Goal: Task Accomplishment & Management: Complete application form

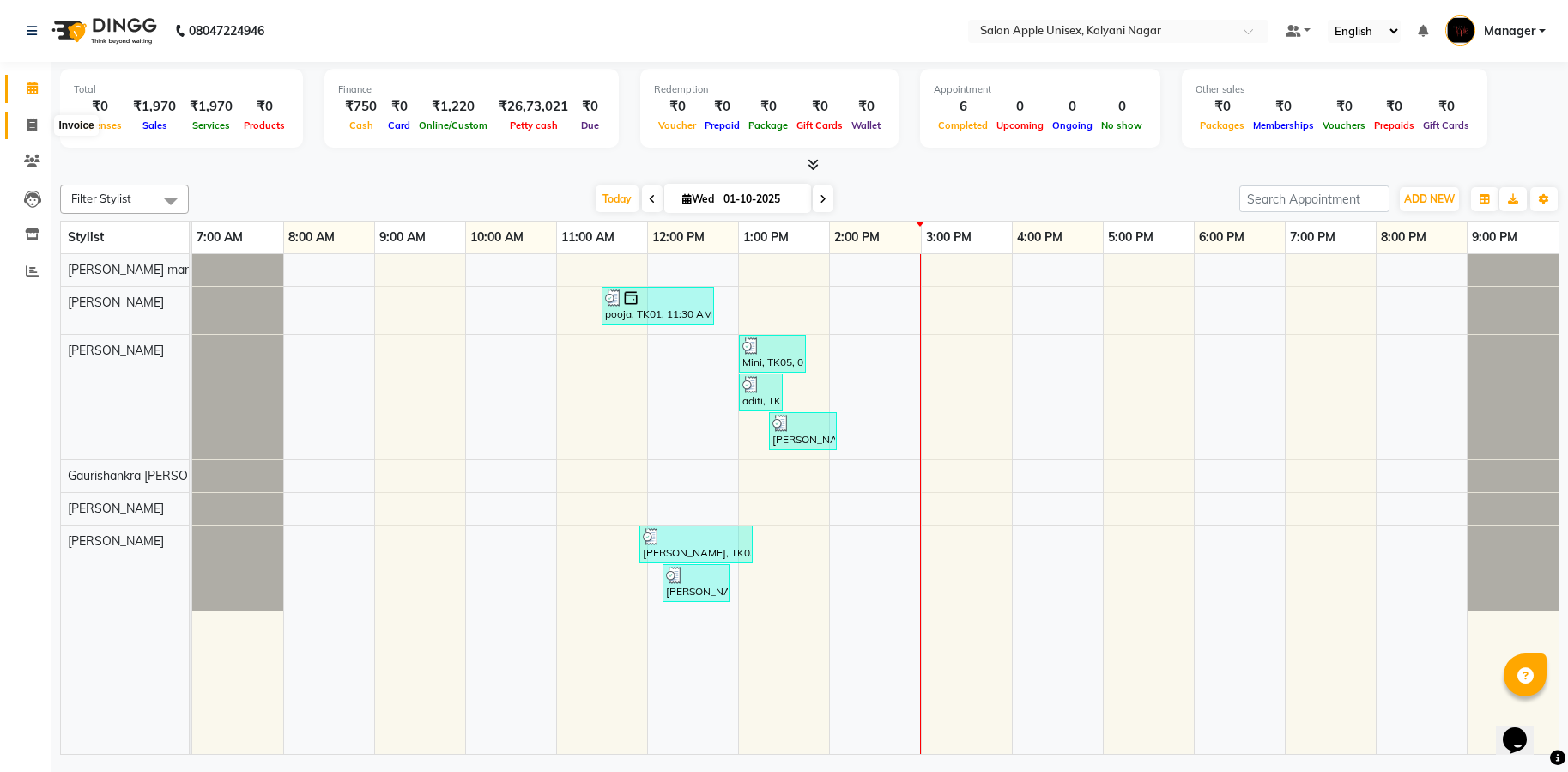
click at [29, 124] on icon at bounding box center [32, 125] width 9 height 13
select select "119"
select select "service"
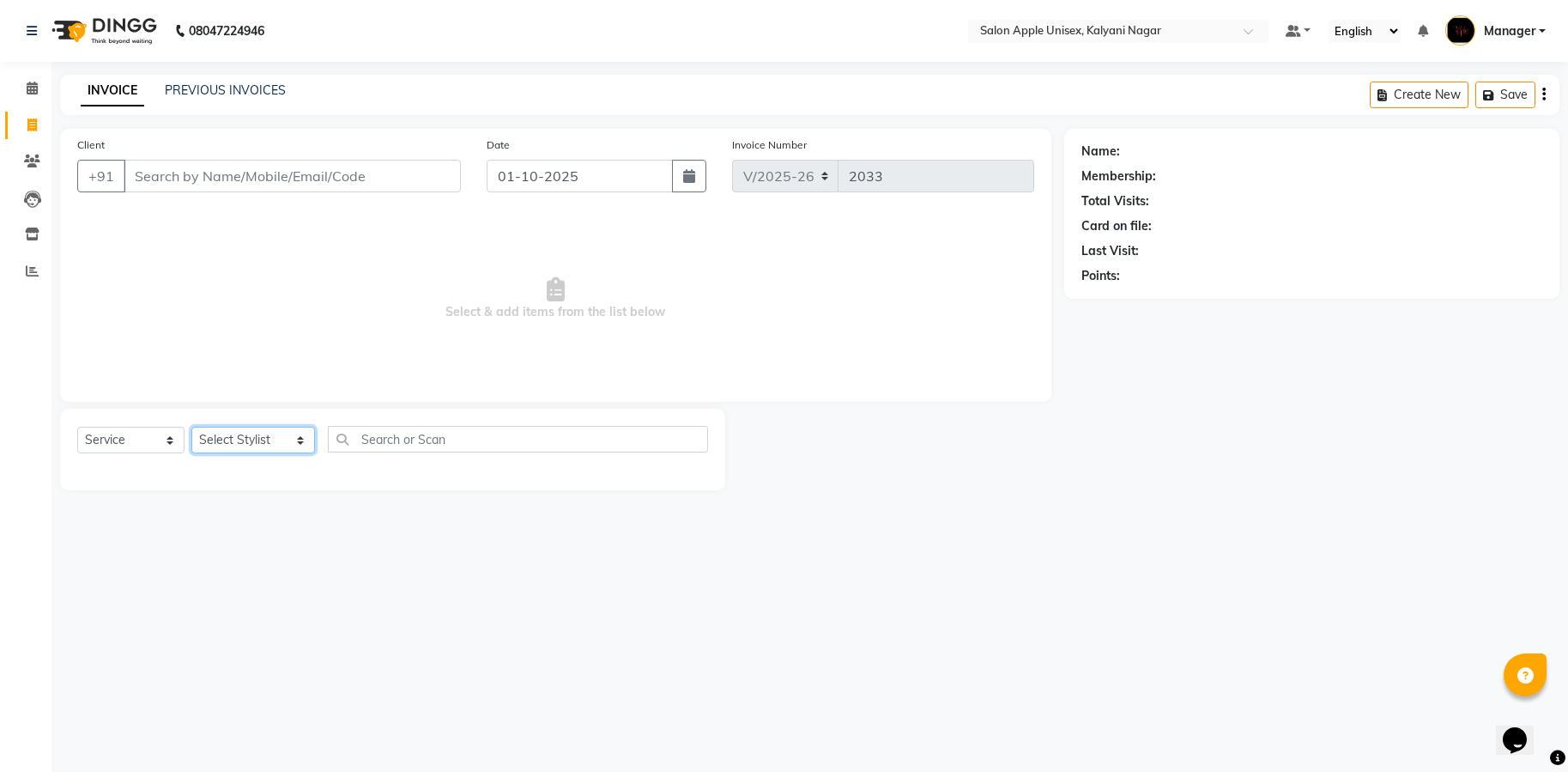
click at [235, 447] on select "Select Stylist [PERSON_NAME] Gaurishankra [PERSON_NAME] (Owner) [PERSON_NAME] M…" at bounding box center [254, 440] width 123 height 26
select select "93409"
click at [192, 427] on select "Select Stylist [PERSON_NAME] Gaurishankra [PERSON_NAME] (Owner) [PERSON_NAME] M…" at bounding box center [254, 440] width 123 height 26
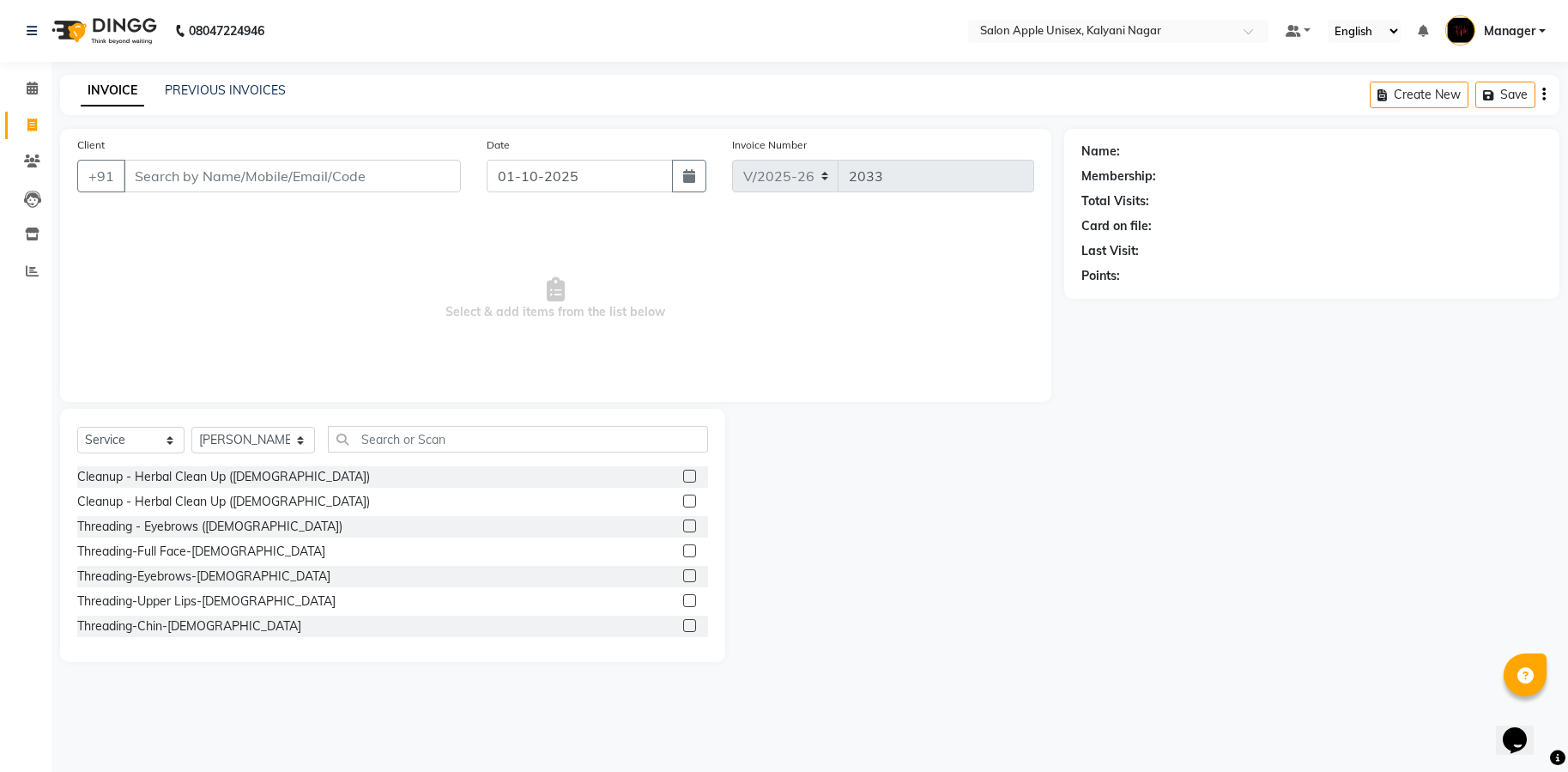
click at [503, 423] on div "Select Service Product Membership Package Voucher Prepaid Gift Card Select Styl…" at bounding box center [392, 535] width 665 height 254
click at [506, 442] on input "text" at bounding box center [517, 439] width 380 height 26
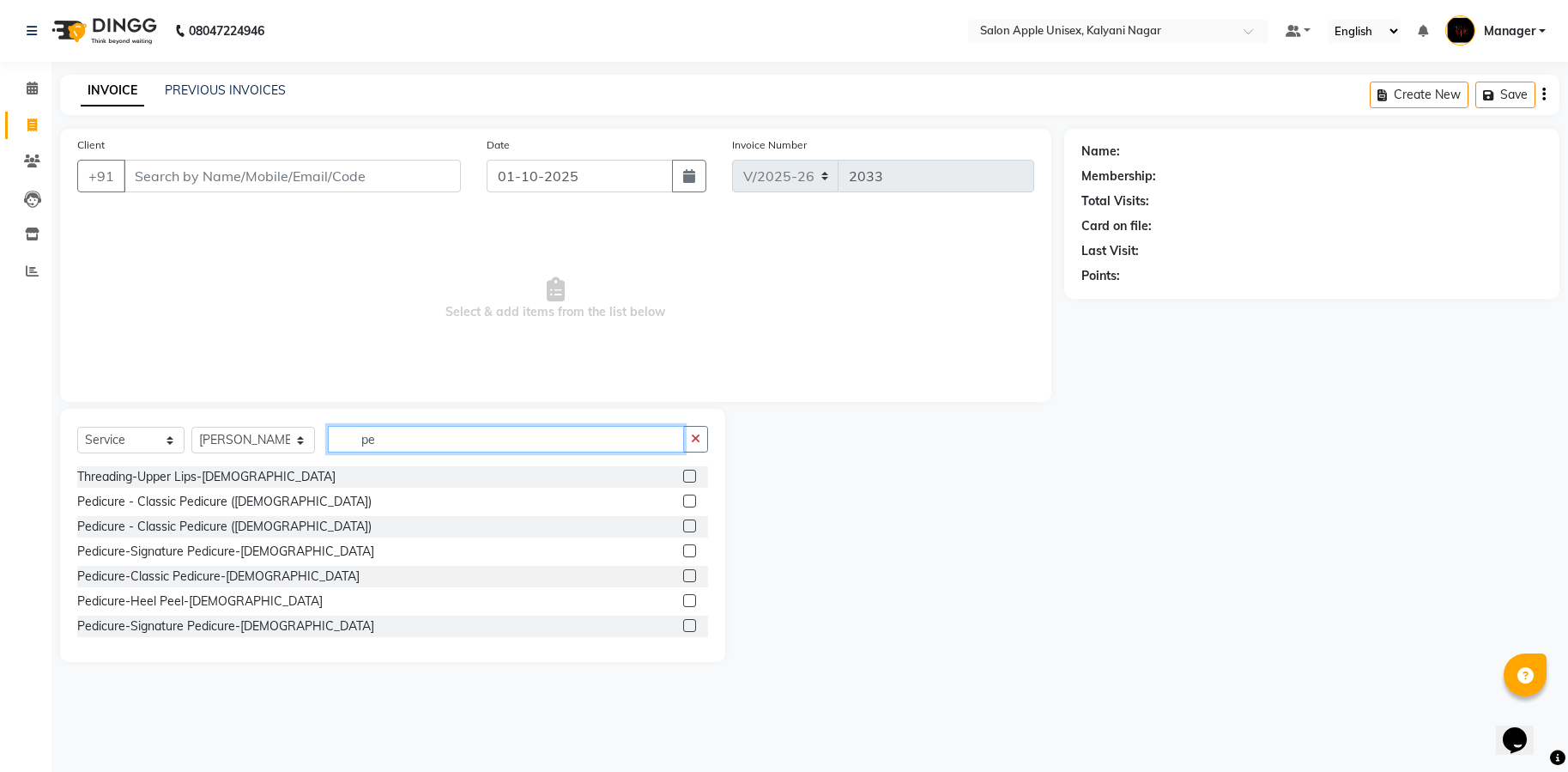
type input "pe"
click at [683, 577] on label at bounding box center [690, 575] width 13 height 13
click at [683, 577] on input "checkbox" at bounding box center [689, 576] width 11 height 11
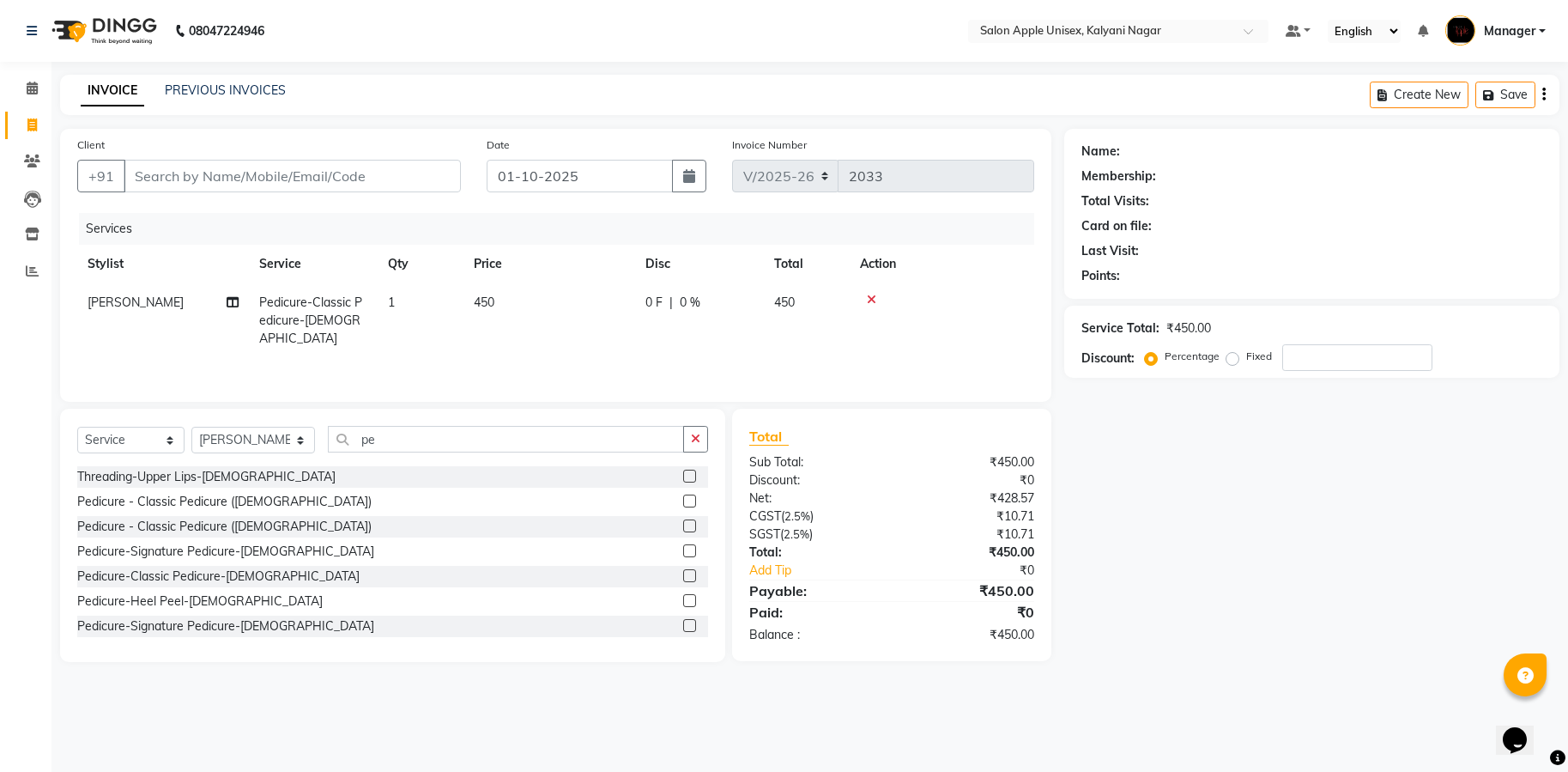
click at [683, 575] on label at bounding box center [690, 575] width 13 height 13
click at [683, 575] on input "checkbox" at bounding box center [689, 576] width 11 height 11
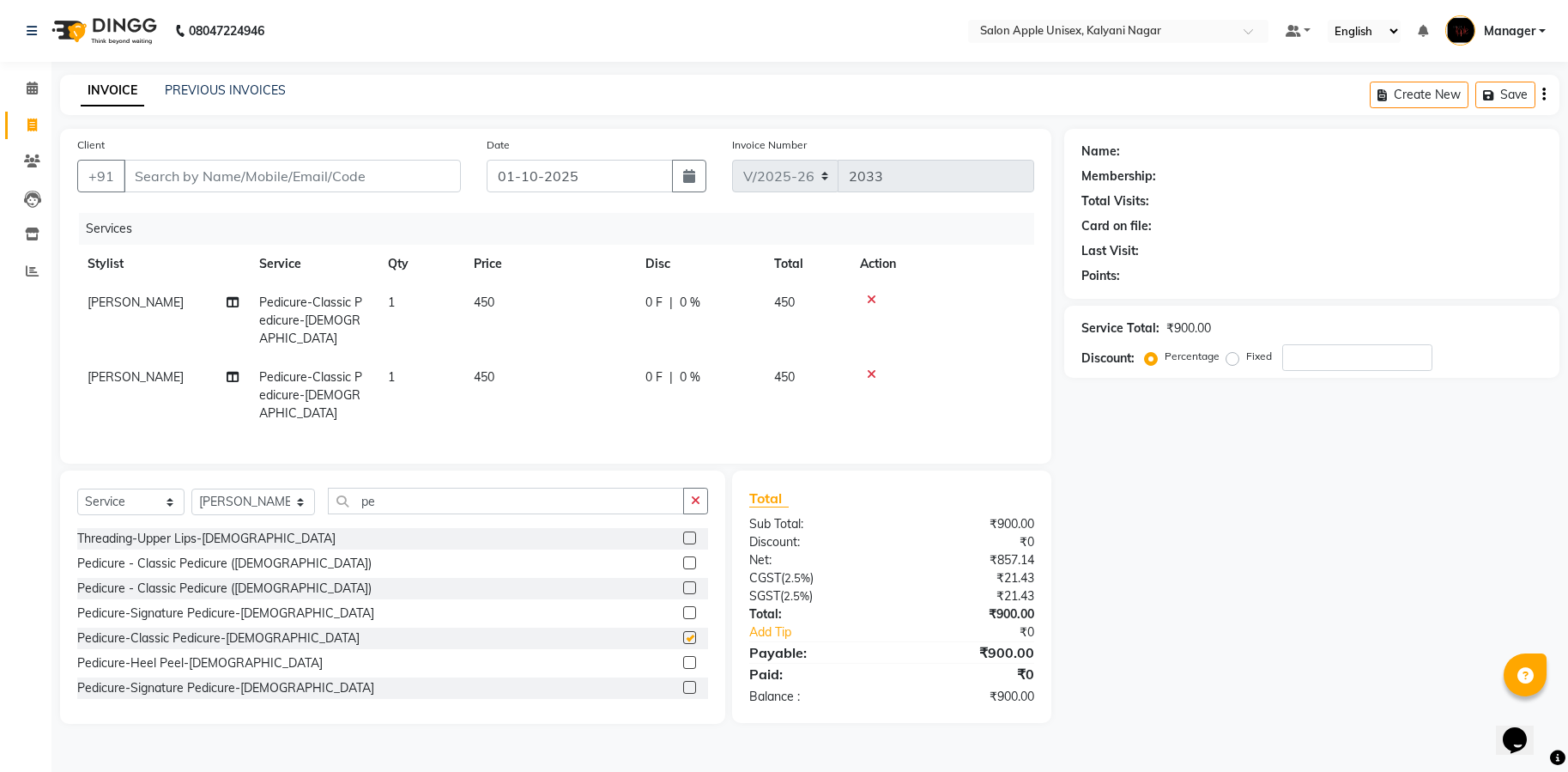
checkbox input "false"
click at [868, 298] on icon at bounding box center [872, 299] width 9 height 12
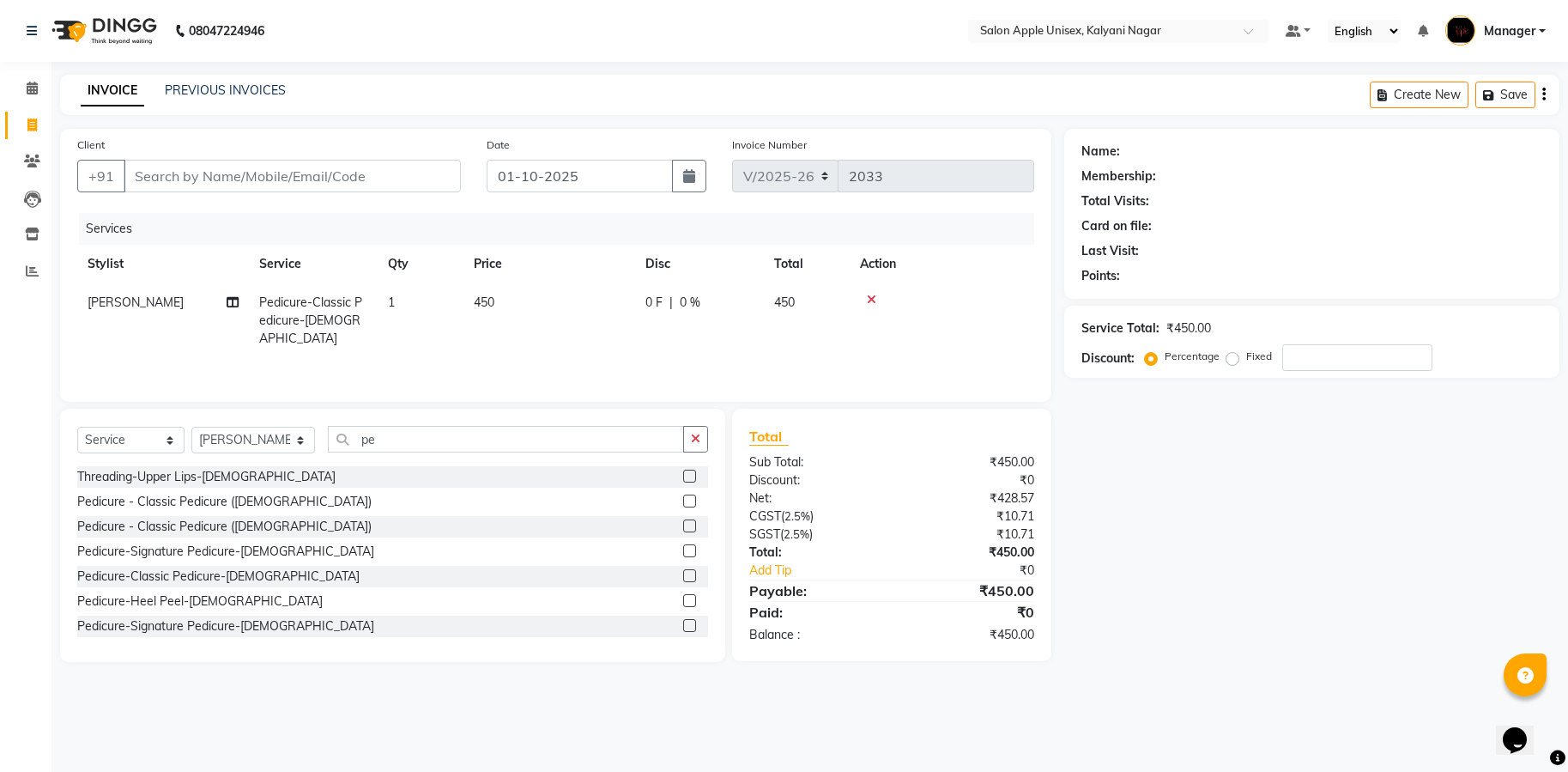
click at [683, 499] on label at bounding box center [690, 501] width 13 height 13
click at [683, 499] on input "checkbox" at bounding box center [689, 502] width 11 height 11
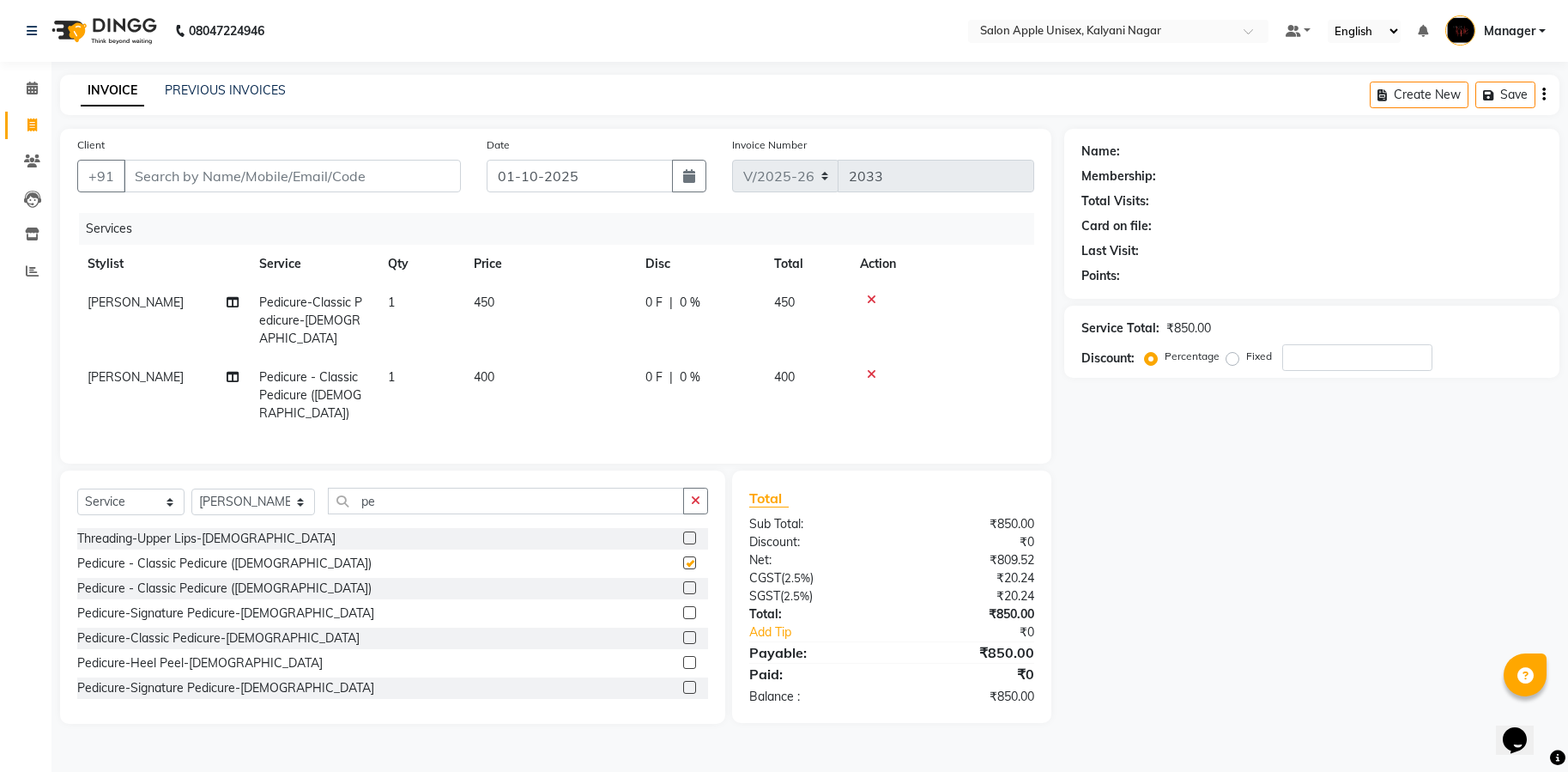
checkbox input "false"
click at [866, 294] on div at bounding box center [941, 299] width 164 height 12
click at [873, 296] on icon at bounding box center [872, 299] width 9 height 12
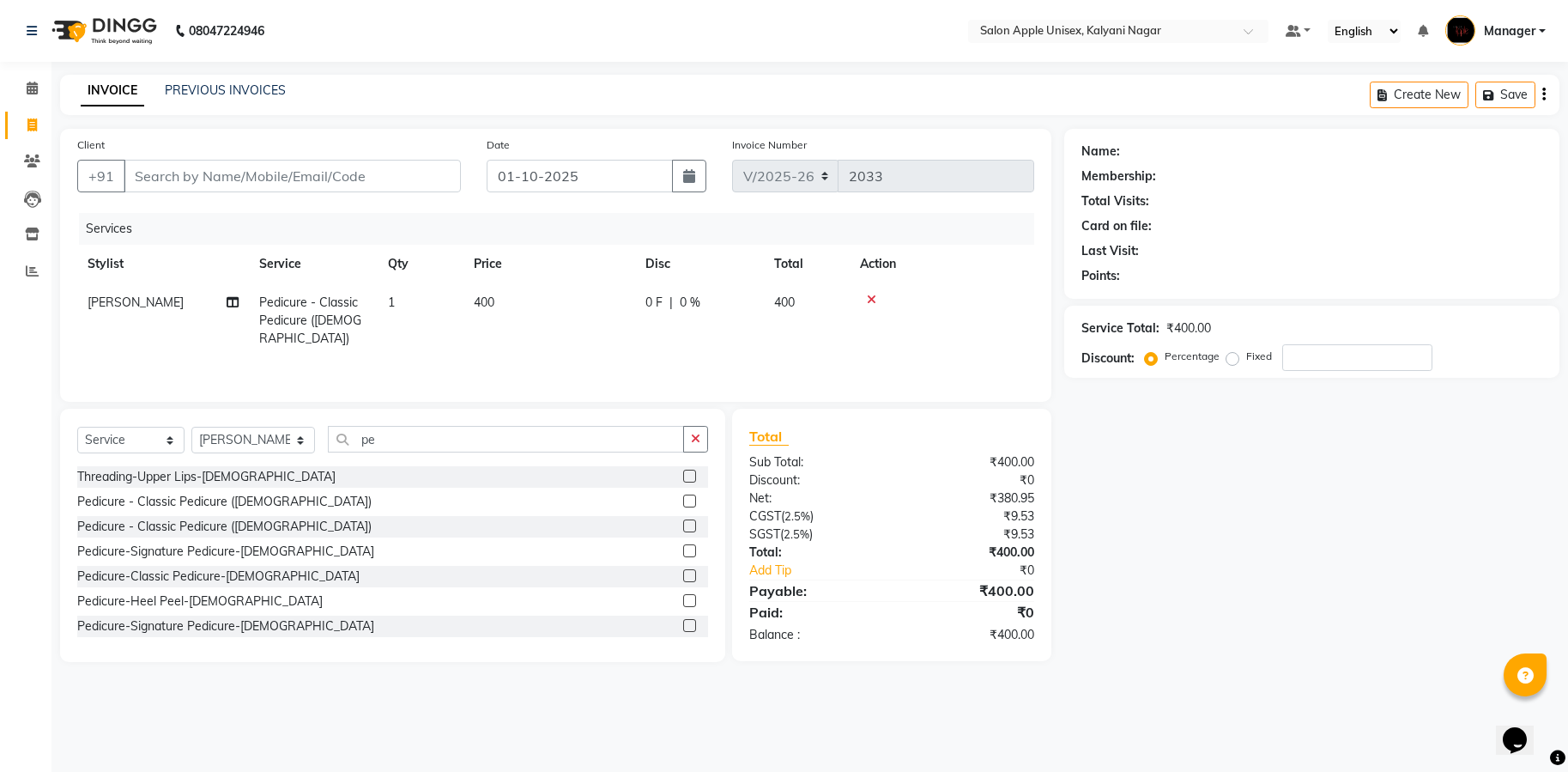
click at [873, 294] on icon at bounding box center [872, 299] width 9 height 12
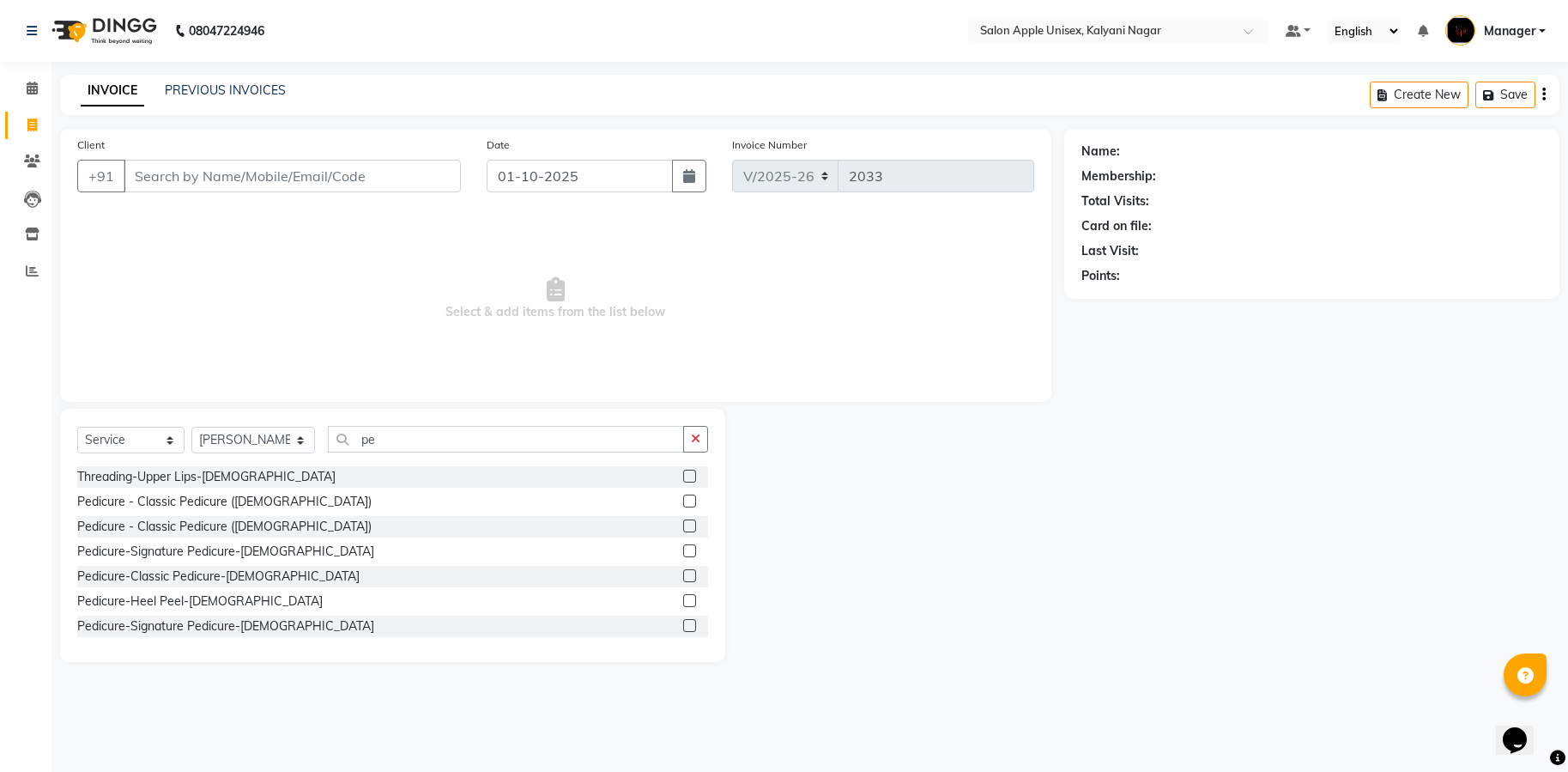
scroll to position [644, 0]
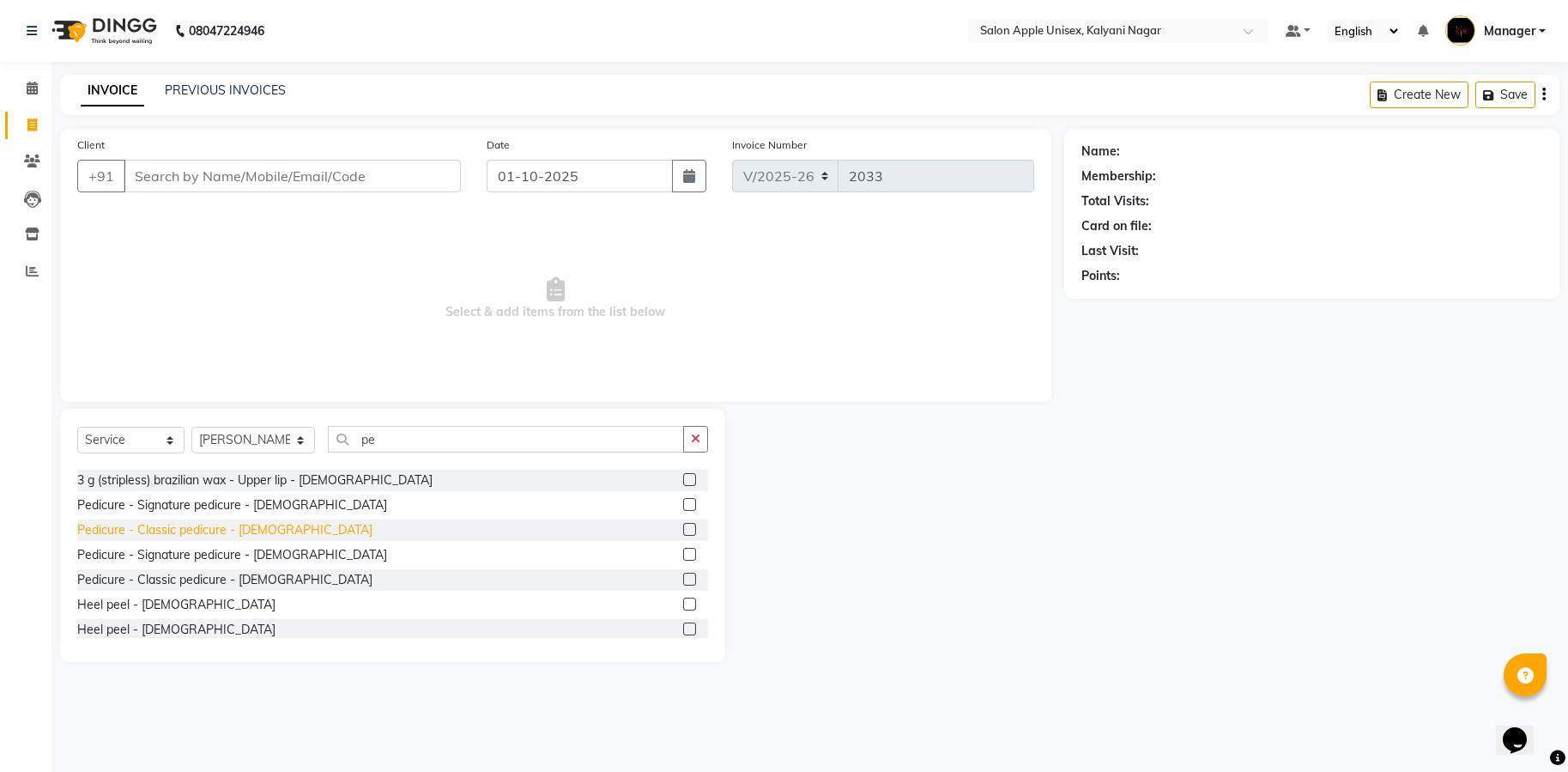
click at [203, 525] on div "Pedicure - Classic pedicure - [DEMOGRAPHIC_DATA]" at bounding box center [225, 530] width 296 height 18
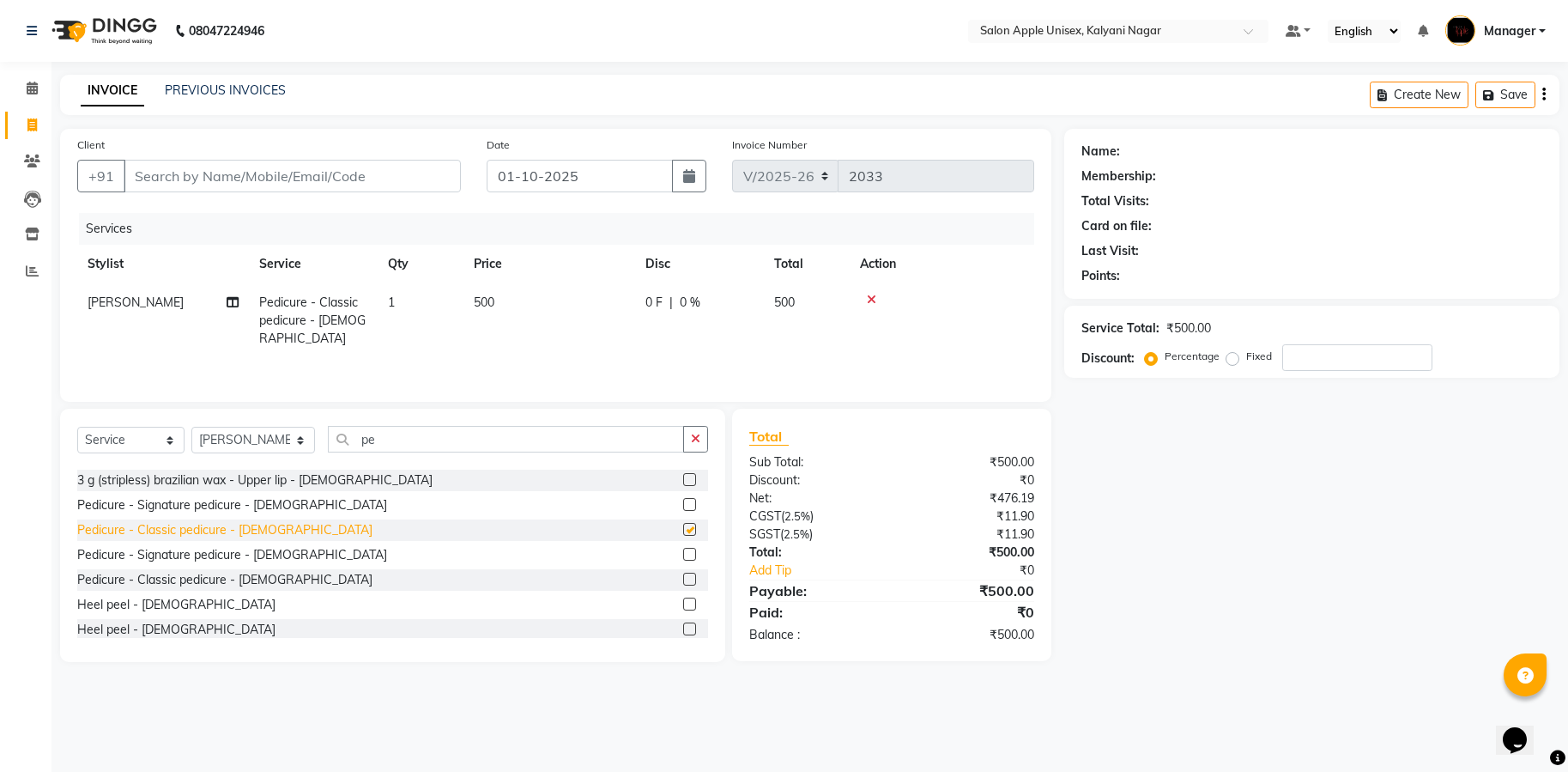
checkbox input "false"
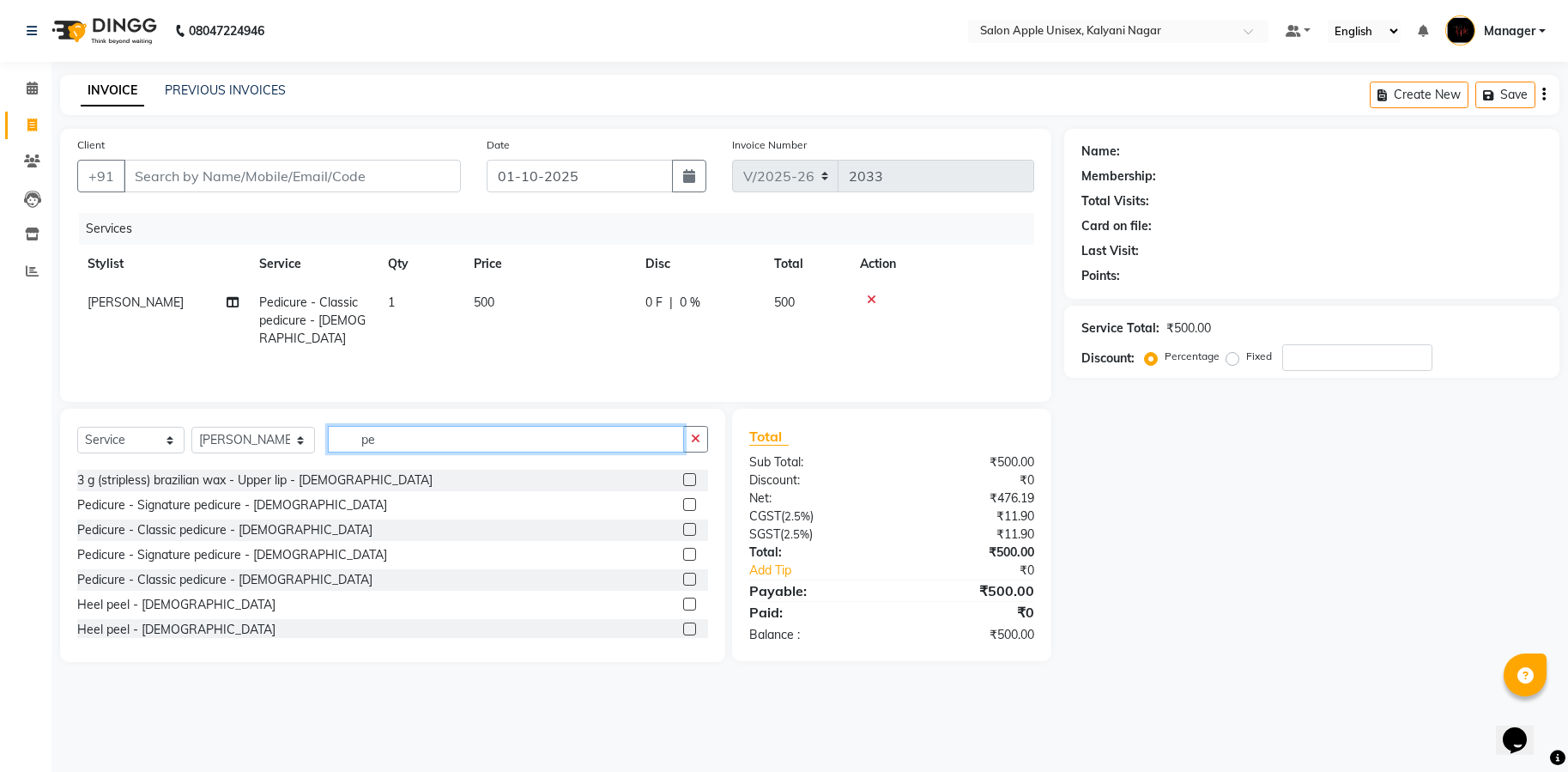
click at [384, 439] on input "pe" at bounding box center [505, 439] width 356 height 26
type input "p"
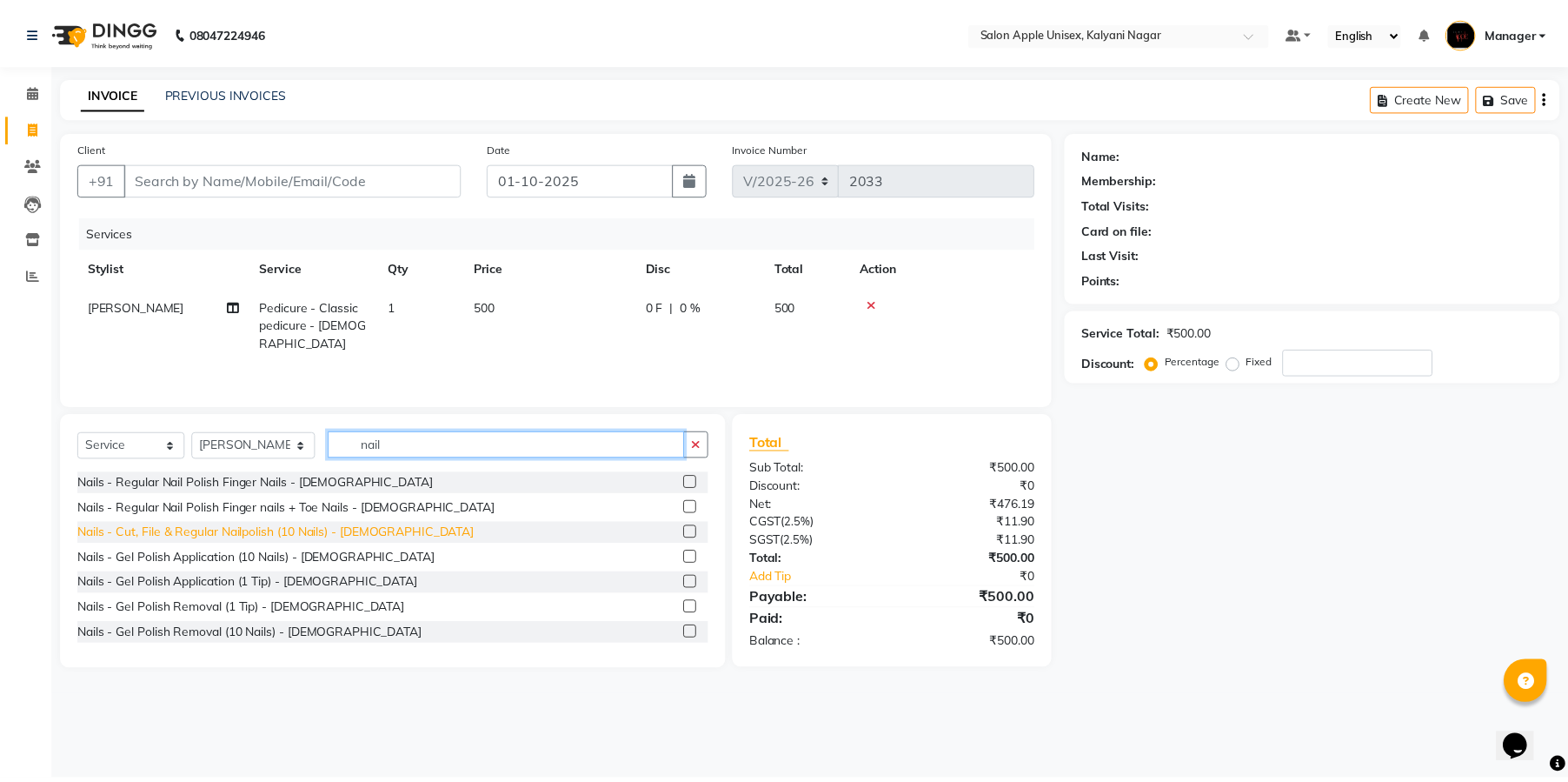
scroll to position [0, 0]
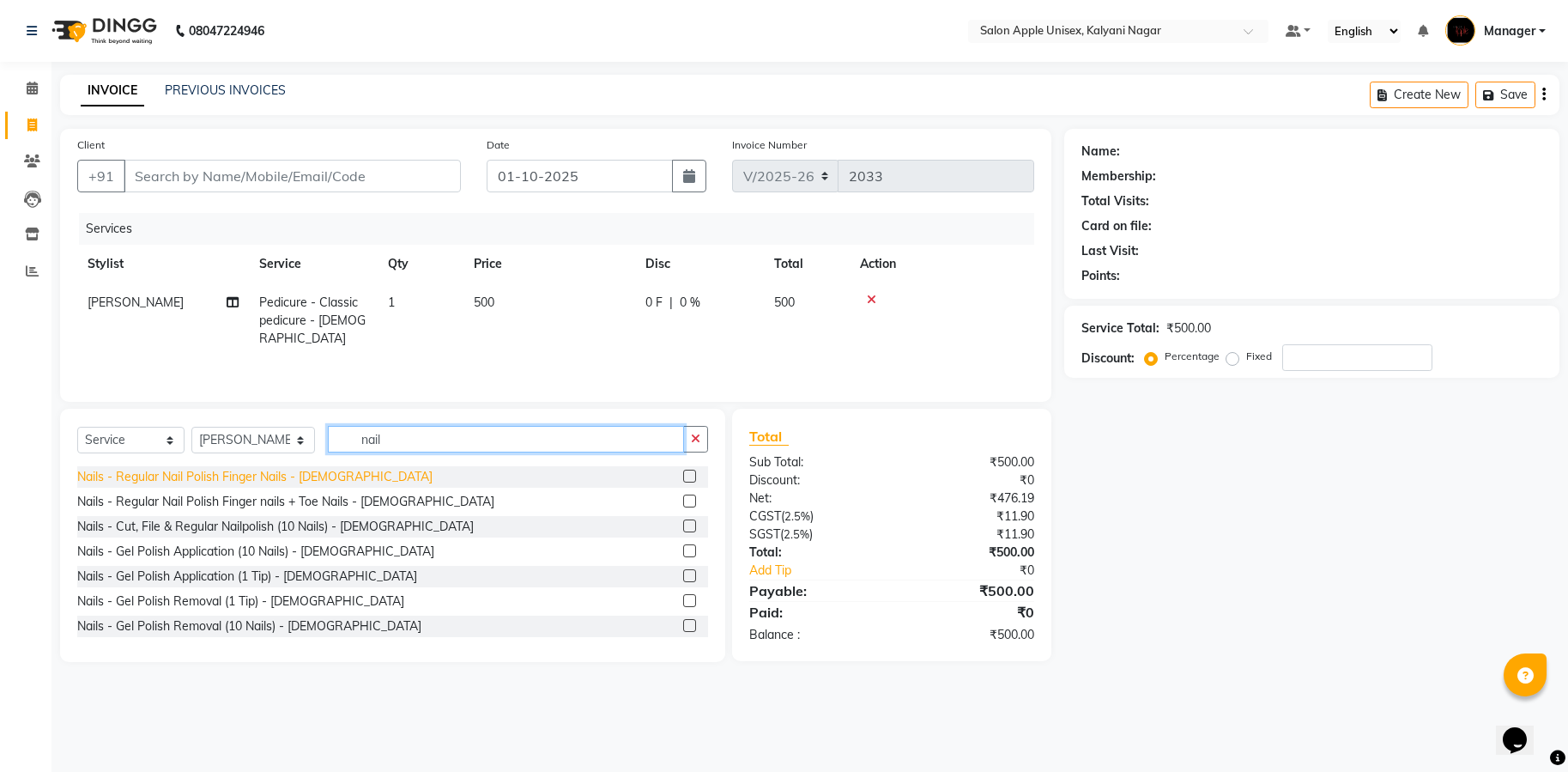
type input "nail"
click at [213, 476] on div "Nails - Regular Nail Polish Finger Nails - [DEMOGRAPHIC_DATA]" at bounding box center [255, 476] width 356 height 18
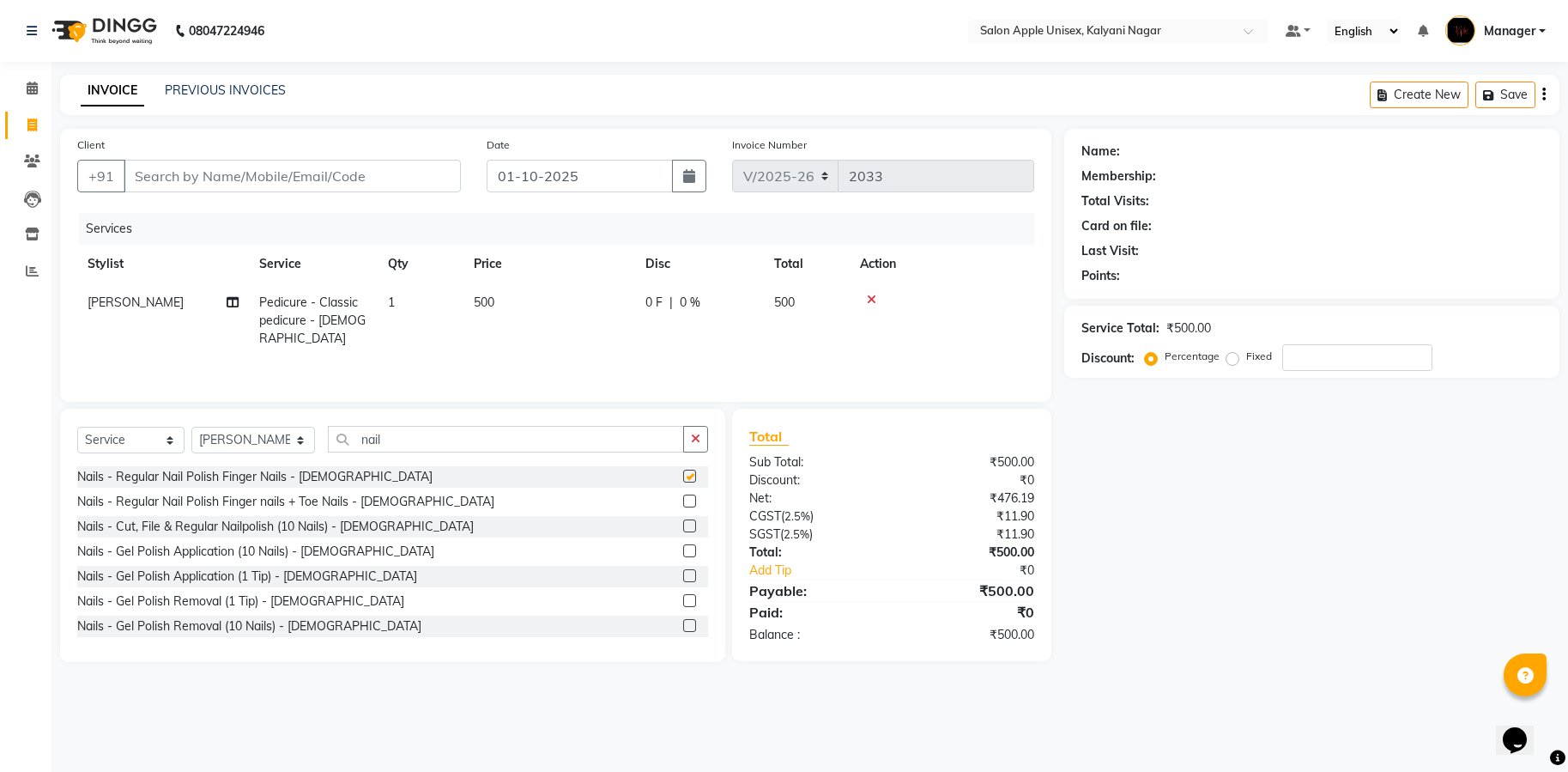
checkbox input "false"
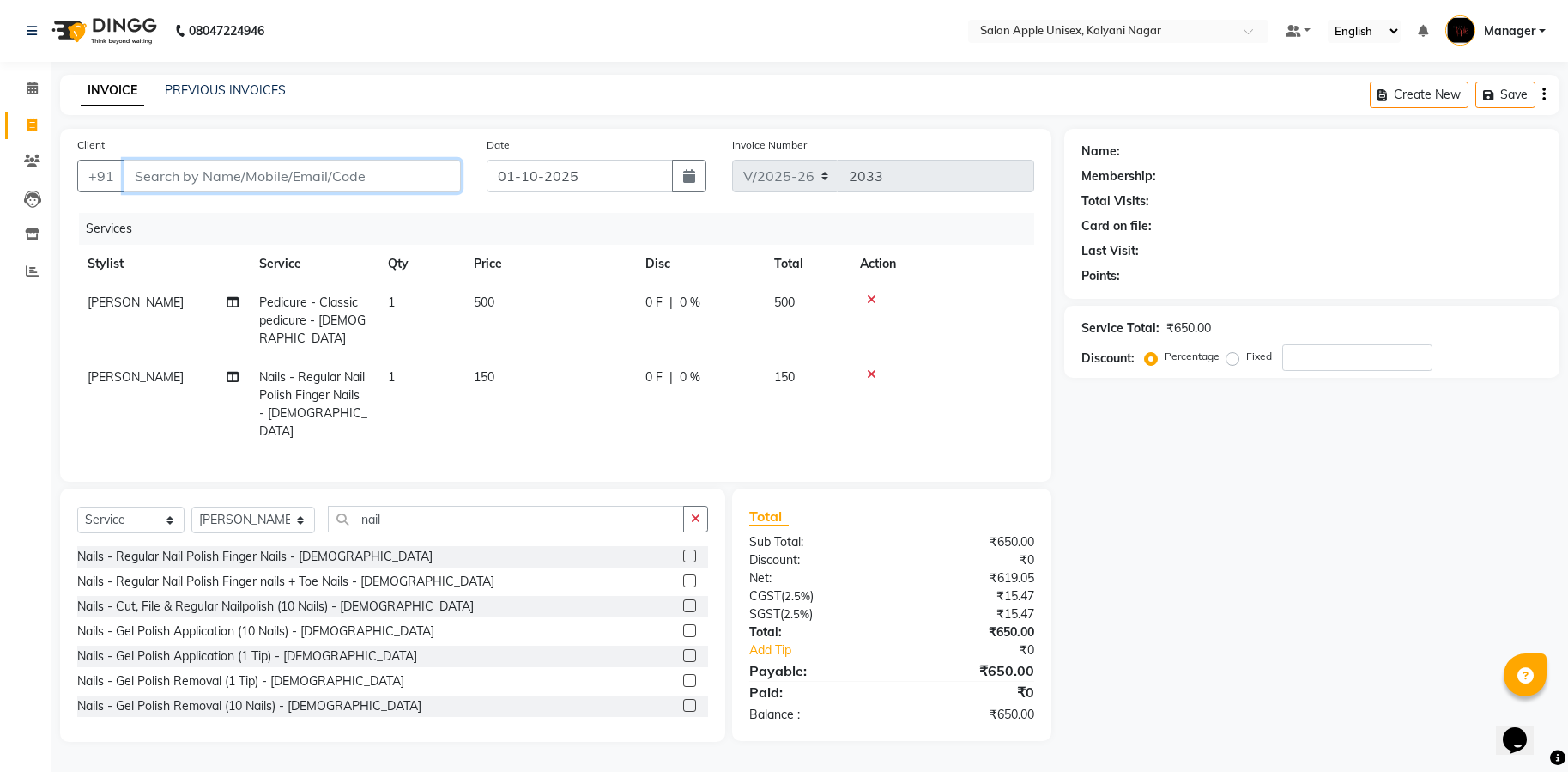
click at [344, 176] on input "Client" at bounding box center [292, 176] width 338 height 33
type input "9"
type input "0"
type input "9823744621"
click at [439, 182] on span "Add Client" at bounding box center [416, 176] width 67 height 17
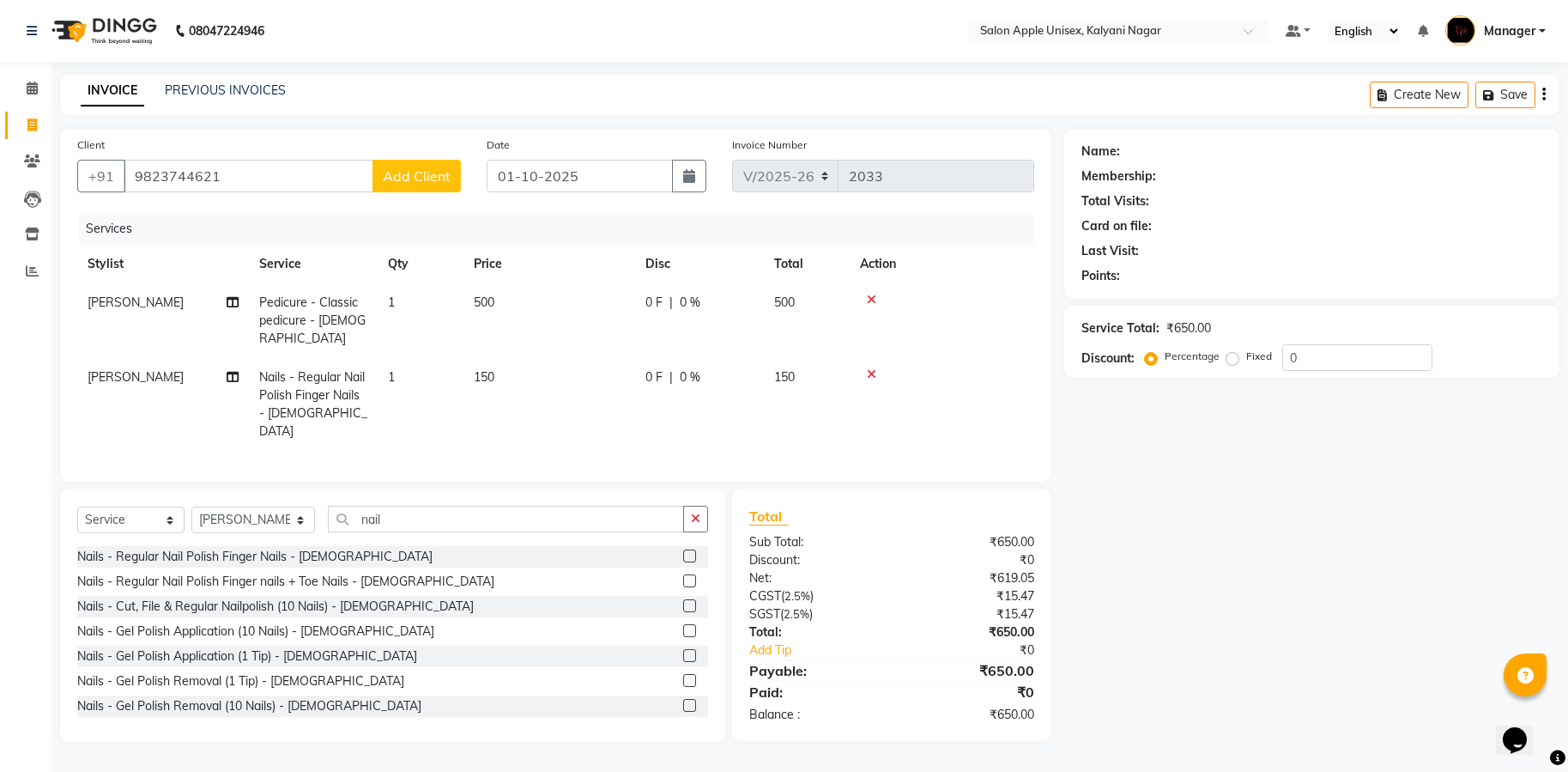
select select "22"
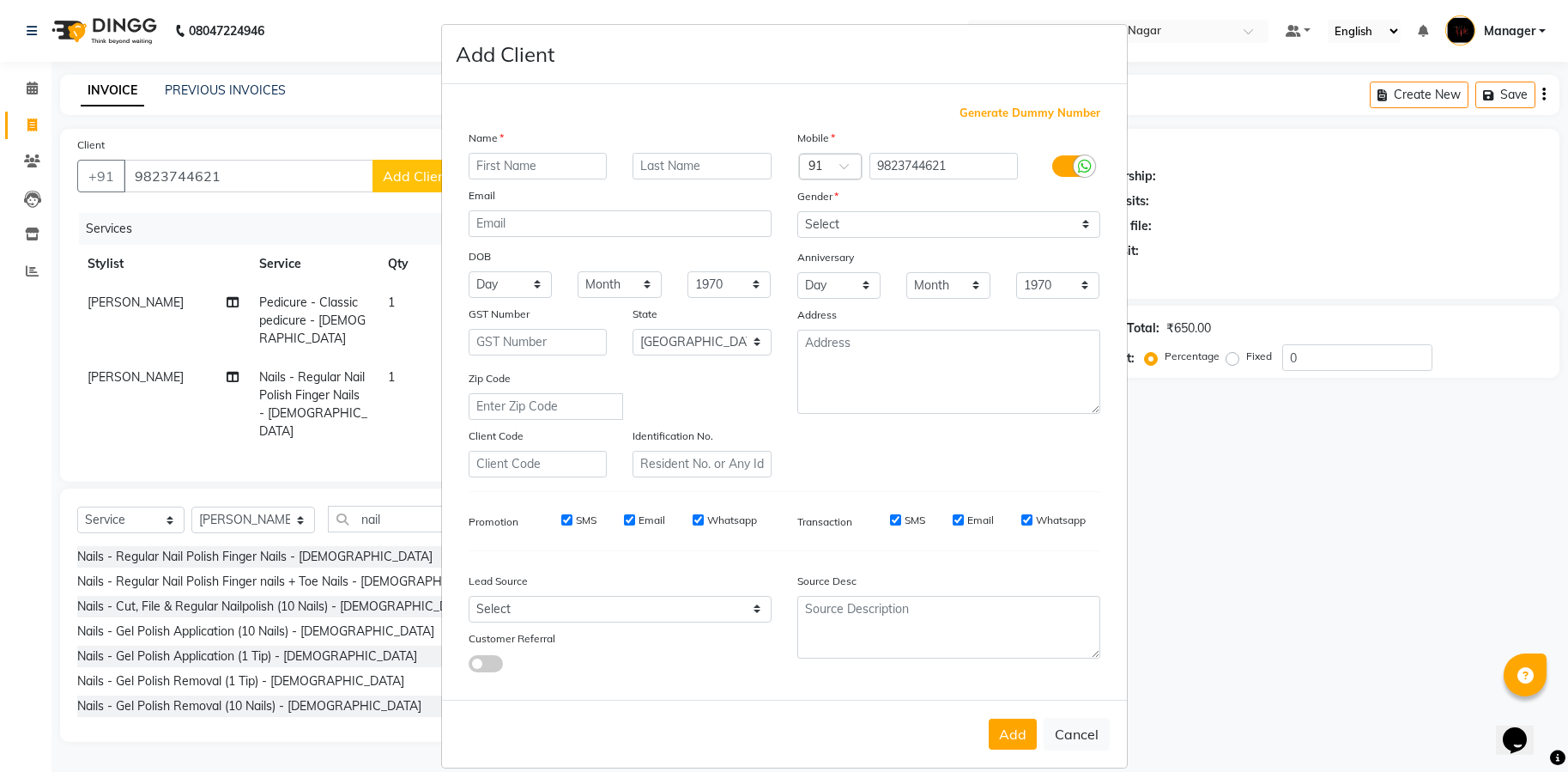
click at [500, 164] on input "text" at bounding box center [538, 166] width 139 height 26
type input "ishi"
click at [1070, 220] on select "Select [DEMOGRAPHIC_DATA] [DEMOGRAPHIC_DATA] Other Prefer Not To Say" at bounding box center [949, 225] width 303 height 26
select select "[DEMOGRAPHIC_DATA]"
click at [797, 211] on select "Select [DEMOGRAPHIC_DATA] [DEMOGRAPHIC_DATA] Other Prefer Not To Say" at bounding box center [949, 225] width 303 height 26
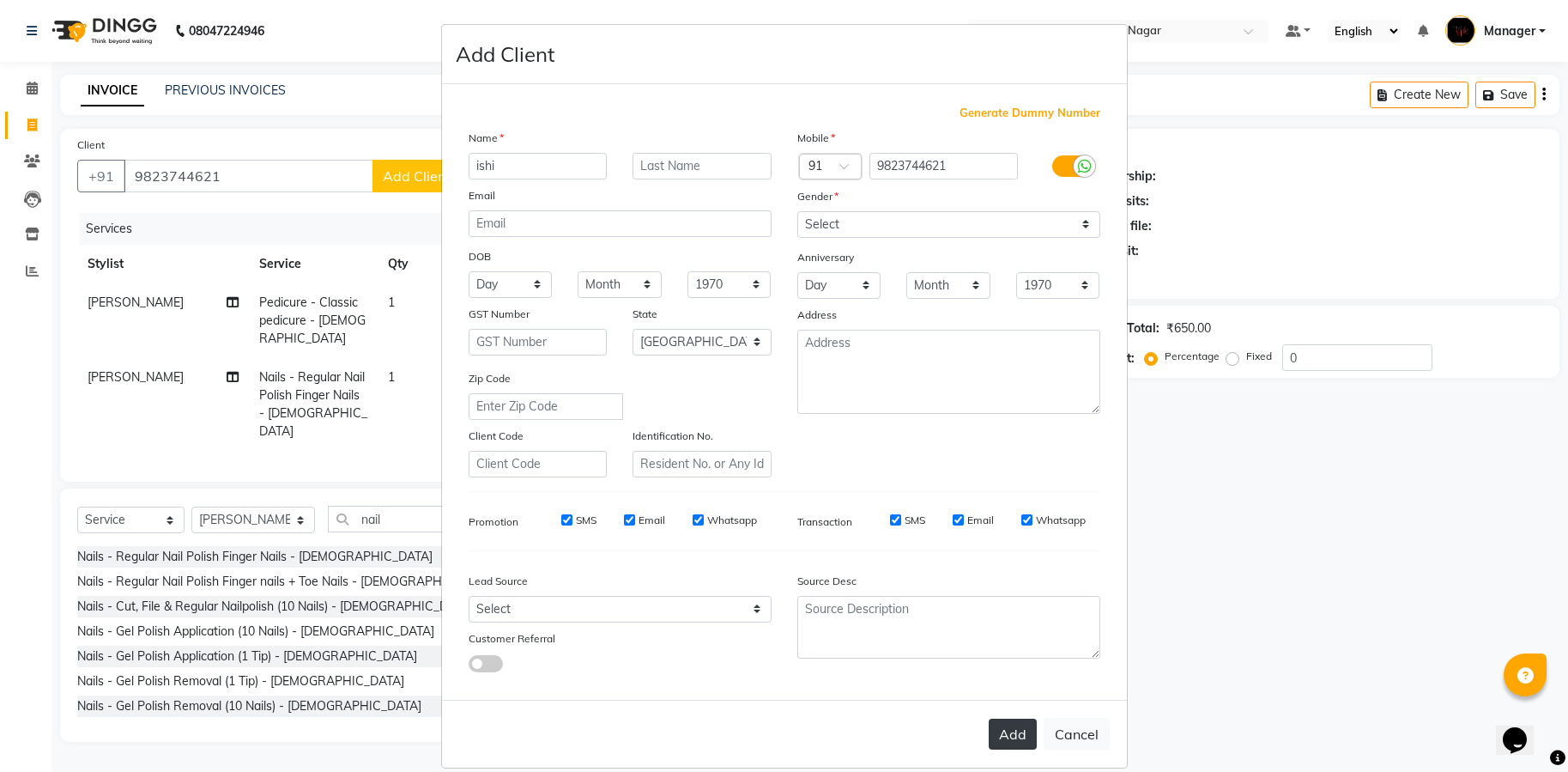
click at [993, 724] on button "Add" at bounding box center [1012, 734] width 48 height 31
select select
select select "null"
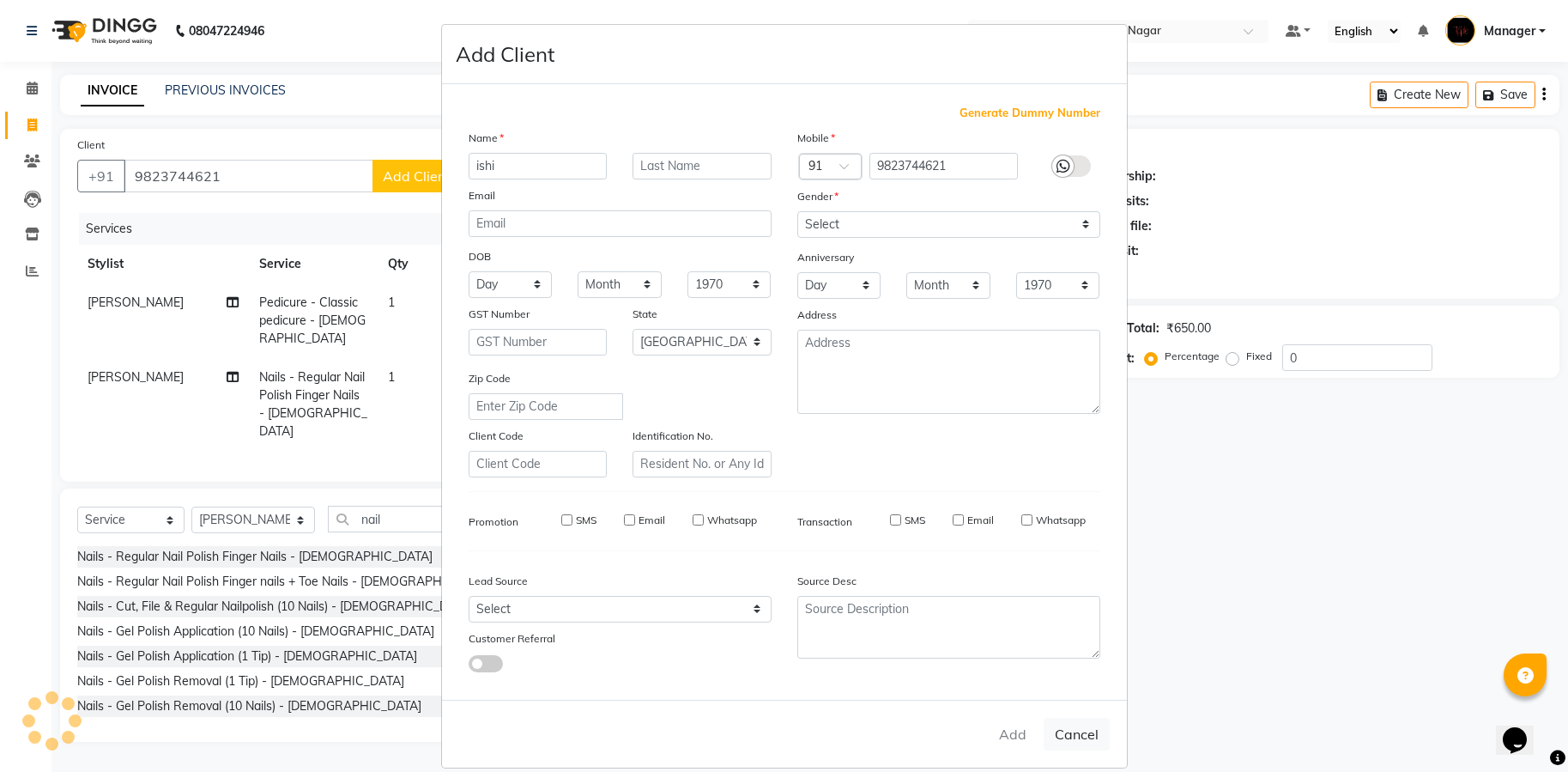
select select
checkbox input "false"
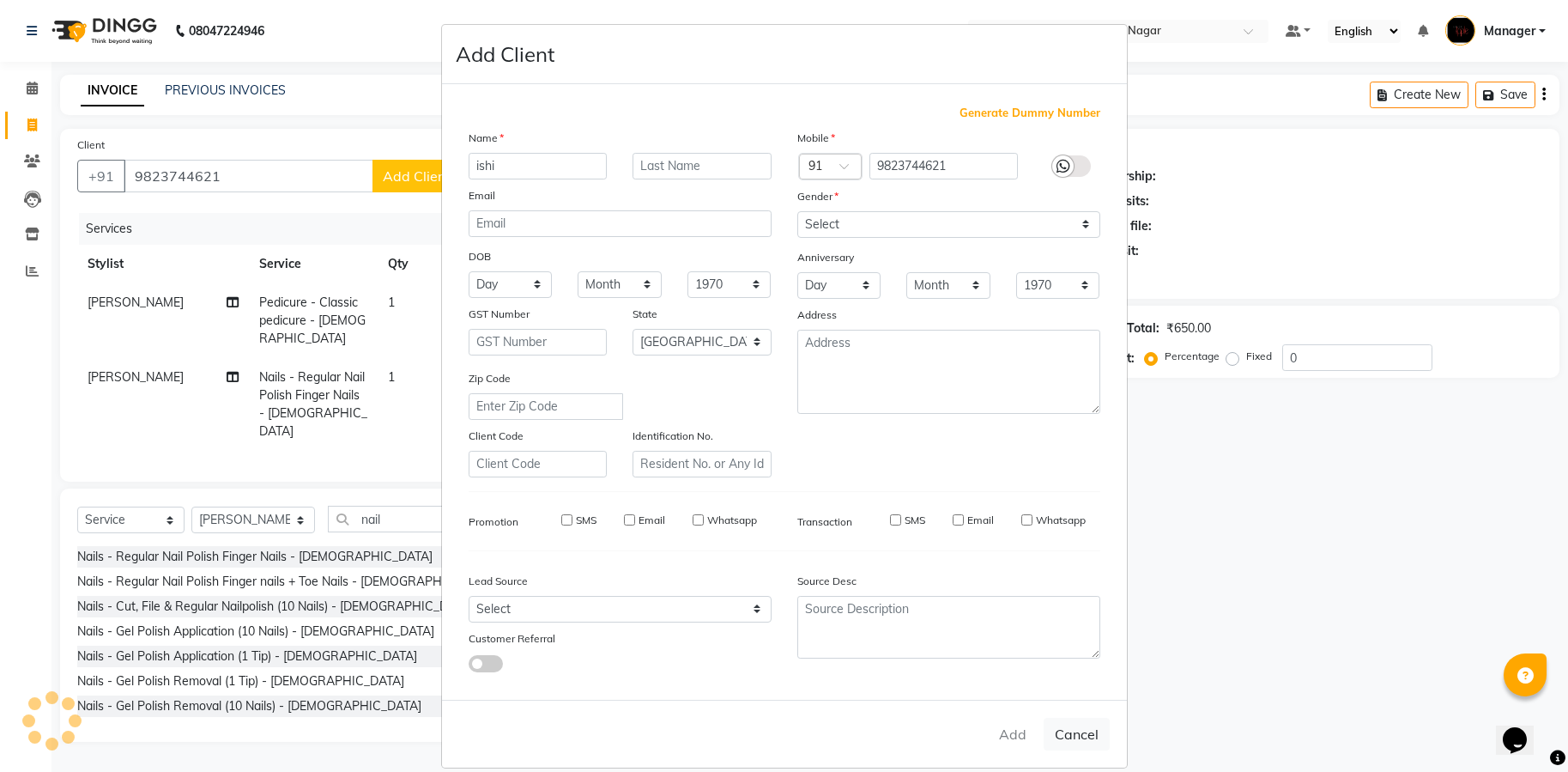
checkbox input "false"
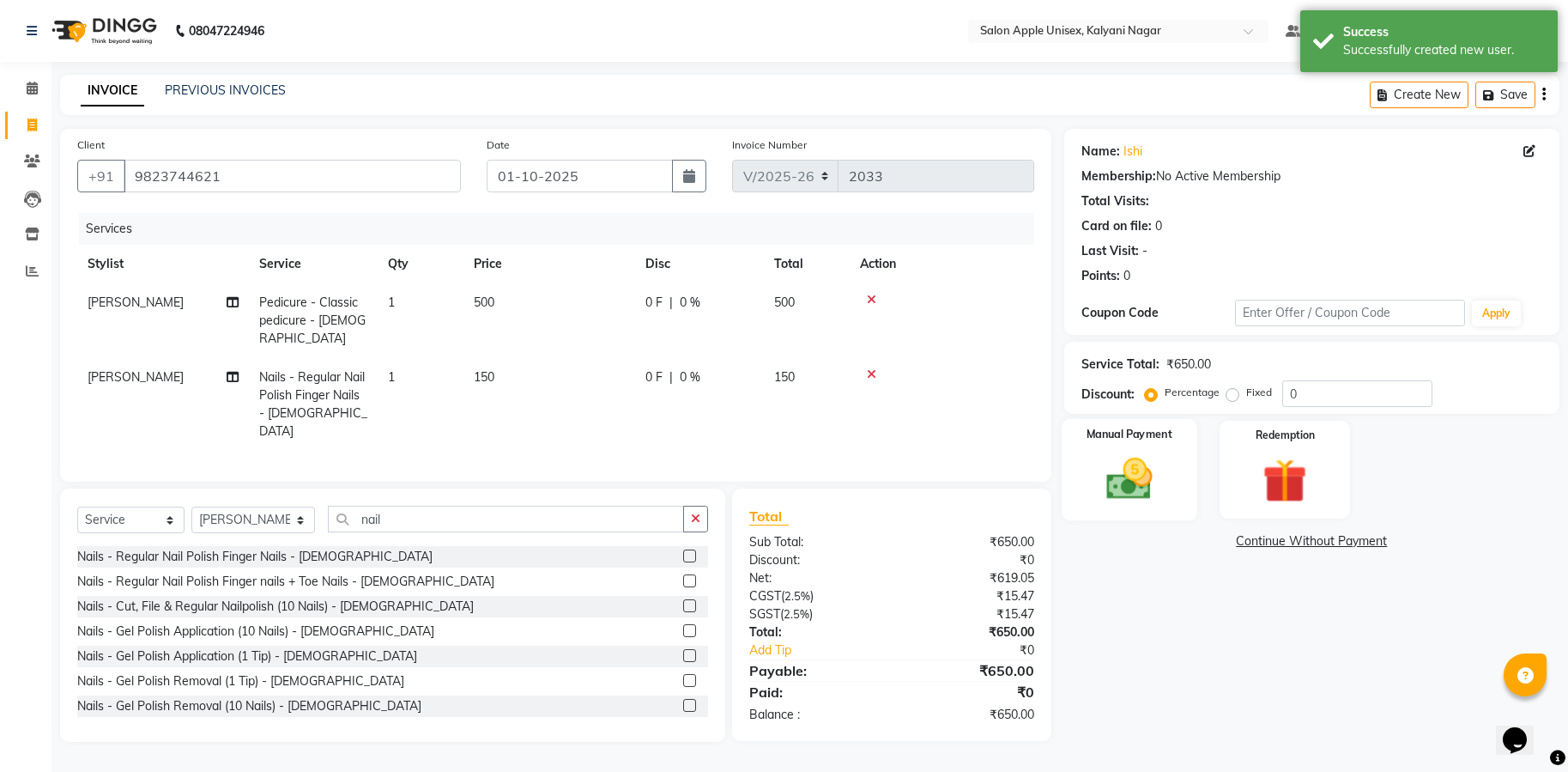
click at [1106, 473] on img at bounding box center [1129, 478] width 75 height 53
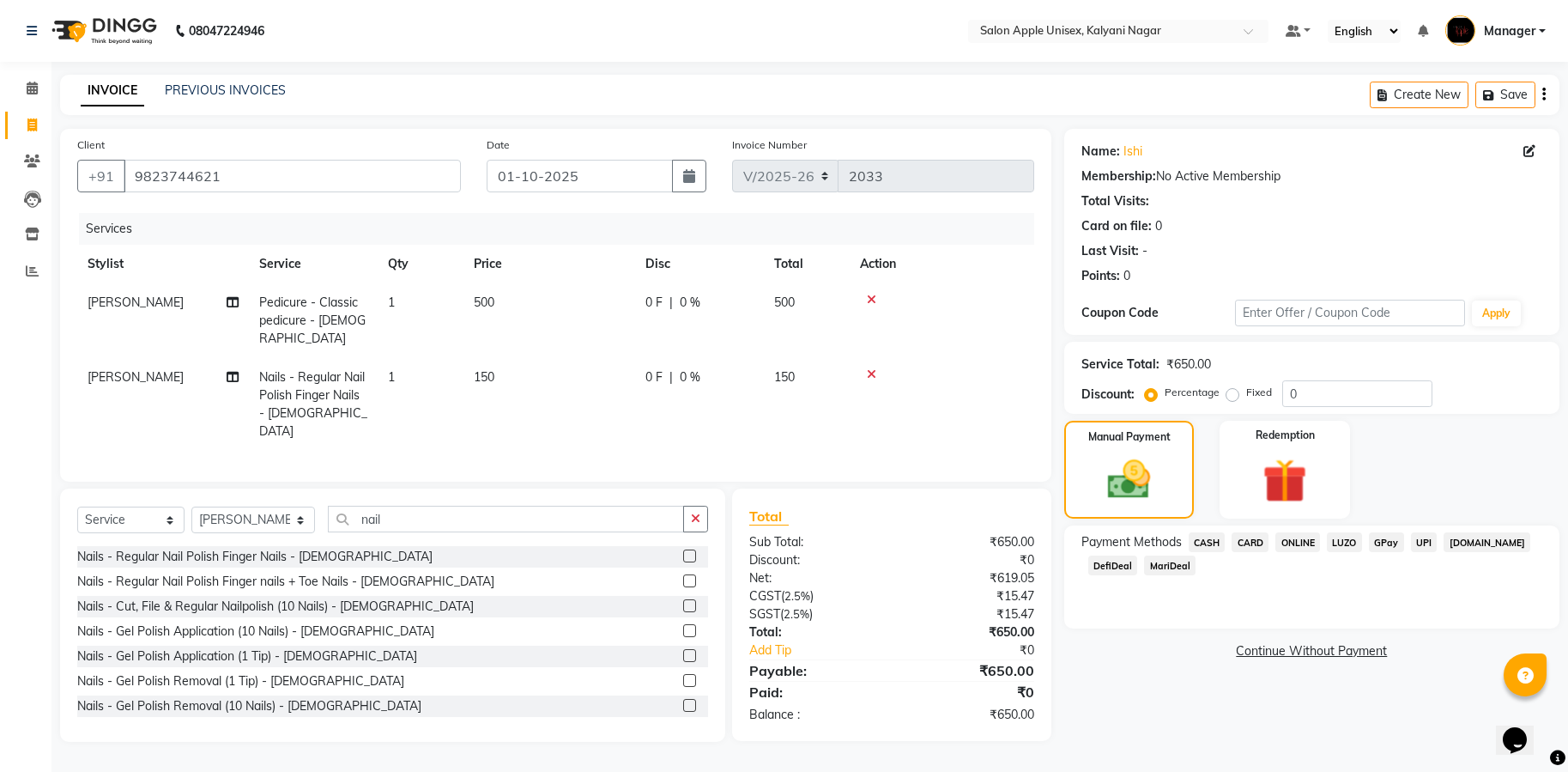
click at [1294, 539] on span "ONLINE" at bounding box center [1298, 542] width 45 height 20
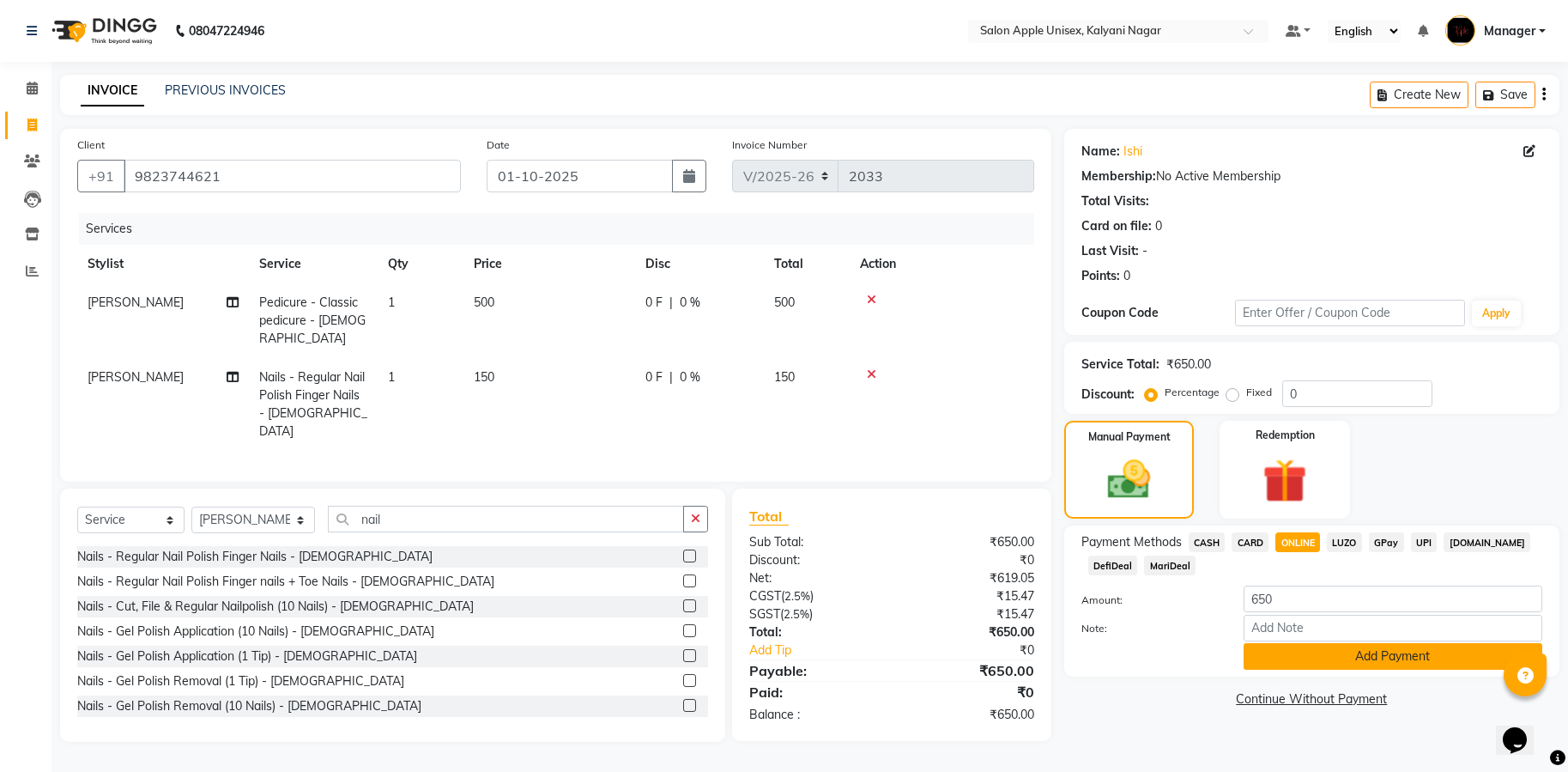
click at [1337, 665] on button "Add Payment" at bounding box center [1392, 656] width 298 height 26
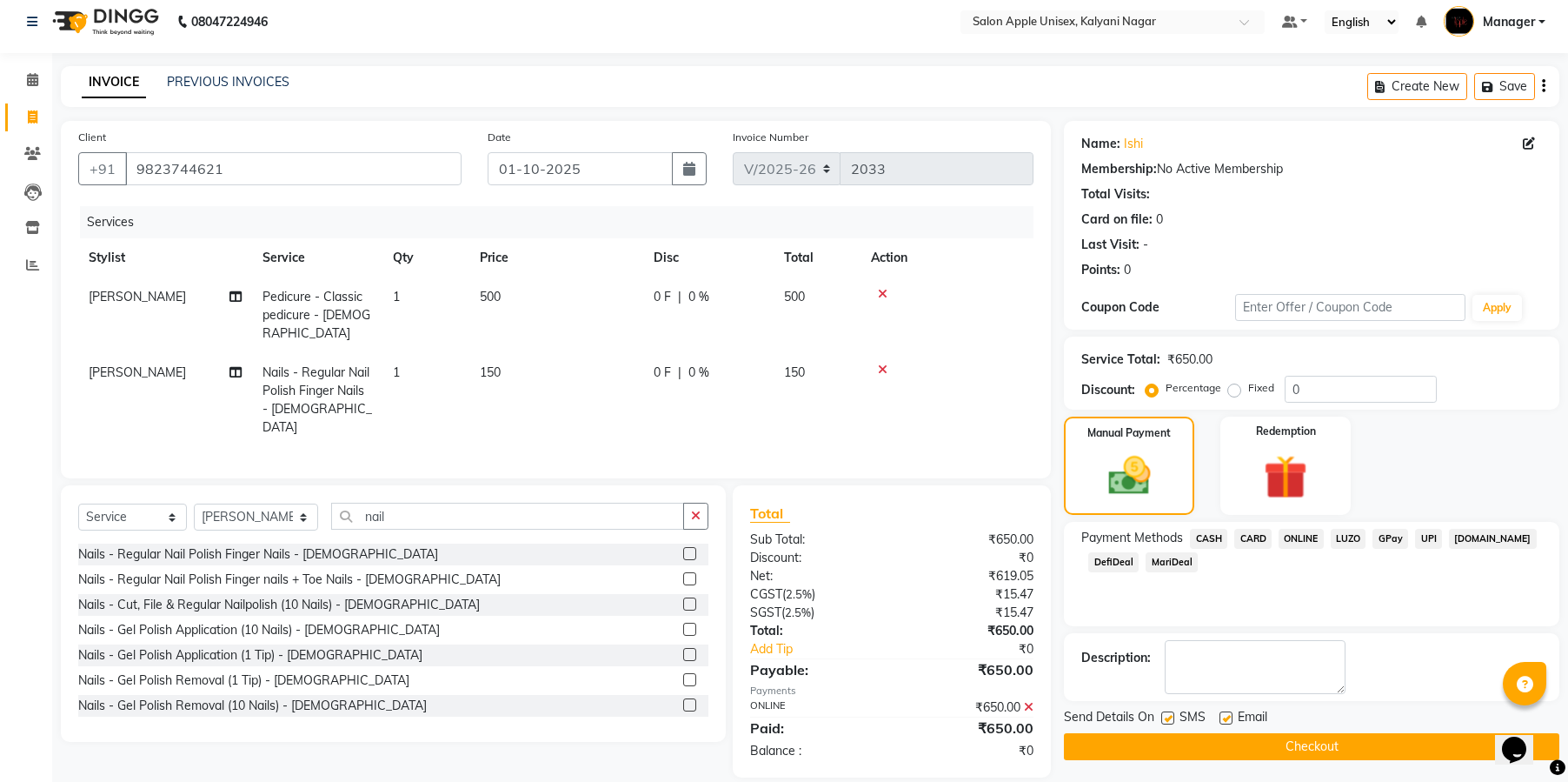
scroll to position [15, 0]
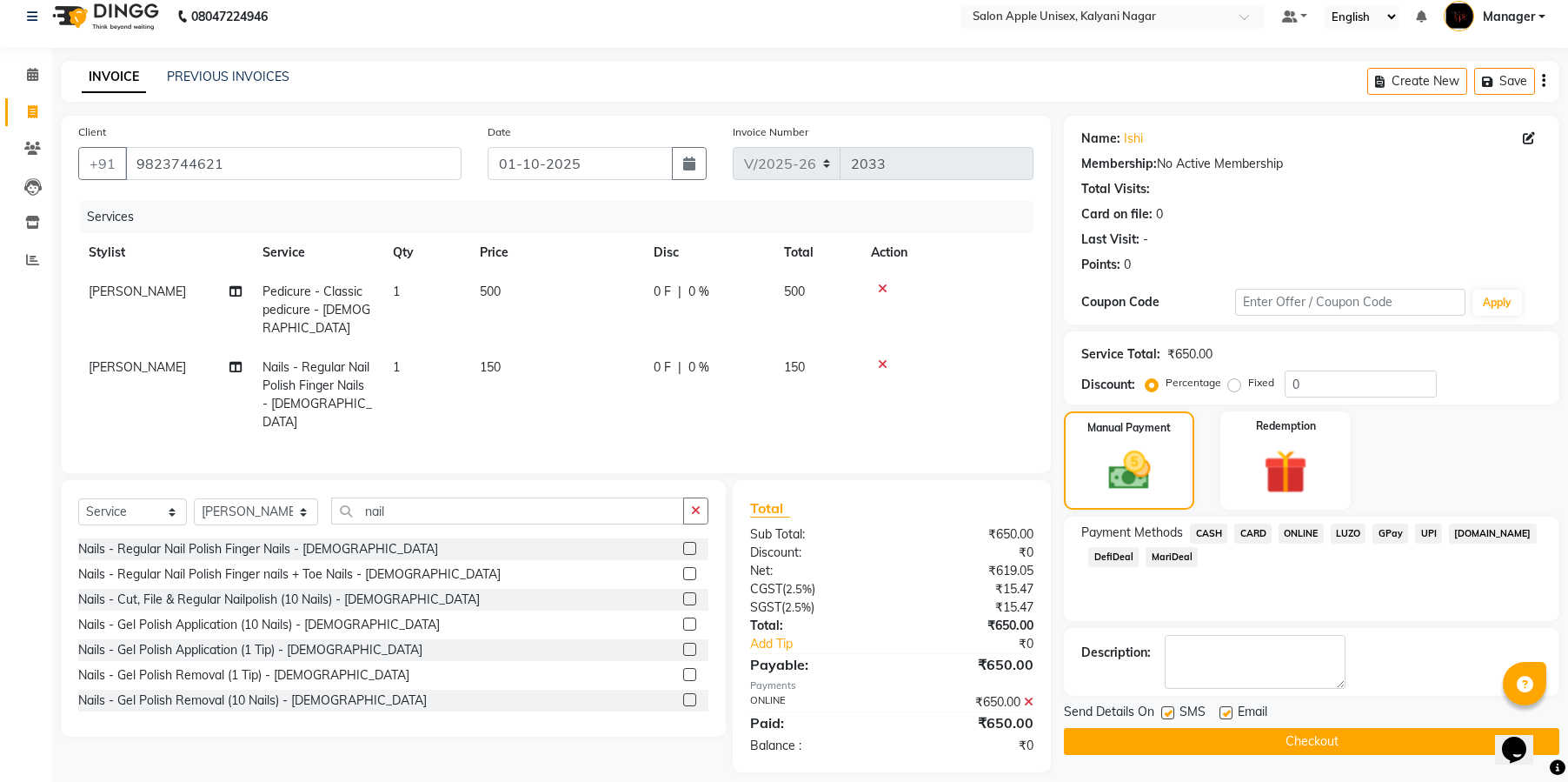
click at [1311, 738] on button "Checkout" at bounding box center [1311, 741] width 496 height 27
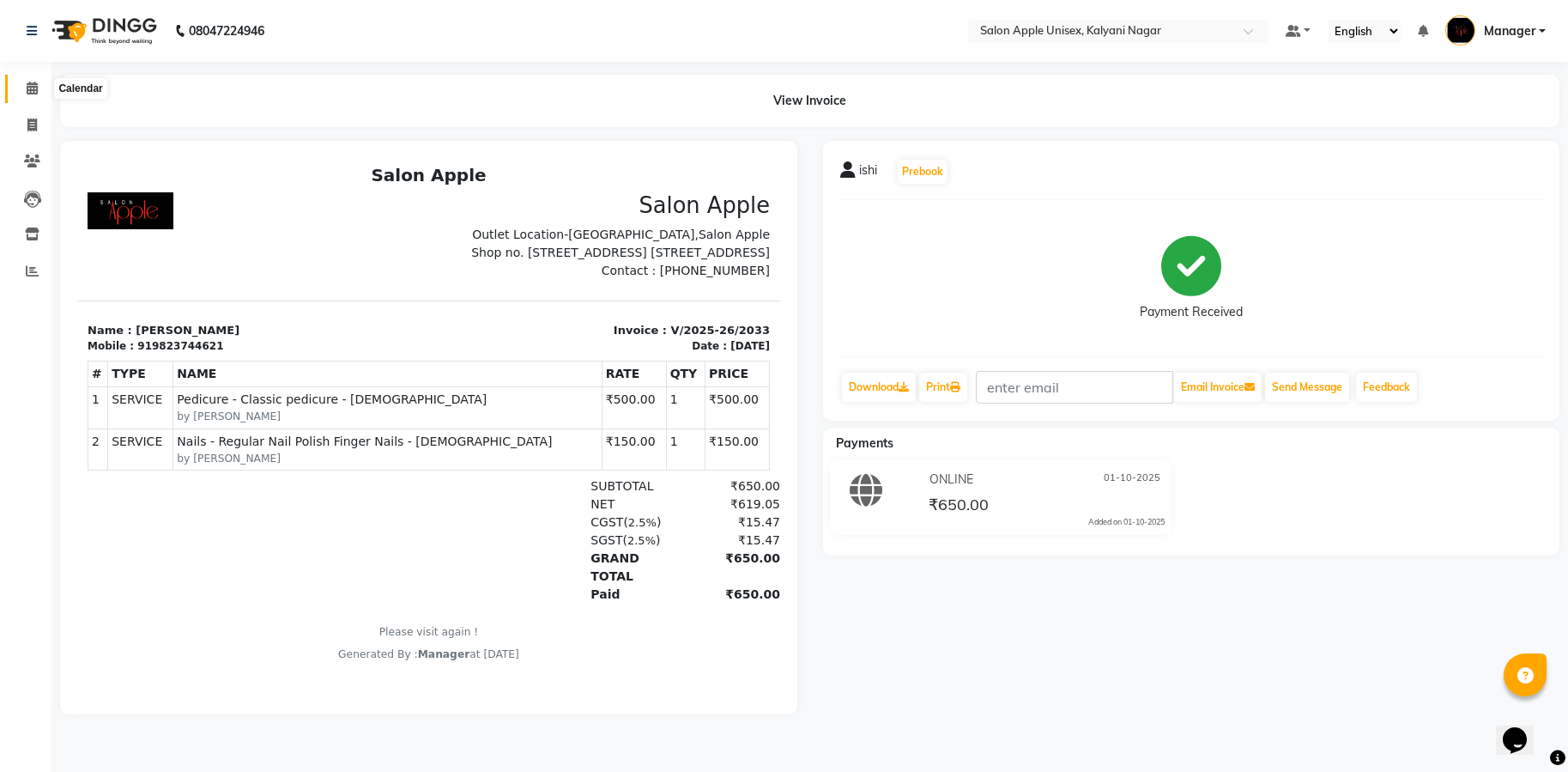
click at [31, 93] on icon at bounding box center [32, 88] width 11 height 13
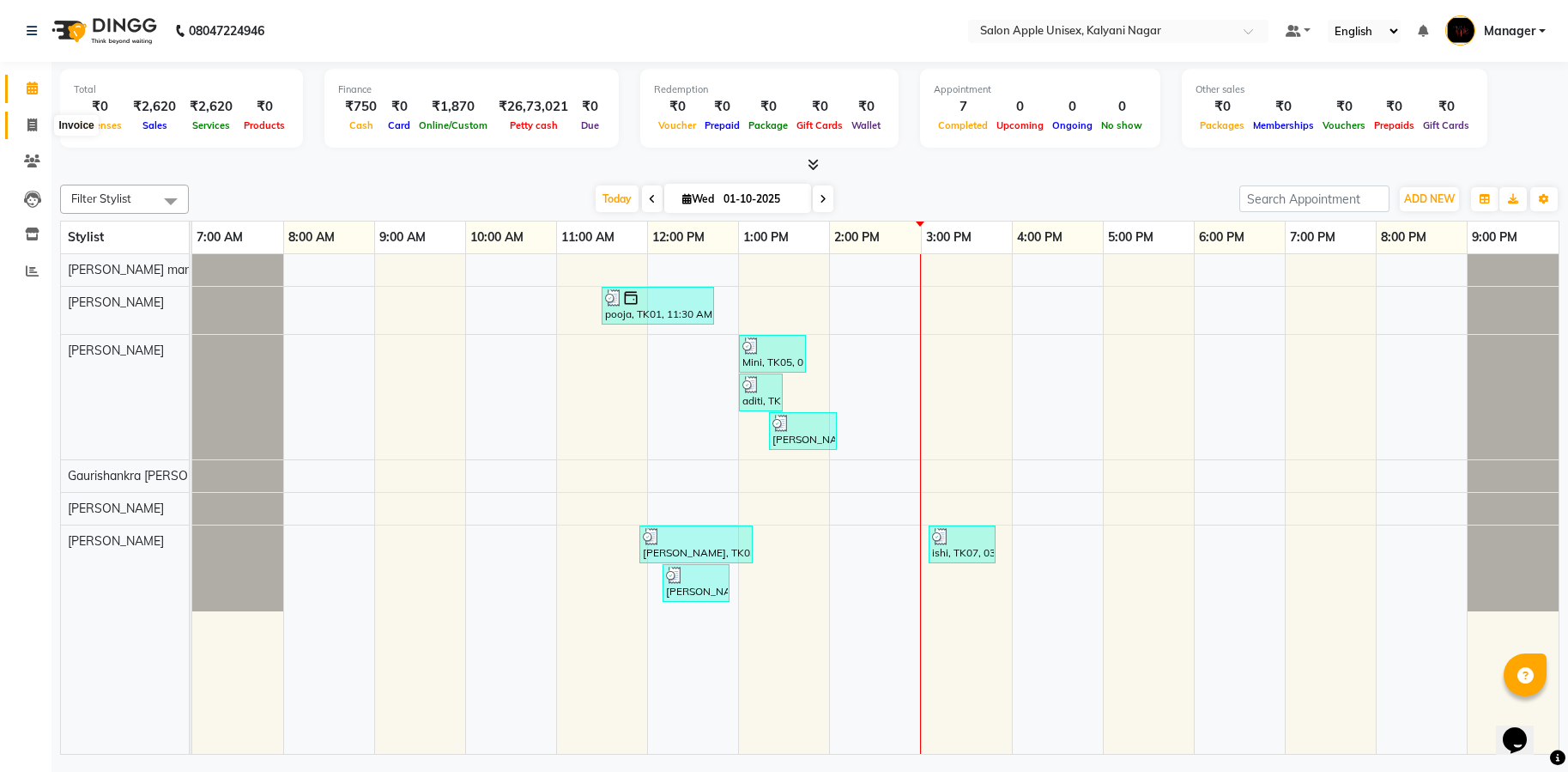
click at [37, 126] on span at bounding box center [32, 125] width 30 height 20
select select "service"
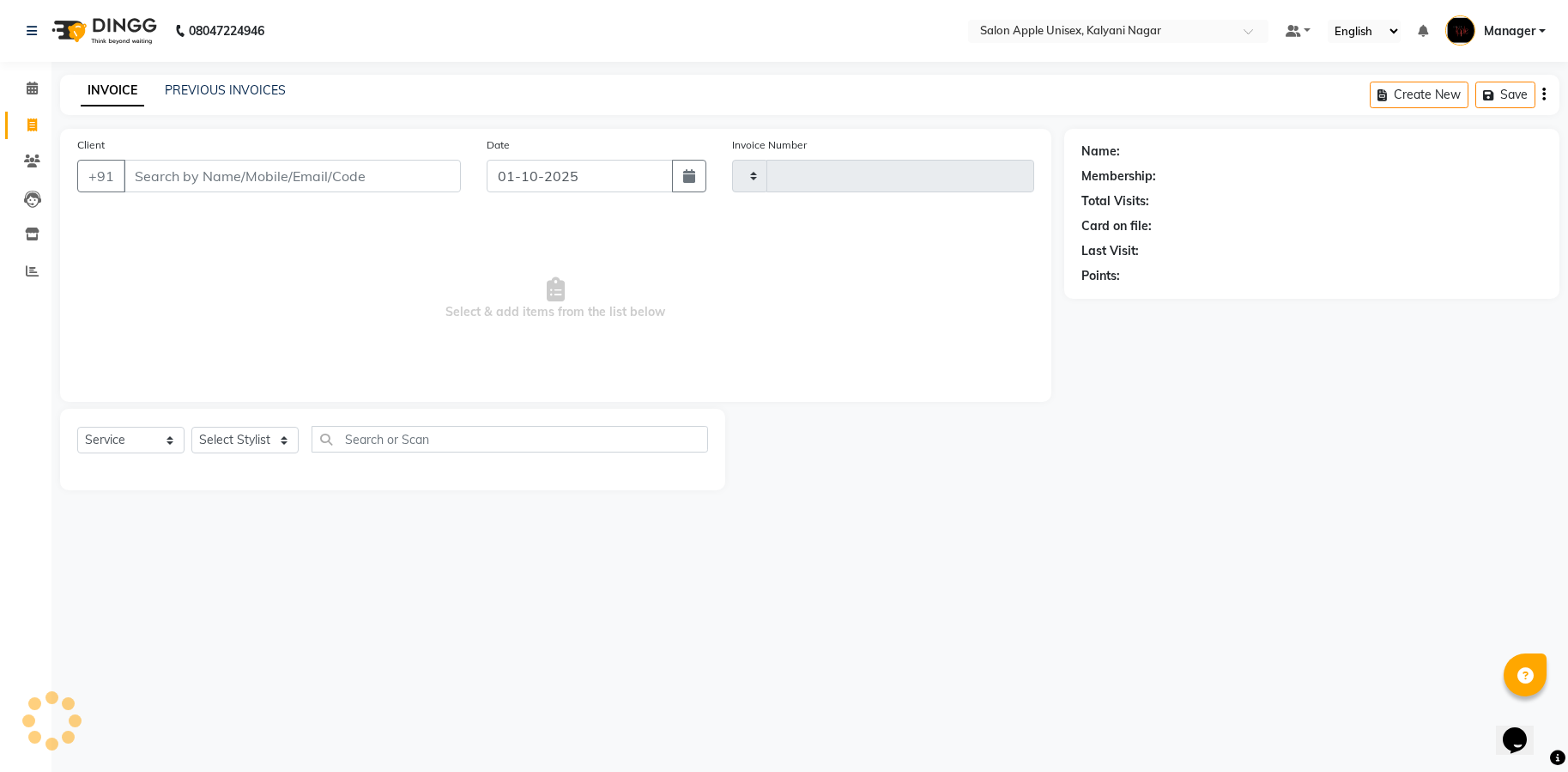
type input "2034"
select select "119"
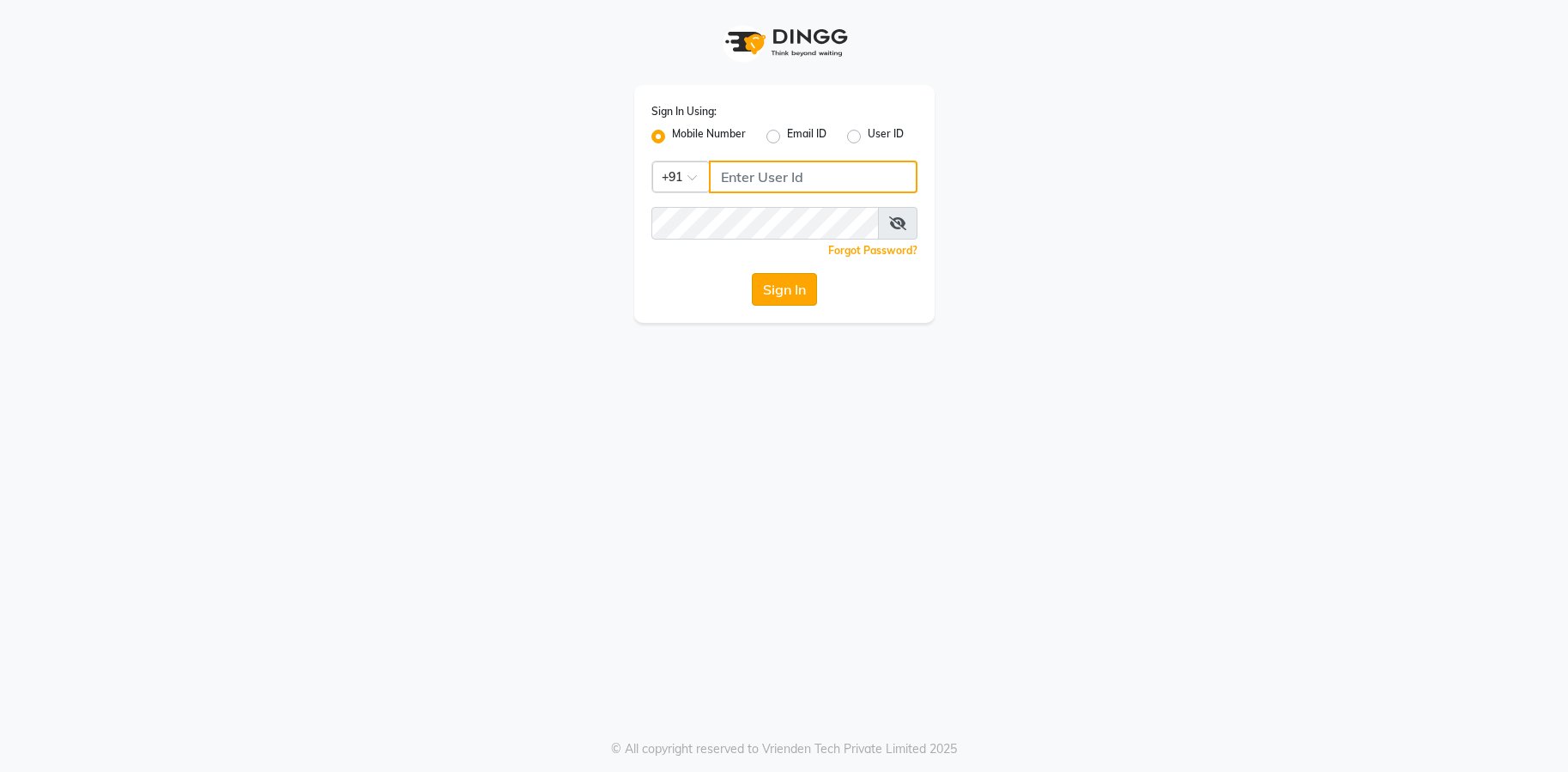
type input "9082053531"
click at [800, 287] on button "Sign In" at bounding box center [785, 289] width 65 height 33
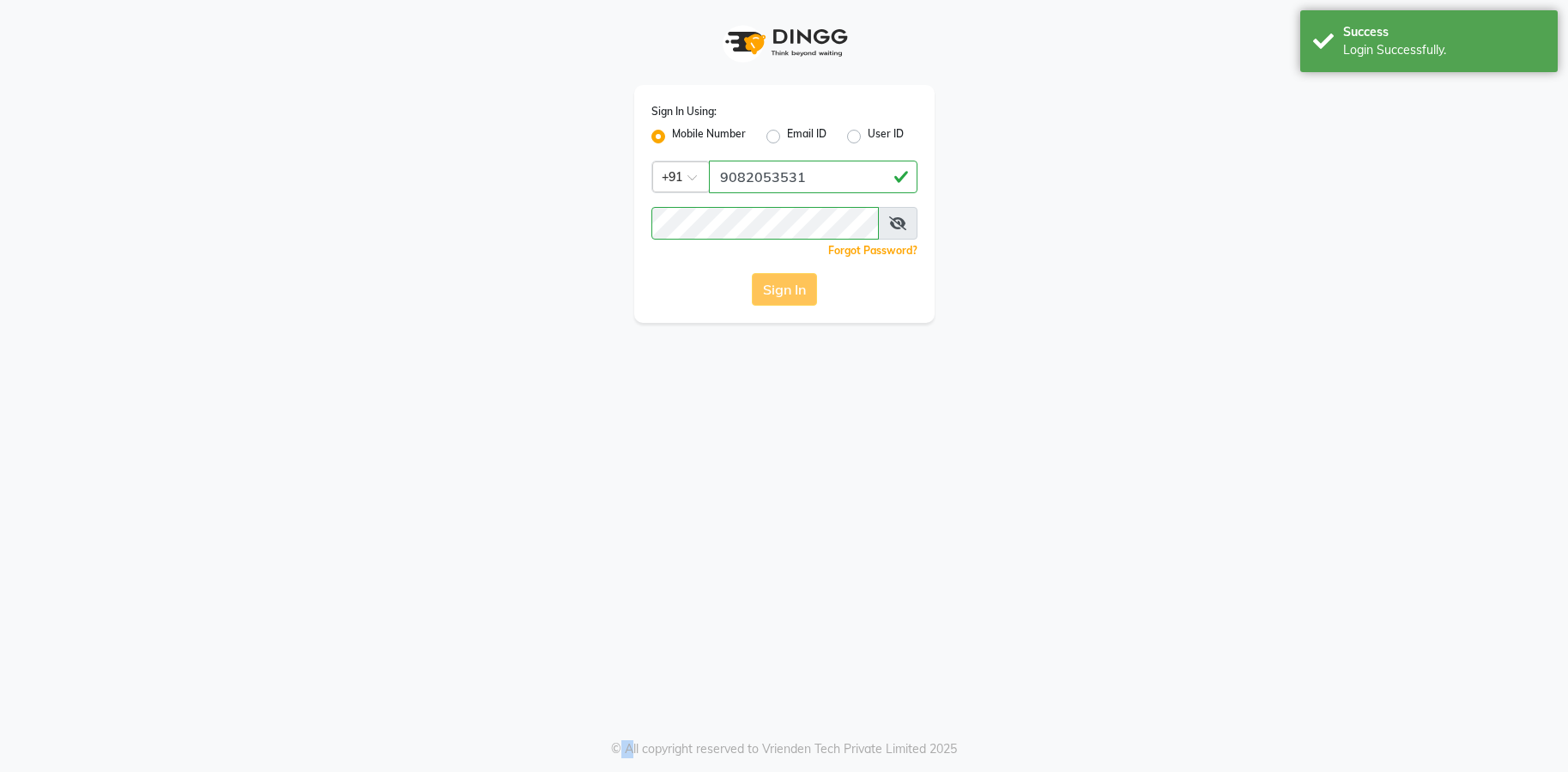
click at [800, 287] on div "Sign In" at bounding box center [784, 289] width 266 height 33
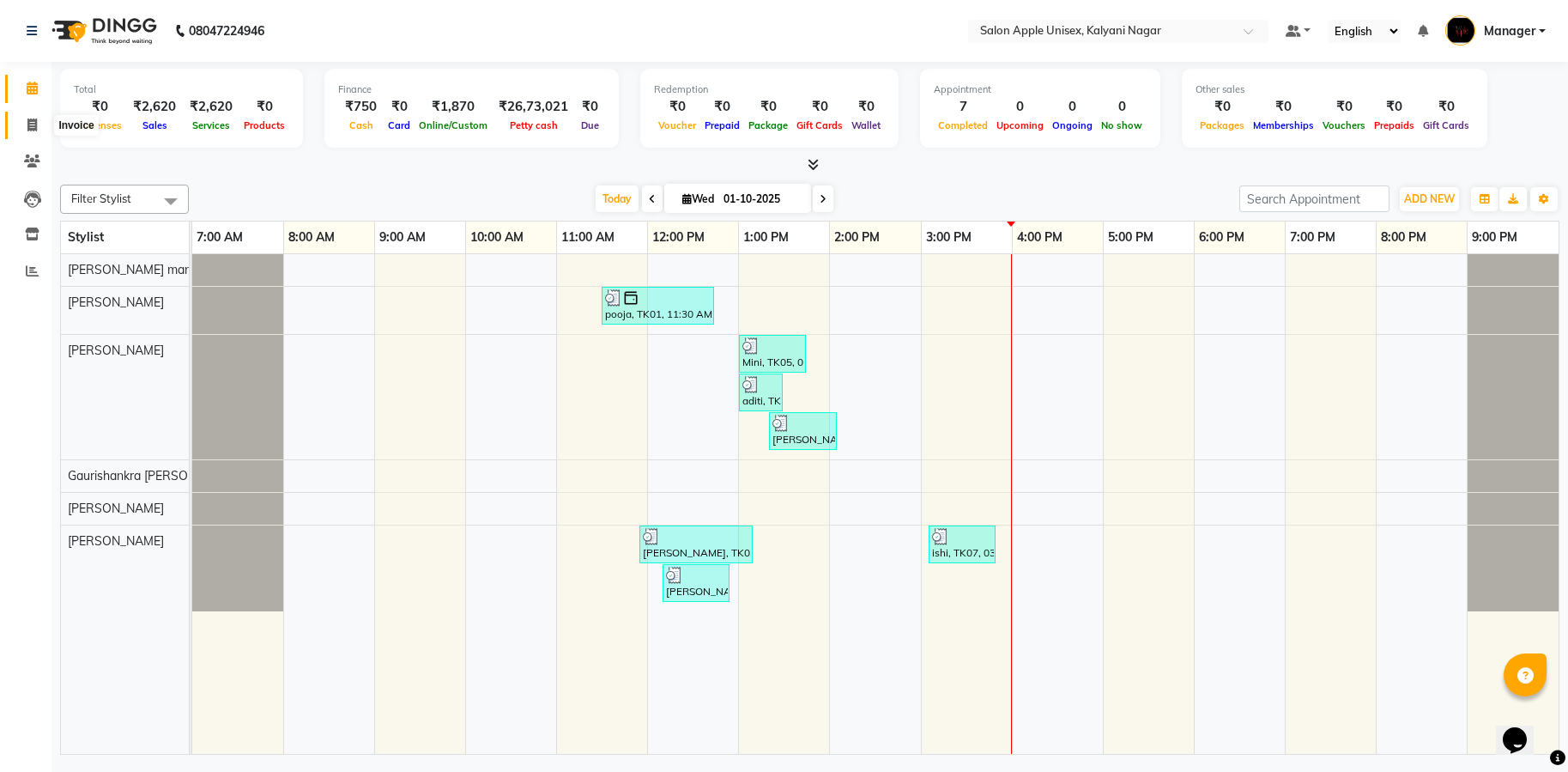
click at [31, 124] on icon at bounding box center [32, 125] width 9 height 13
select select "119"
select select "service"
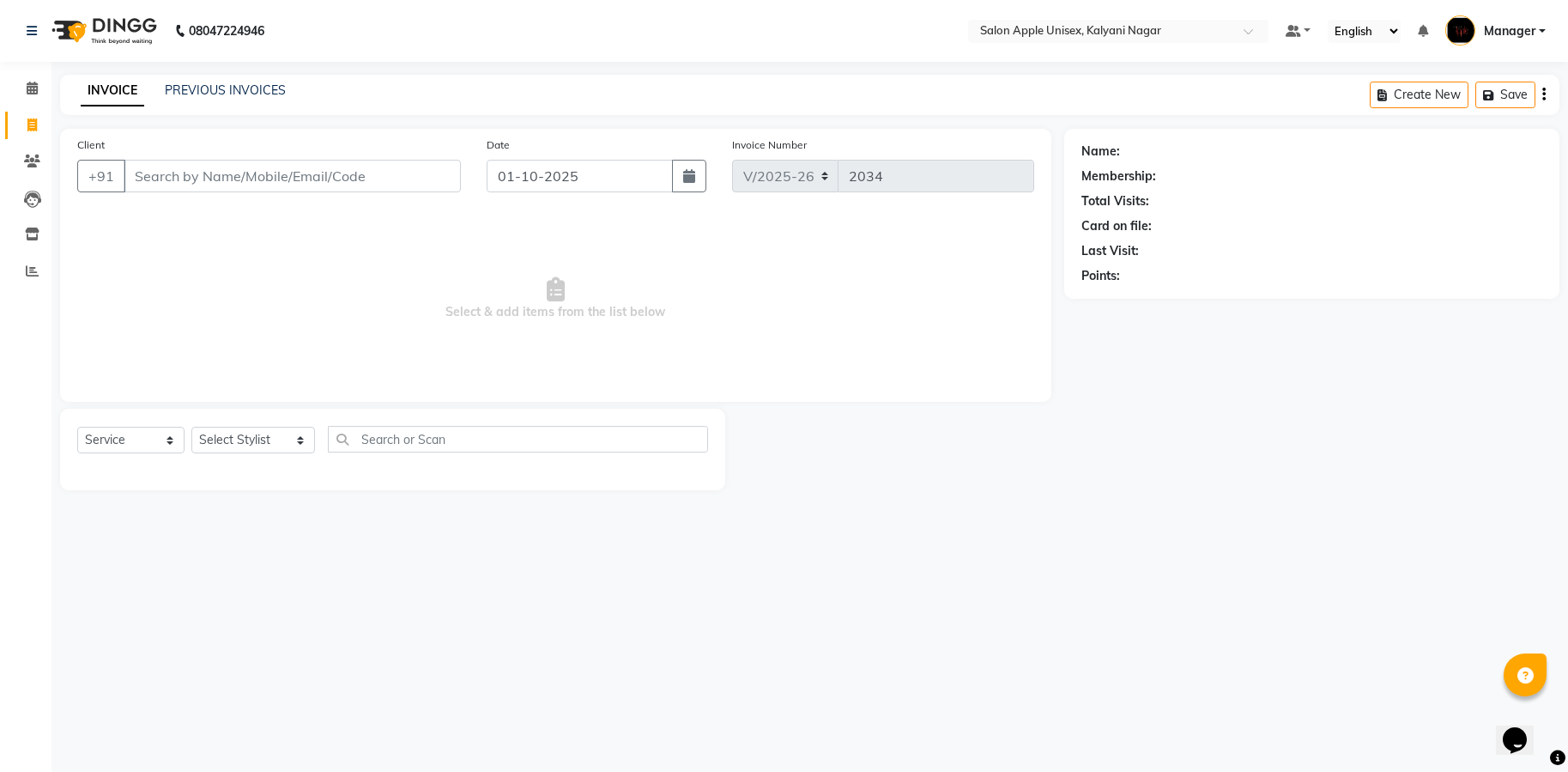
click at [164, 168] on input "Client" at bounding box center [292, 176] width 338 height 33
type input "8261913575"
click at [433, 184] on button "Add Client" at bounding box center [416, 176] width 88 height 33
select select "22"
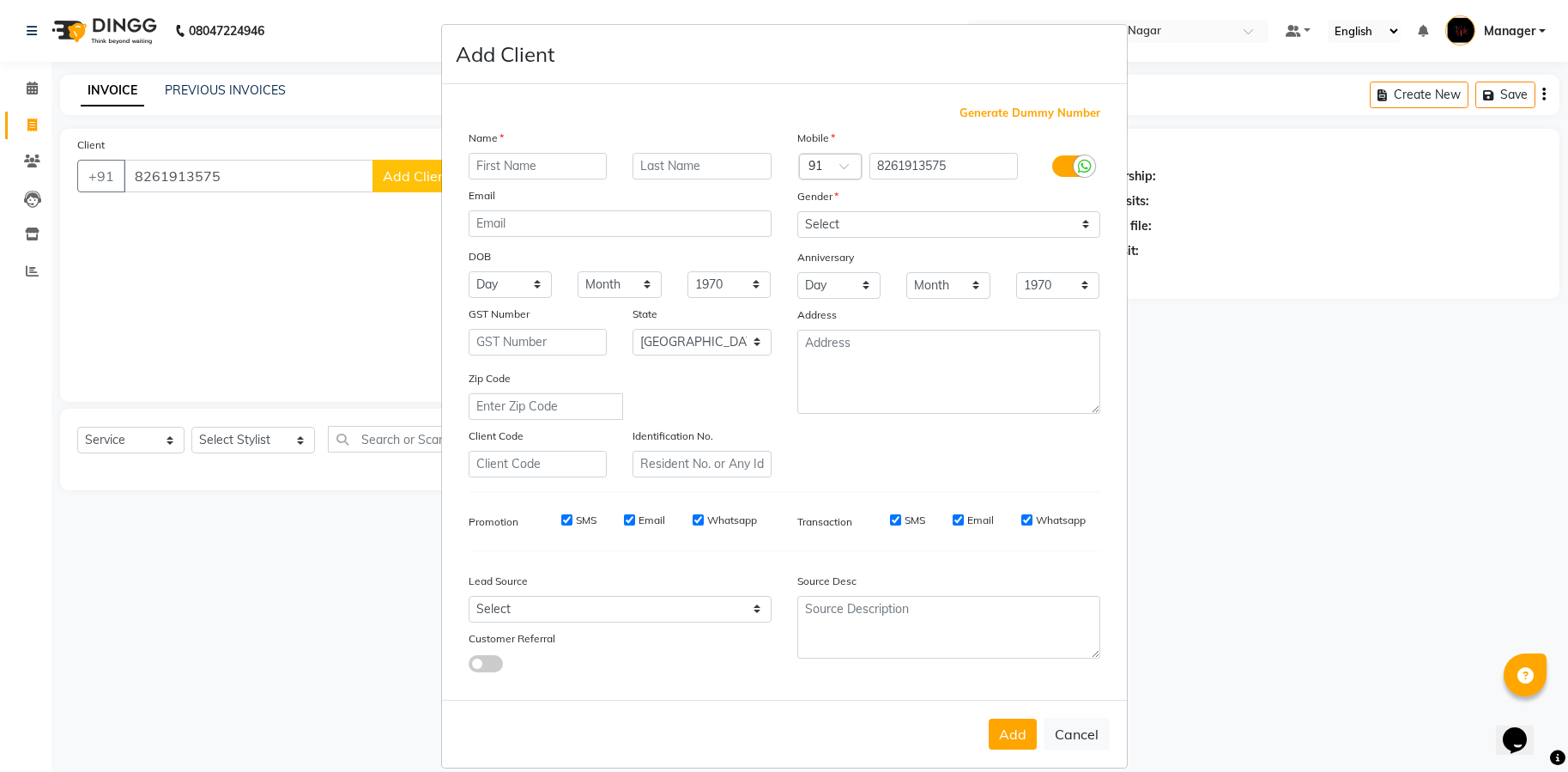
click at [562, 161] on input "text" at bounding box center [538, 166] width 139 height 26
type input "amanm"
click at [1072, 225] on select "Select [DEMOGRAPHIC_DATA] [DEMOGRAPHIC_DATA] Other Prefer Not To Say" at bounding box center [949, 225] width 303 height 26
select select "male"
click at [797, 211] on select "Select [DEMOGRAPHIC_DATA] [DEMOGRAPHIC_DATA] Other Prefer Not To Say" at bounding box center [949, 225] width 303 height 26
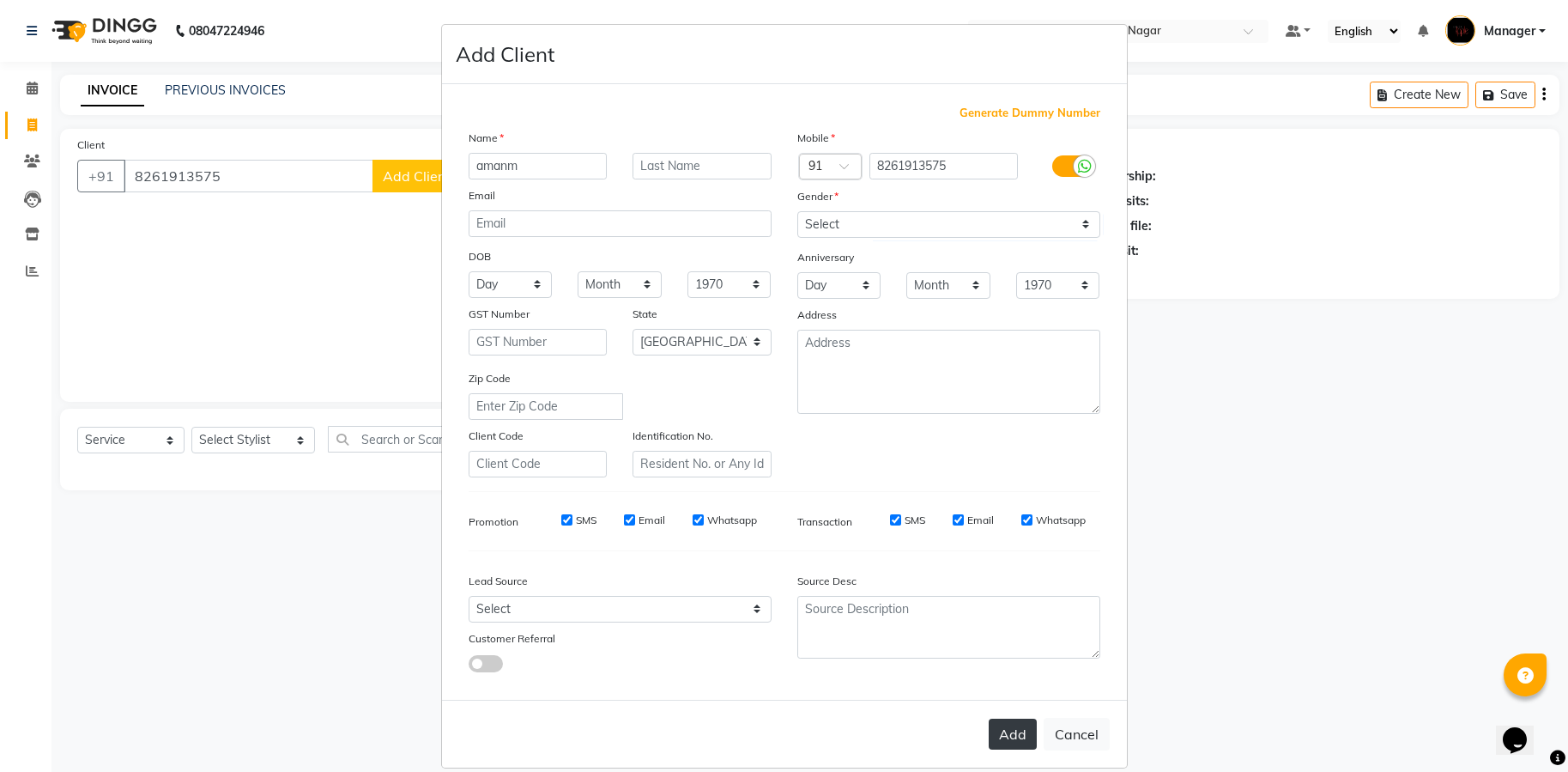
click at [1004, 733] on button "Add" at bounding box center [1012, 734] width 48 height 31
select select
select select "null"
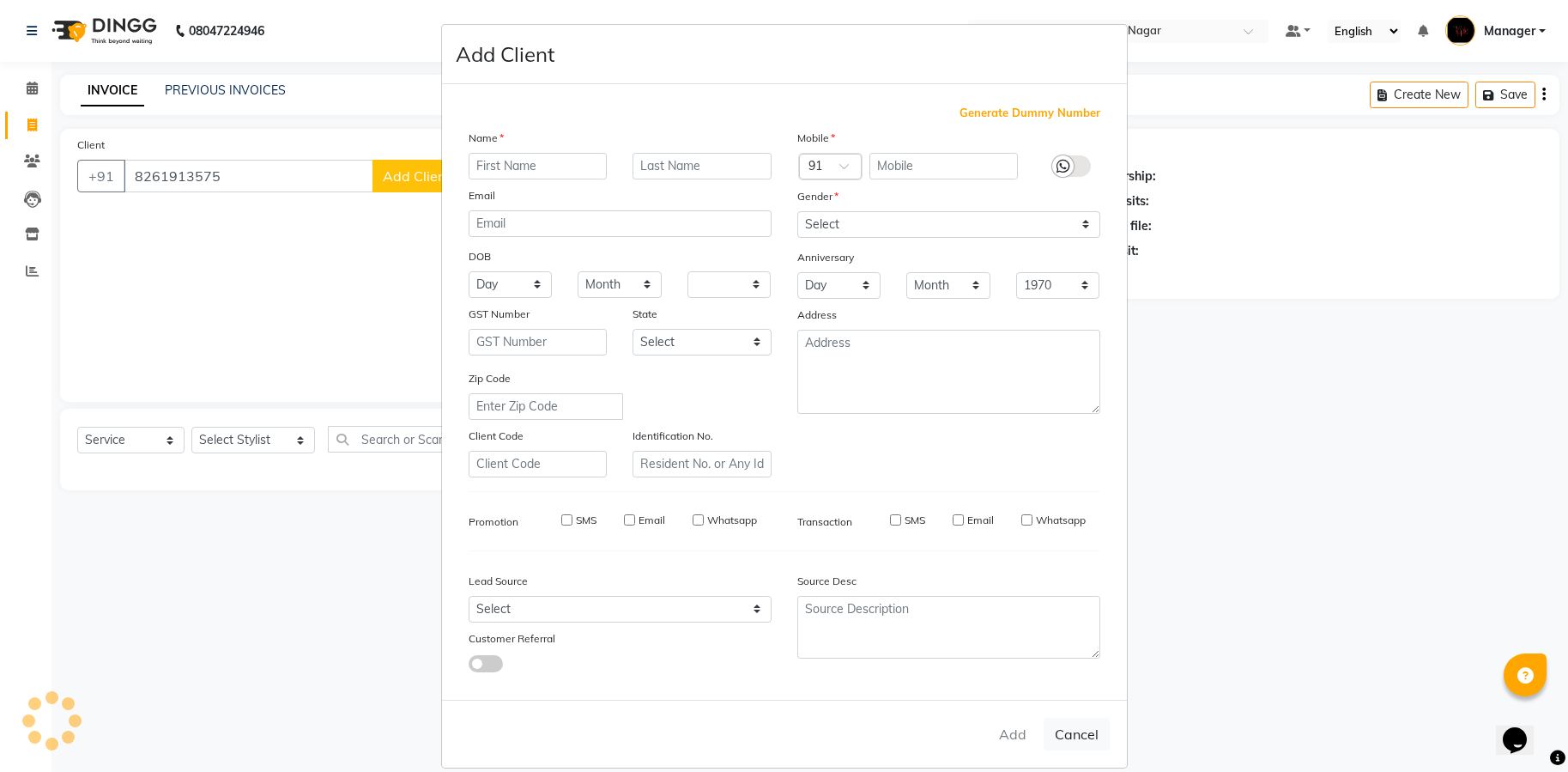
select select
checkbox input "false"
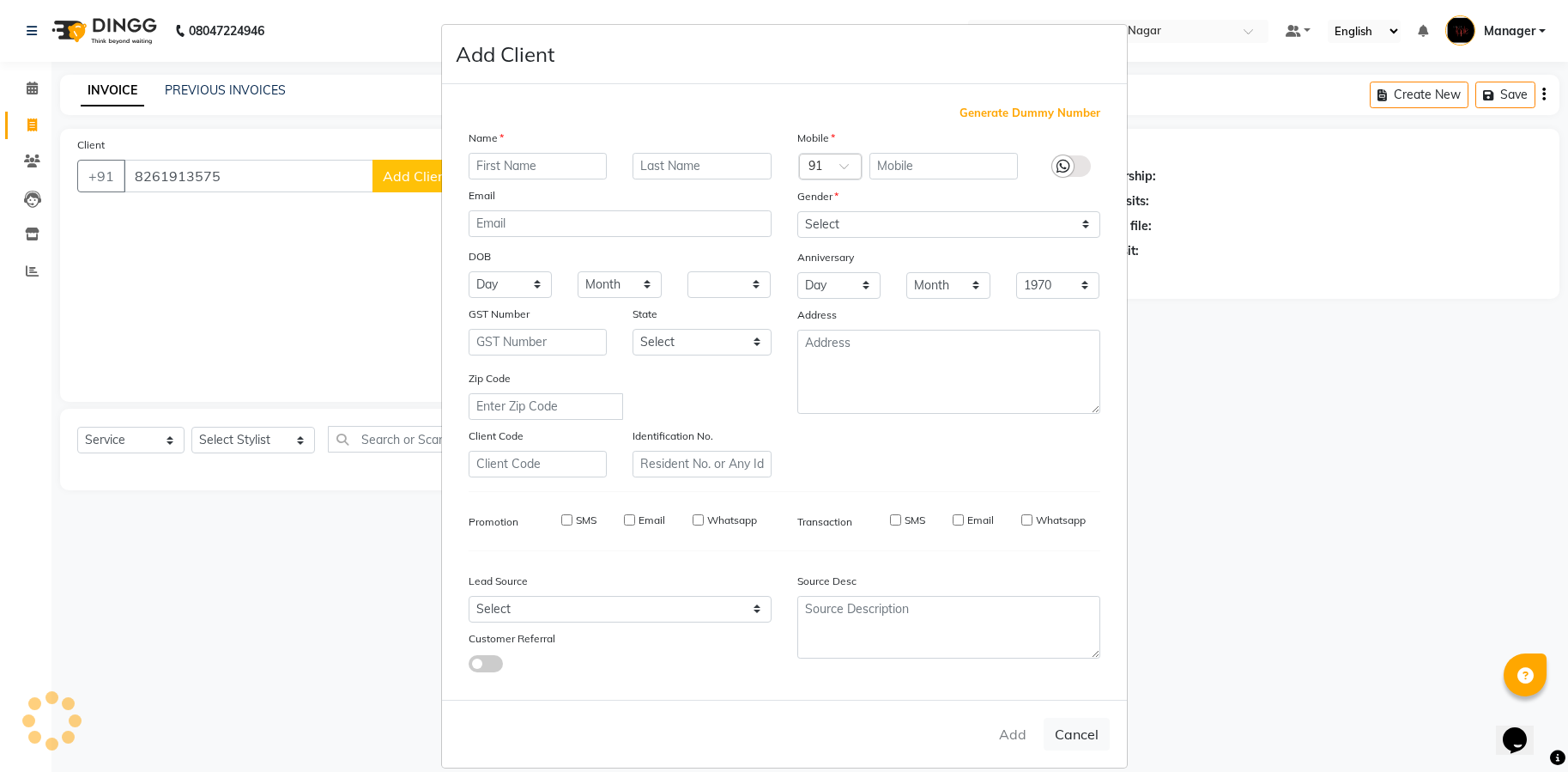
checkbox input "false"
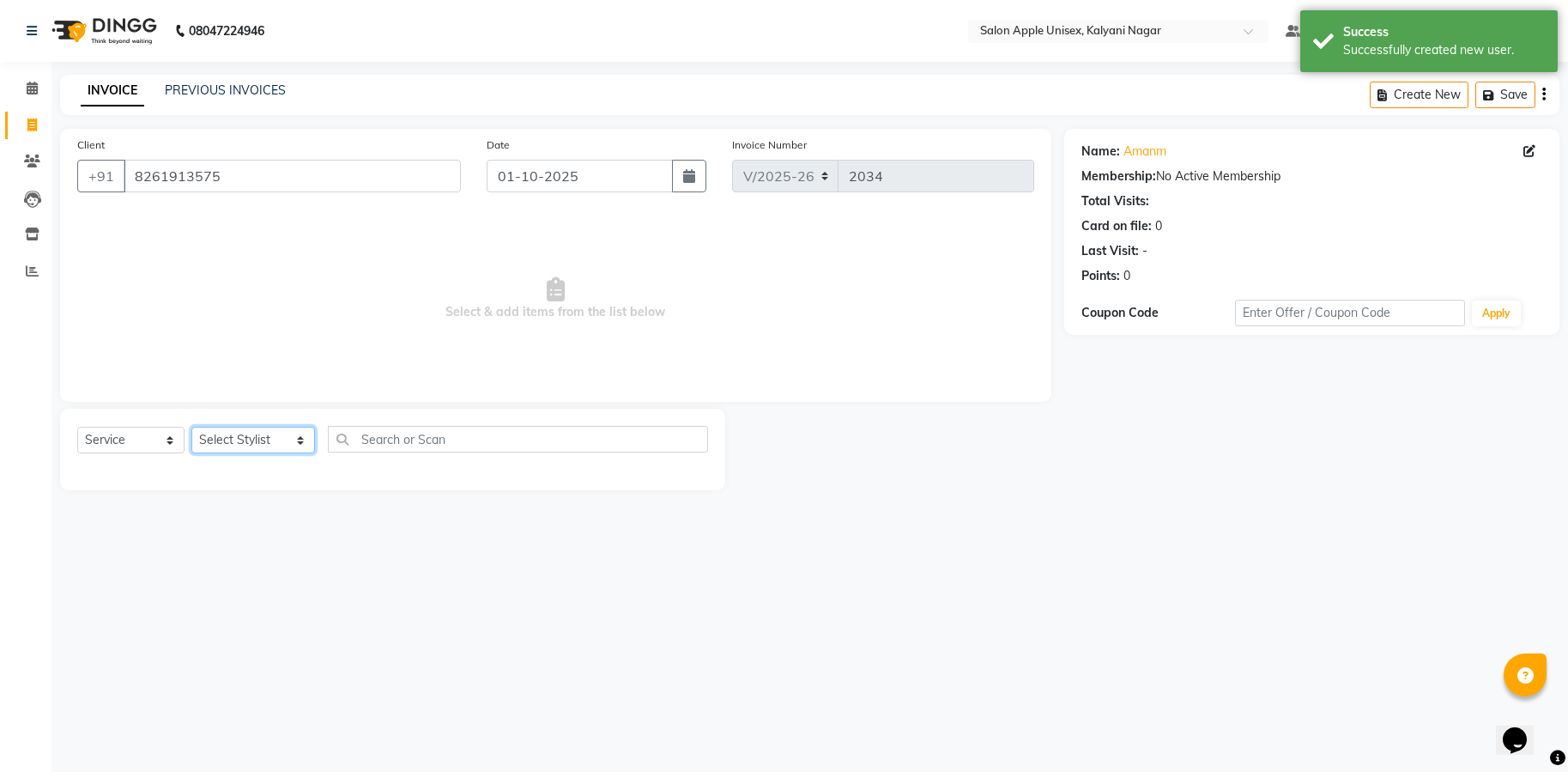
click at [285, 440] on select "Select Stylist [PERSON_NAME] Gaurishankra [PERSON_NAME] (Owner) [PERSON_NAME] M…" at bounding box center [254, 440] width 123 height 26
select select "89816"
click at [192, 427] on select "Select Stylist [PERSON_NAME] Gaurishankra [PERSON_NAME] (Owner) [PERSON_NAME] M…" at bounding box center [254, 440] width 123 height 26
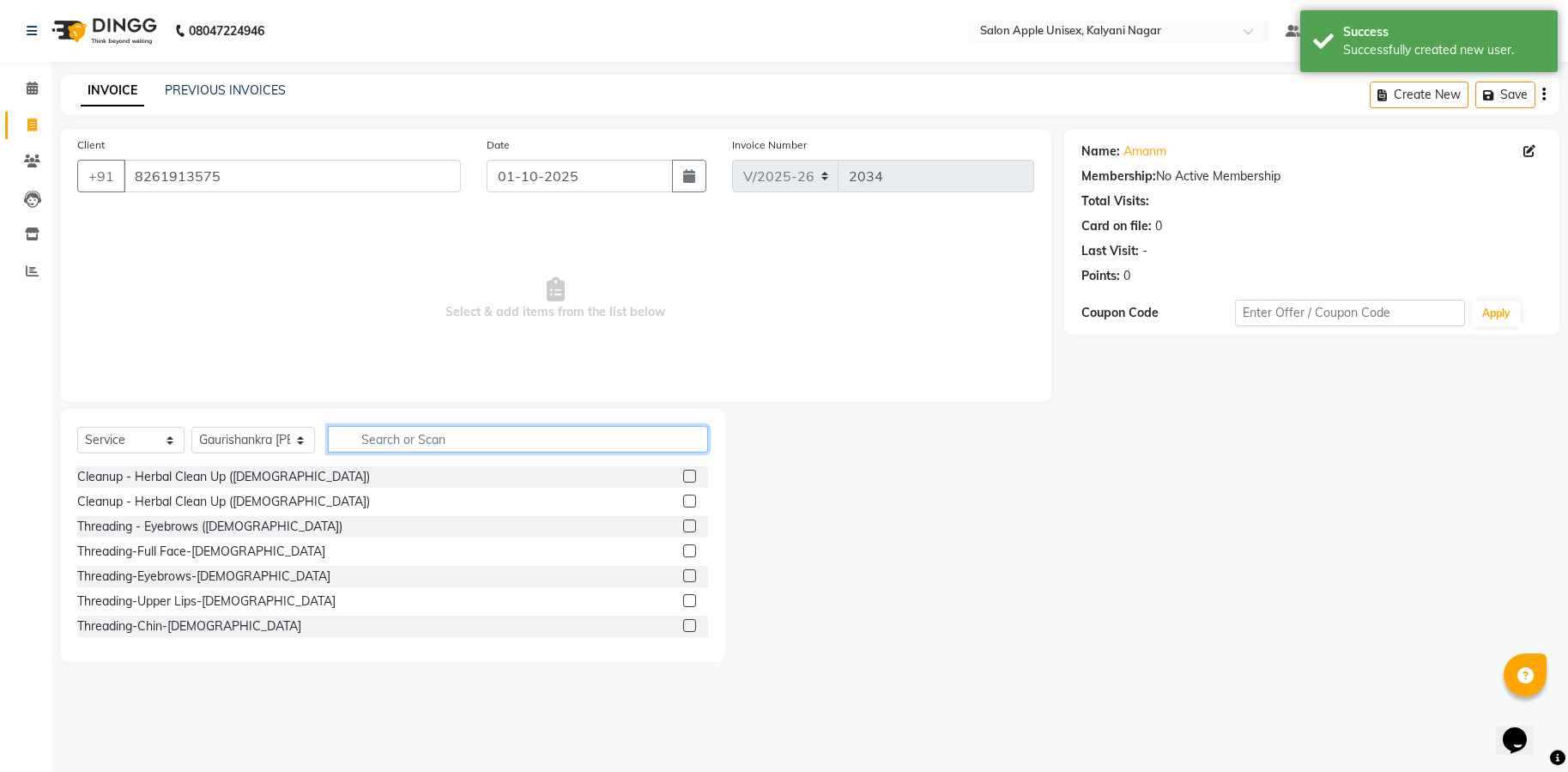
click at [494, 439] on input "text" at bounding box center [517, 439] width 380 height 26
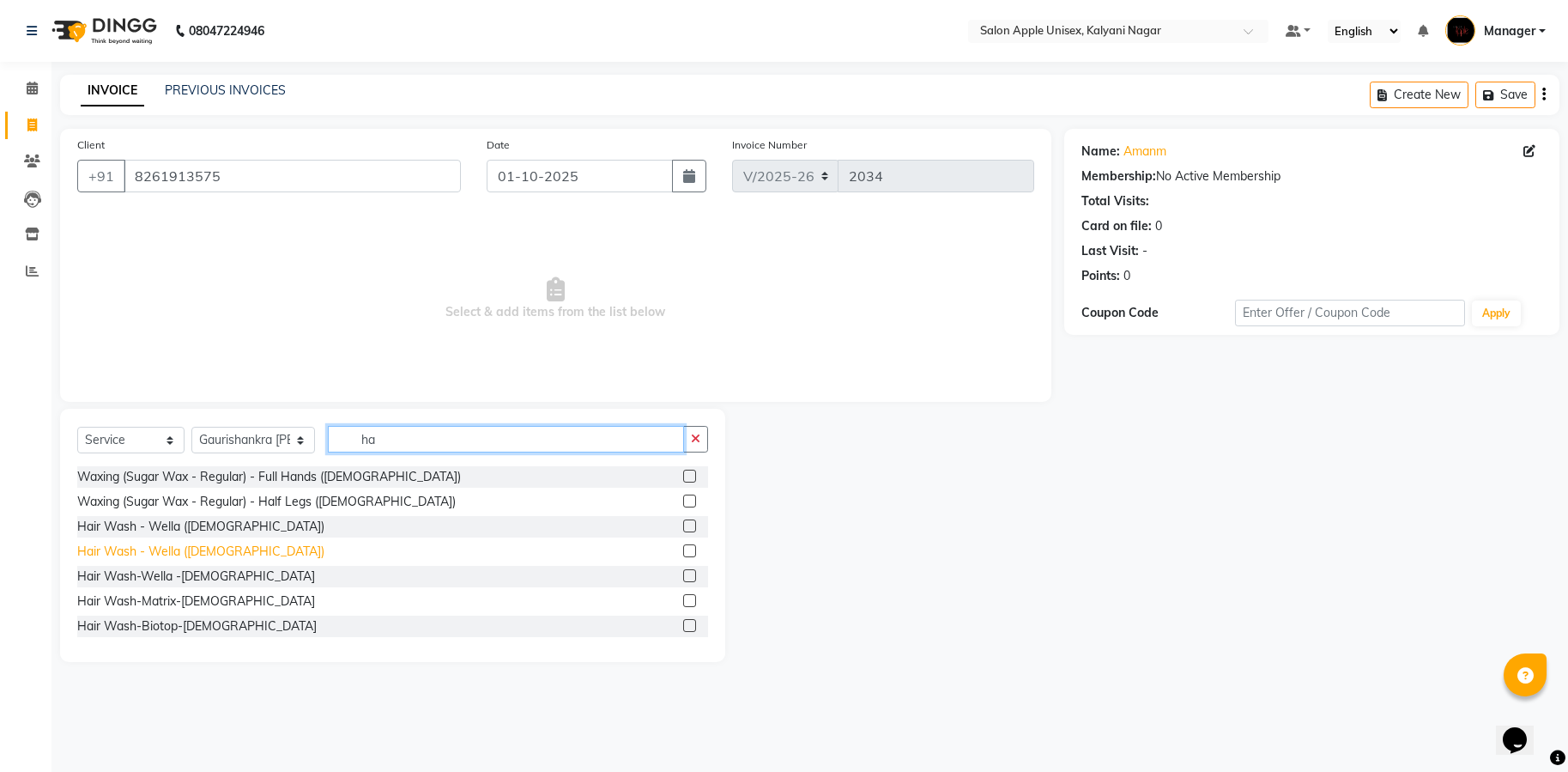
type input "ha"
click at [201, 554] on div "Hair Wash - Wella ([DEMOGRAPHIC_DATA])" at bounding box center [201, 551] width 247 height 18
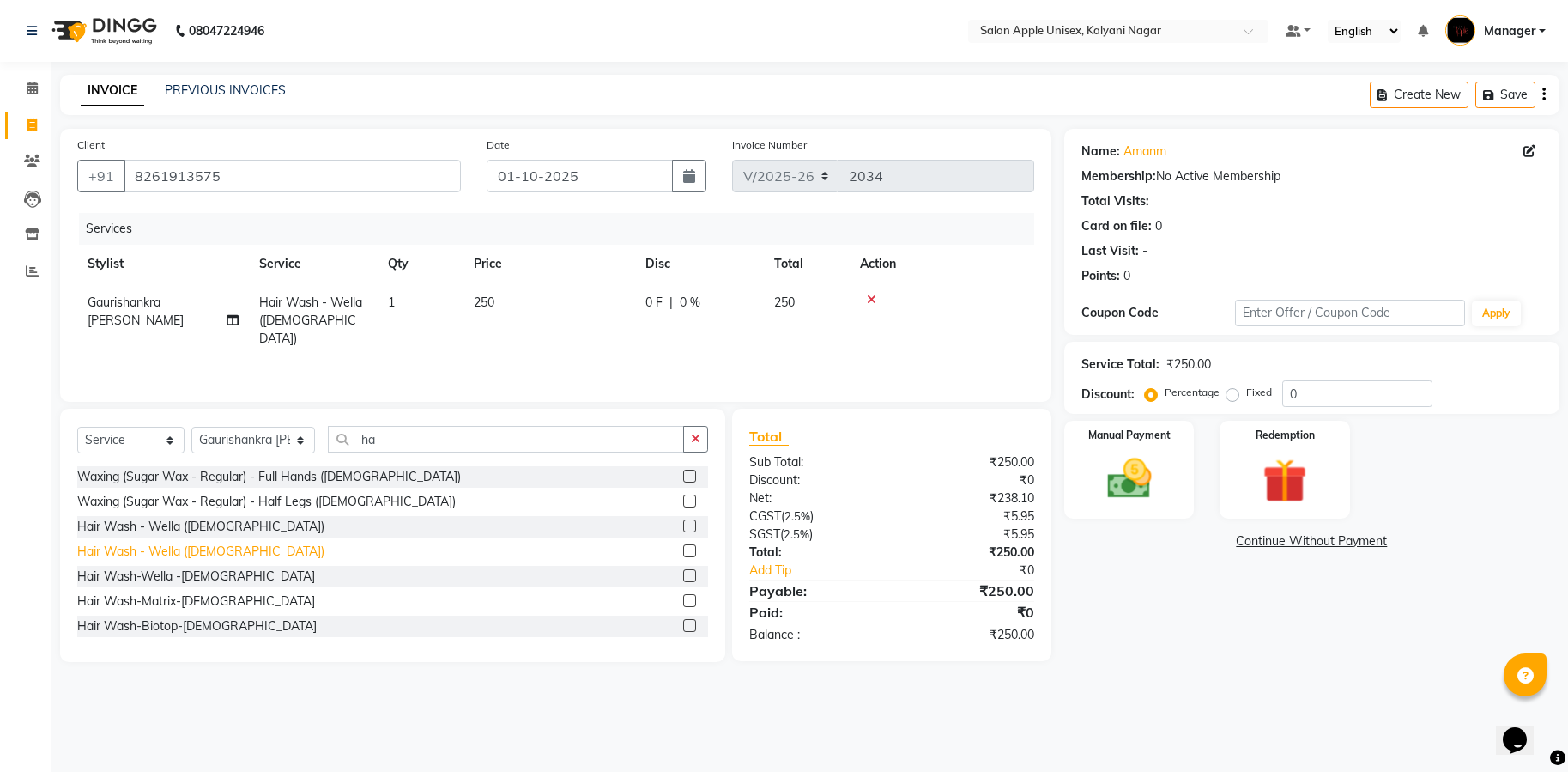
click at [201, 554] on div "Hair Wash - Wella ([DEMOGRAPHIC_DATA])" at bounding box center [201, 551] width 247 height 18
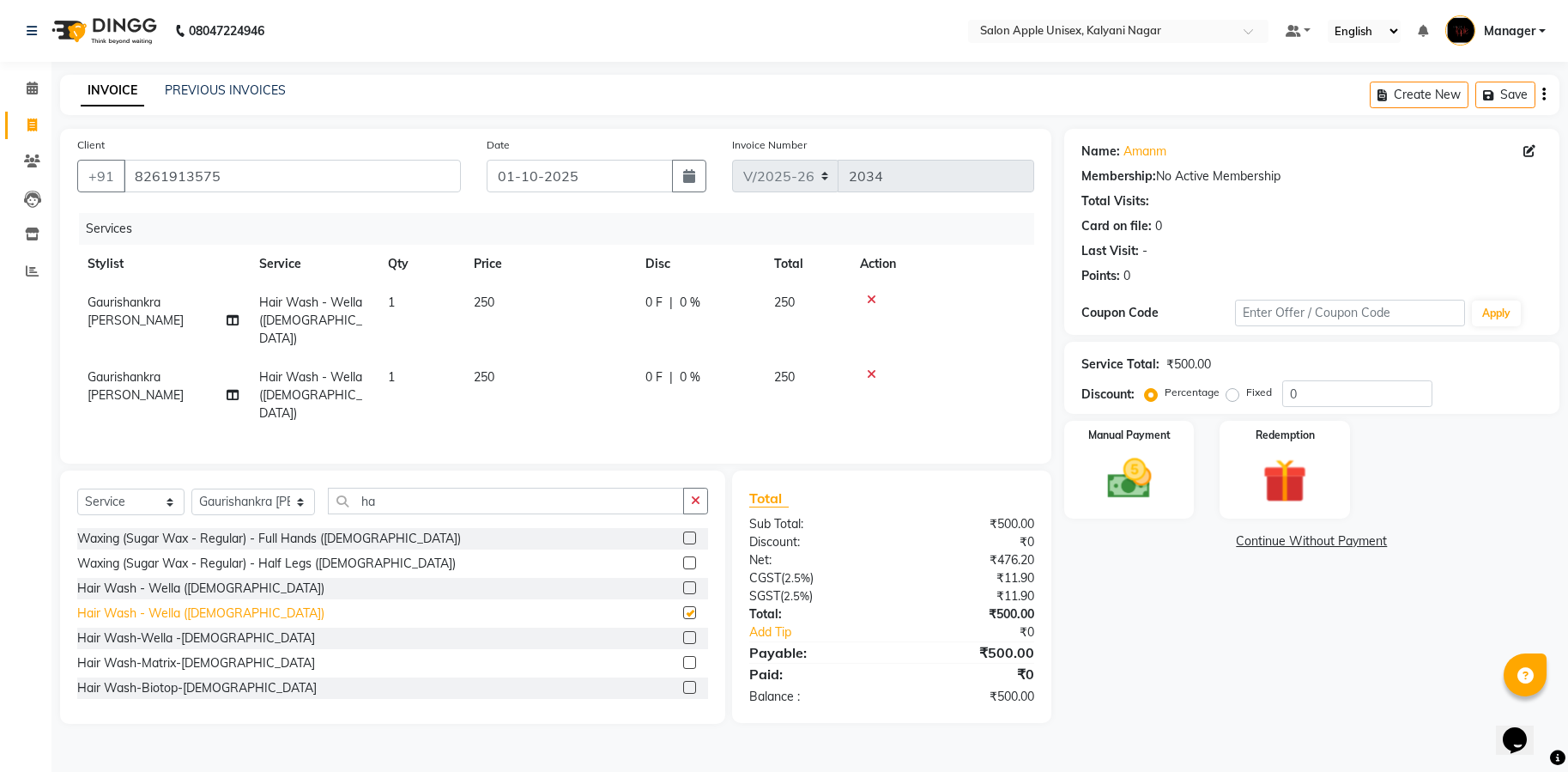
checkbox input "false"
click at [1127, 481] on img at bounding box center [1129, 478] width 75 height 53
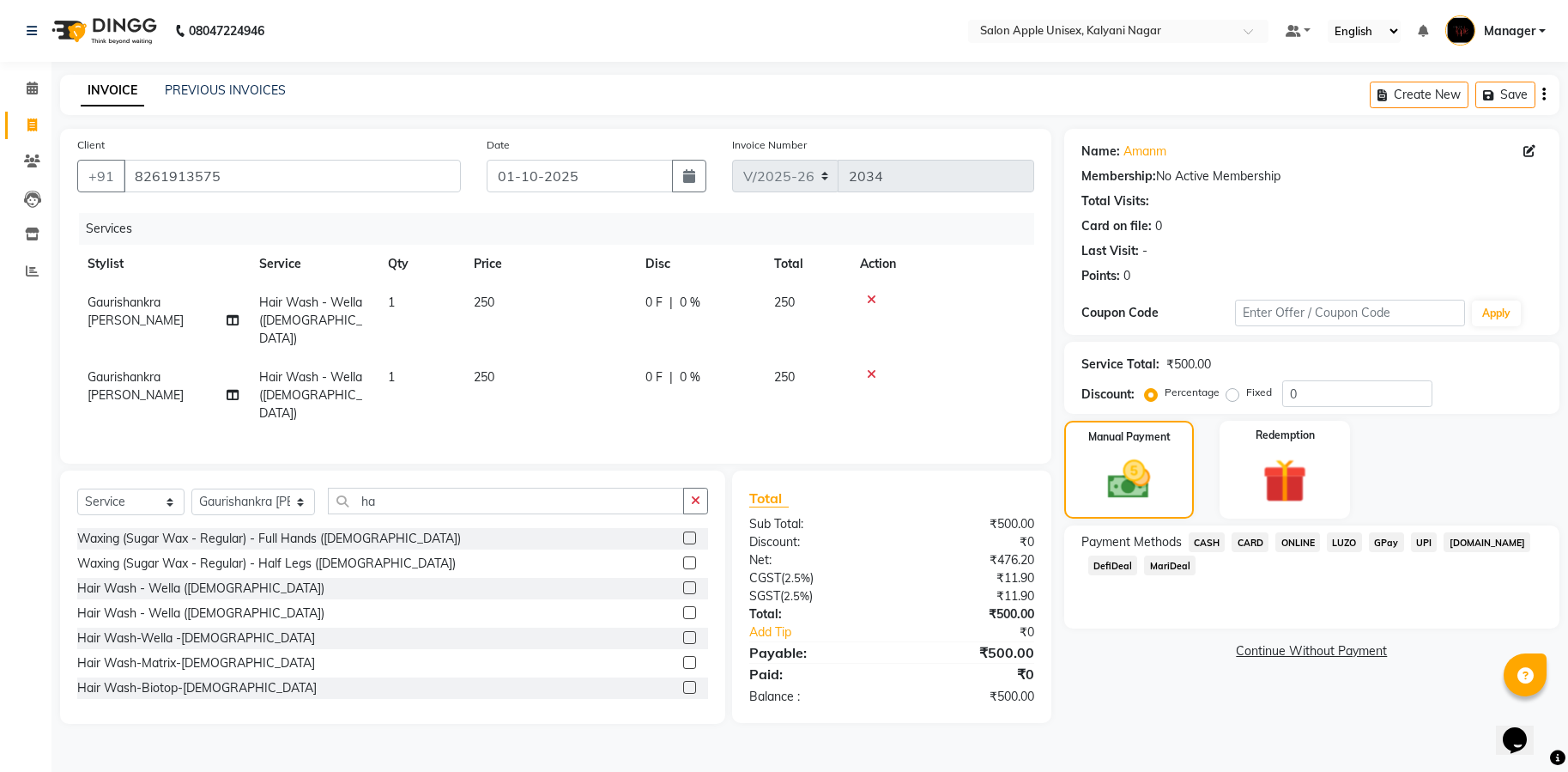
click at [1293, 535] on span "ONLINE" at bounding box center [1298, 542] width 45 height 20
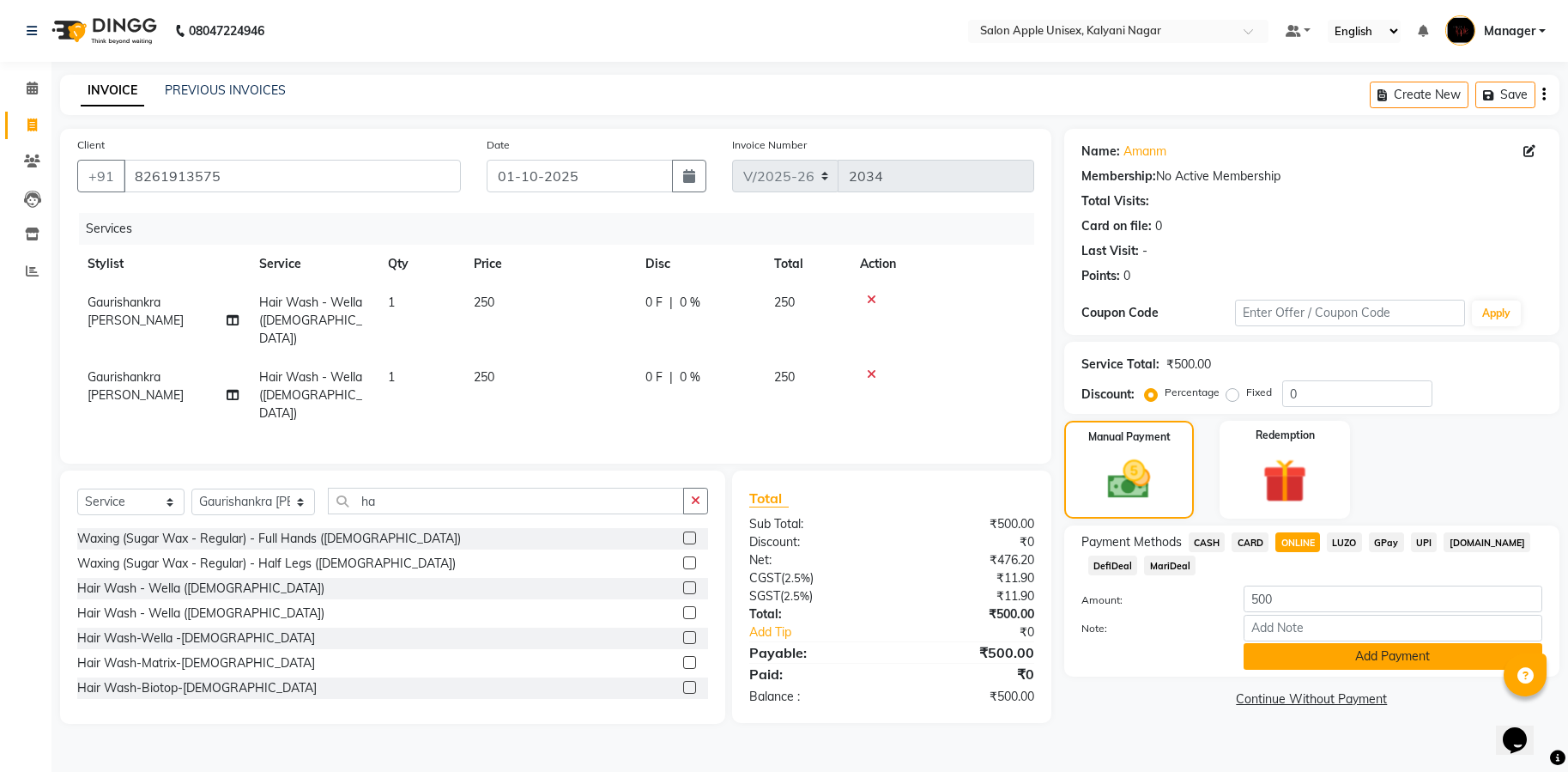
click at [1330, 649] on button "Add Payment" at bounding box center [1392, 656] width 298 height 26
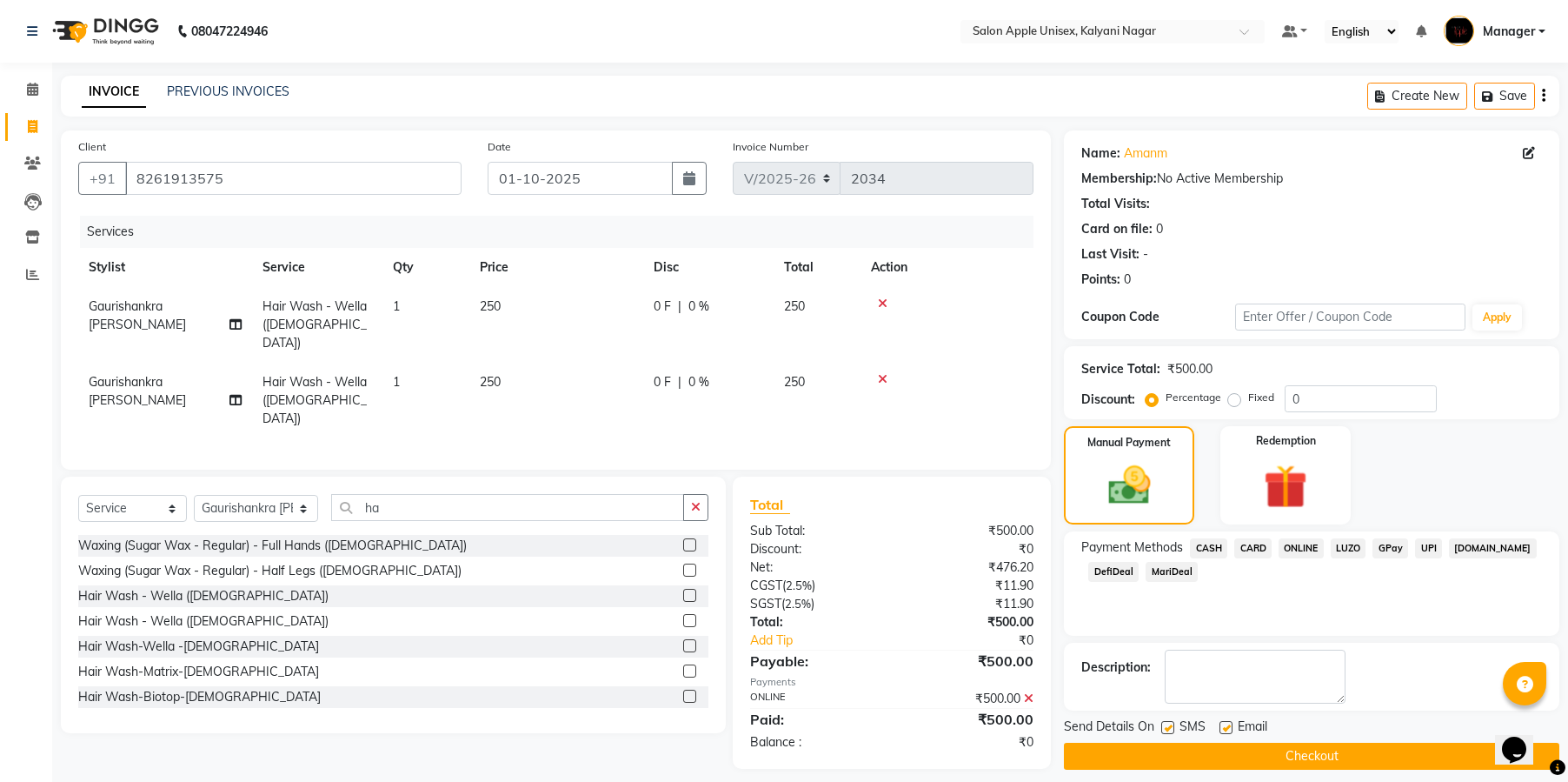
click at [1228, 723] on label at bounding box center [1226, 728] width 13 height 13
click at [1228, 723] on input "checkbox" at bounding box center [1225, 728] width 11 height 11
checkbox input "false"
click at [1165, 723] on label at bounding box center [1168, 728] width 13 height 13
click at [1165, 723] on input "checkbox" at bounding box center [1167, 728] width 11 height 11
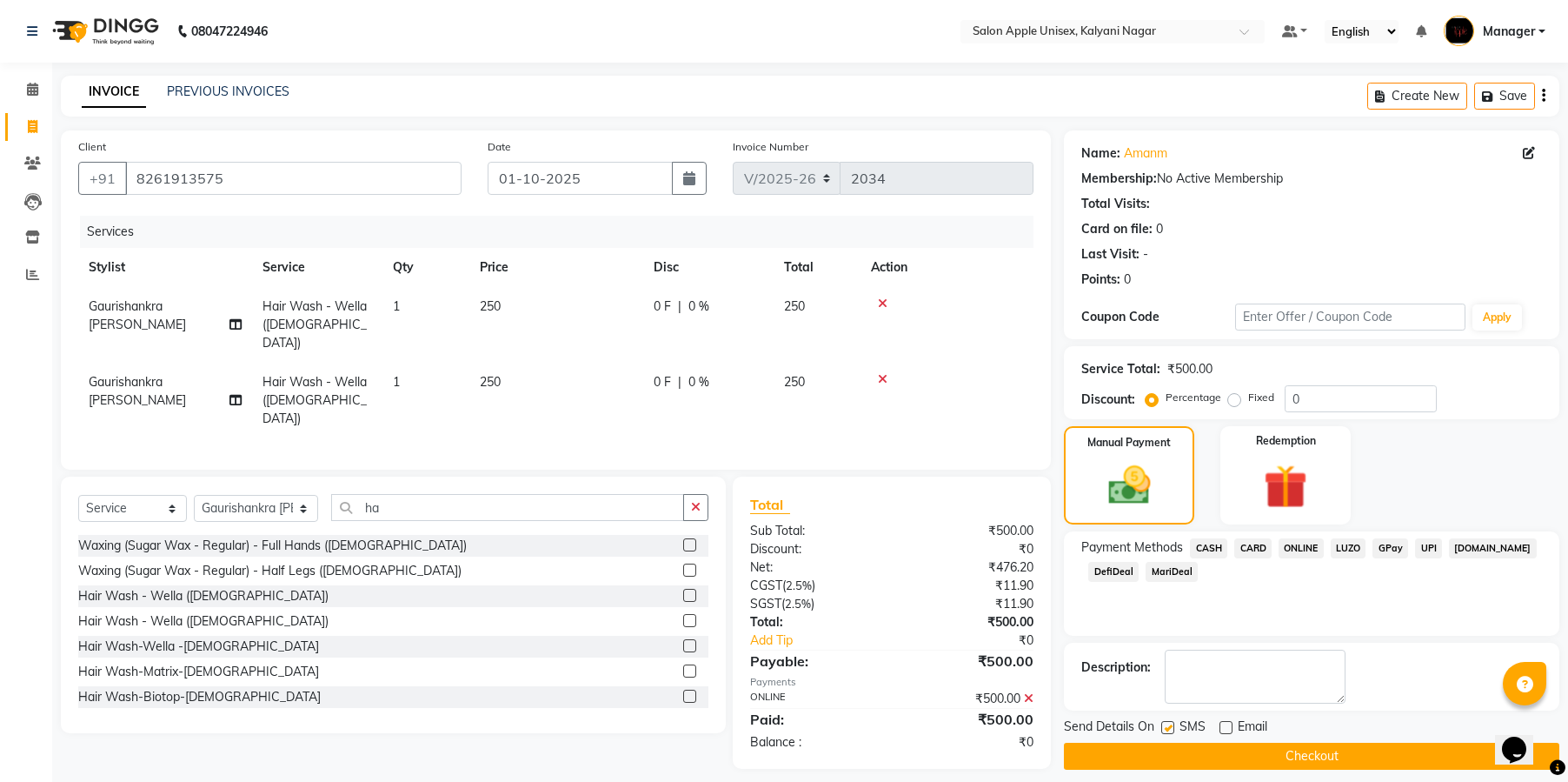
checkbox input "false"
click at [1167, 756] on button "Checkout" at bounding box center [1311, 755] width 496 height 27
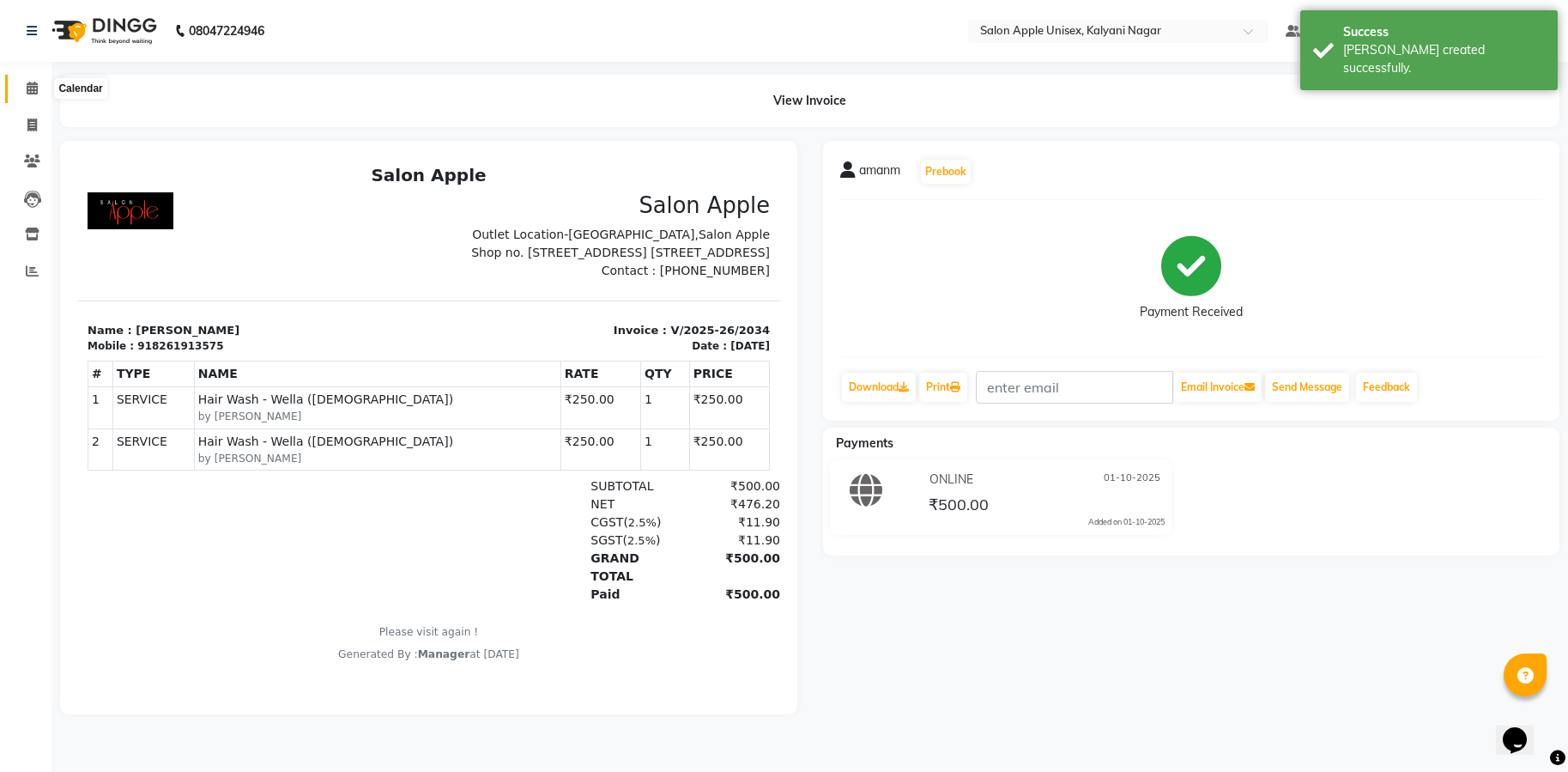
click at [29, 84] on icon at bounding box center [32, 88] width 11 height 13
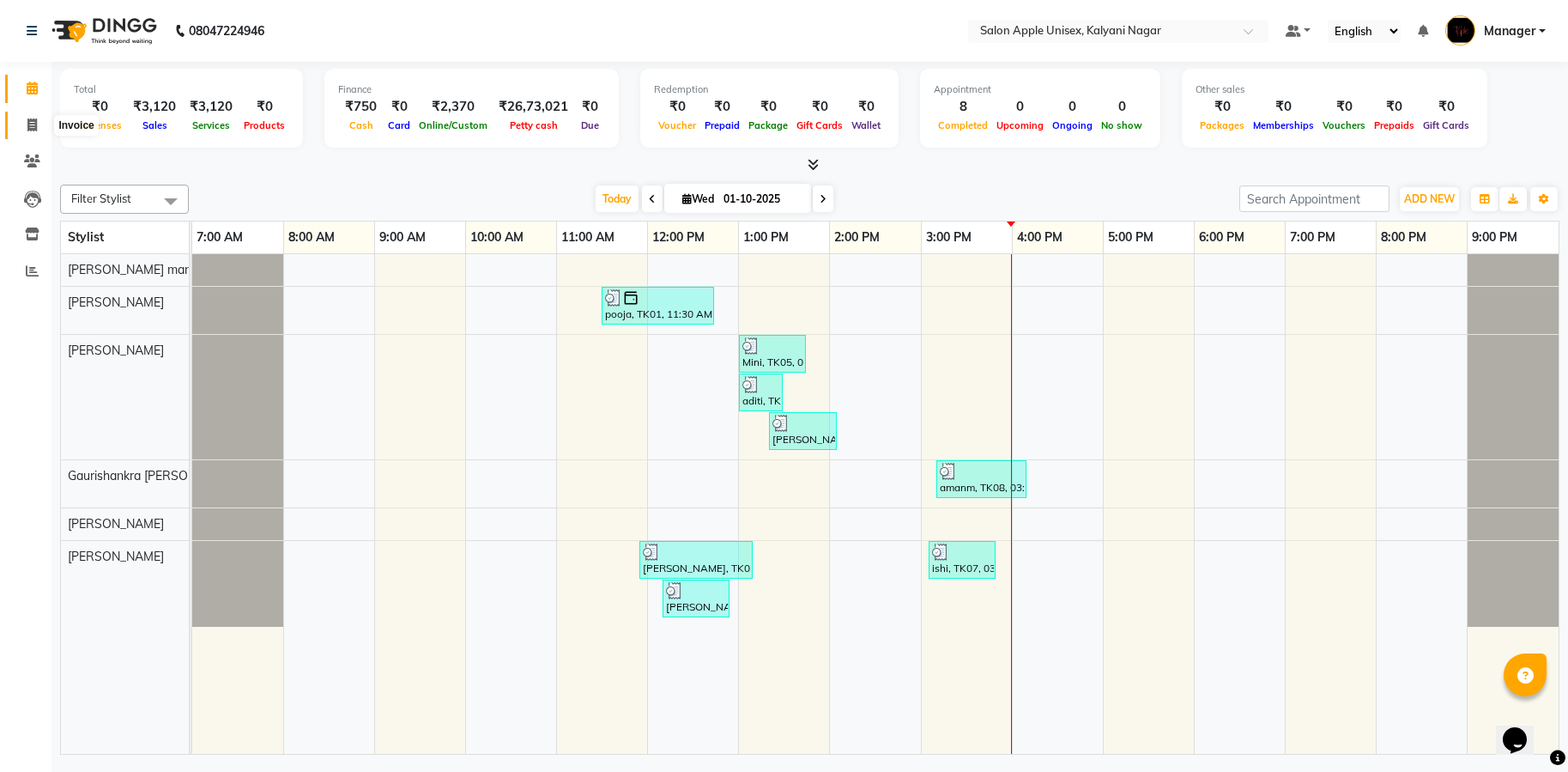
click at [31, 119] on icon at bounding box center [32, 125] width 9 height 13
select select "service"
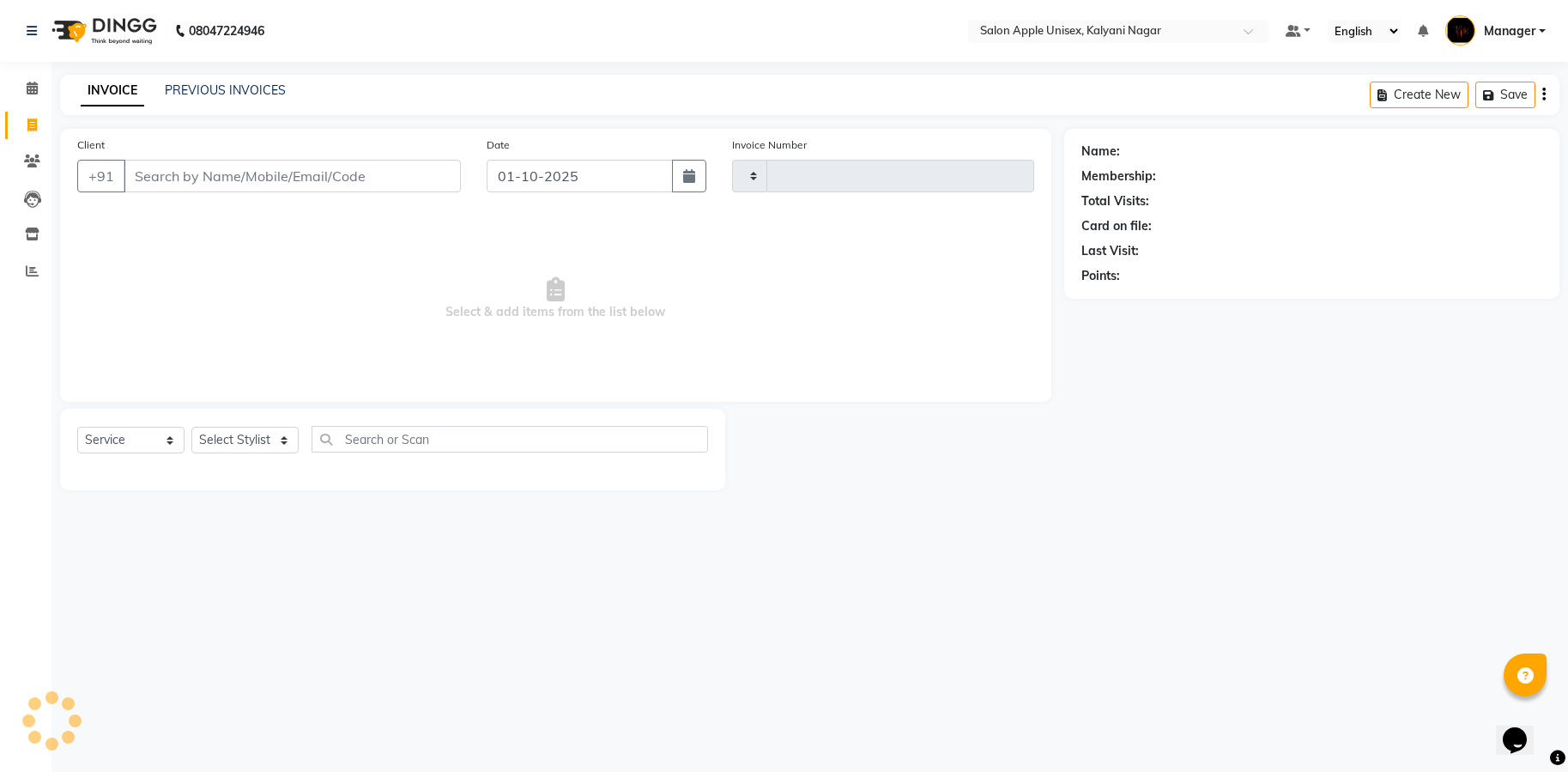
type input "2035"
select select "119"
click at [254, 185] on input "Client" at bounding box center [292, 176] width 338 height 33
type input "9819806454"
click at [440, 170] on span "Add Client" at bounding box center [416, 176] width 67 height 17
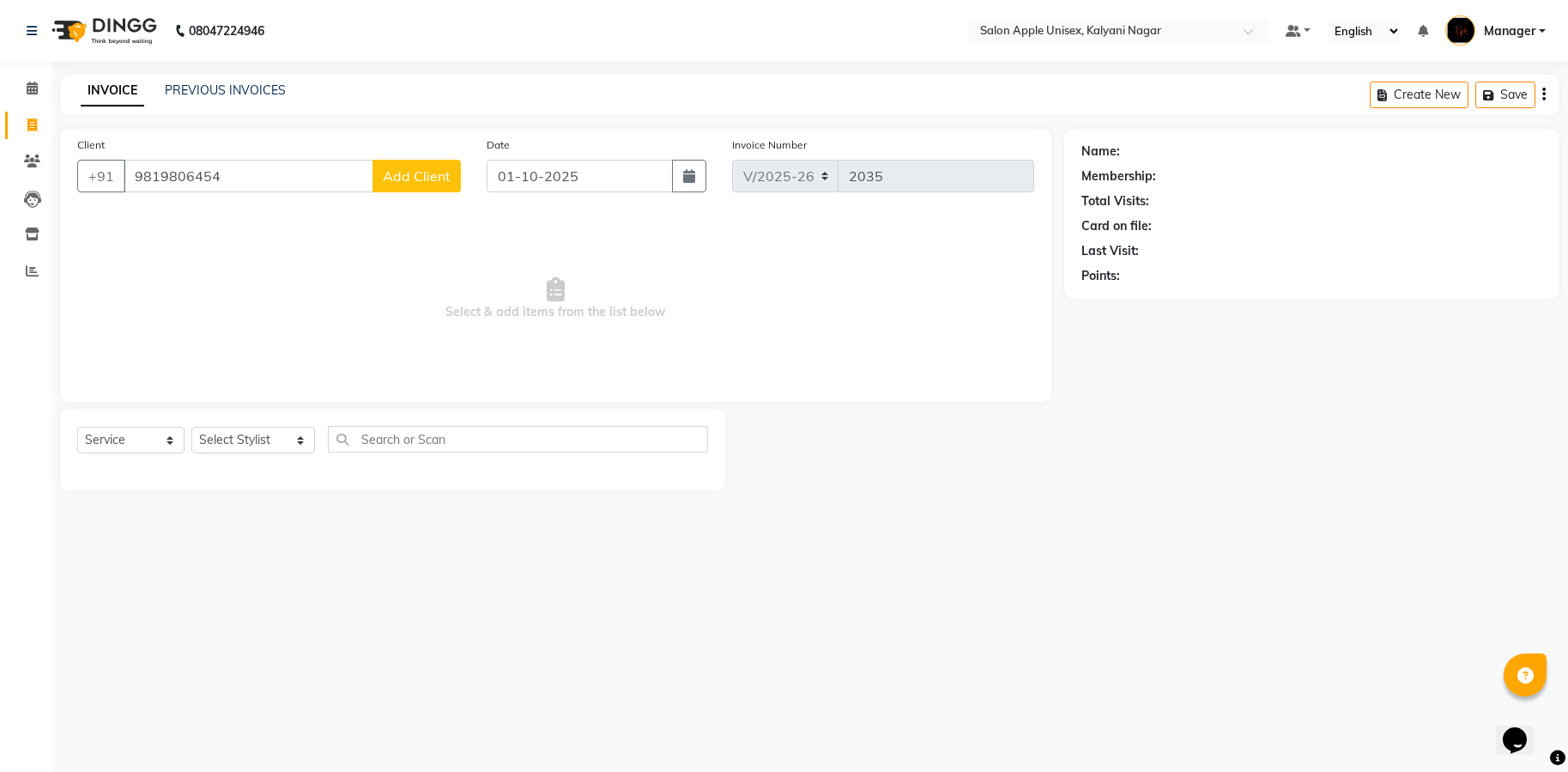
select select "22"
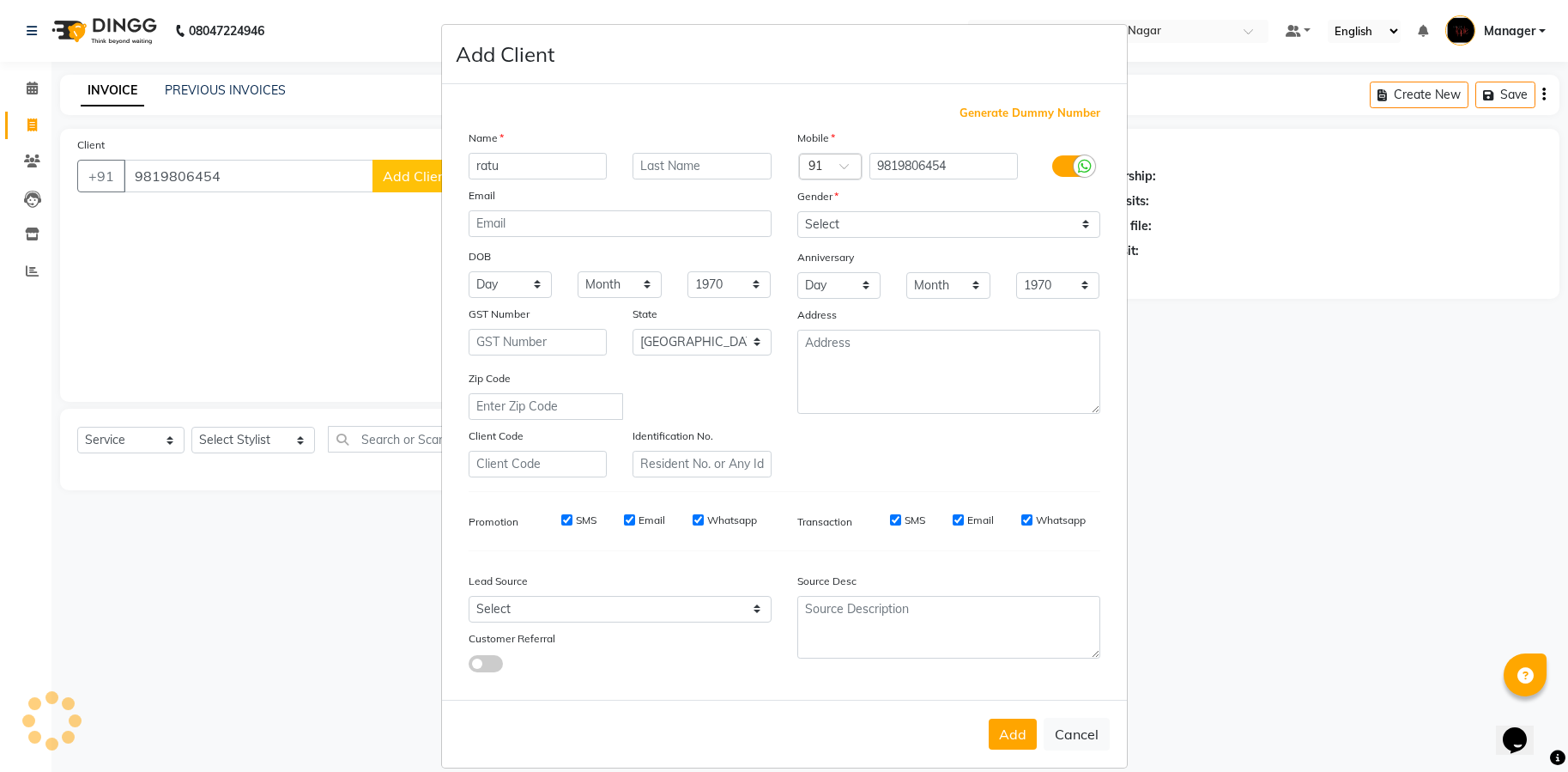
type input "ratu"
click at [1072, 229] on select "Select [DEMOGRAPHIC_DATA] [DEMOGRAPHIC_DATA] Other Prefer Not To Say" at bounding box center [949, 225] width 303 height 26
select select "[DEMOGRAPHIC_DATA]"
click at [797, 211] on select "Select [DEMOGRAPHIC_DATA] [DEMOGRAPHIC_DATA] Other Prefer Not To Say" at bounding box center [949, 225] width 303 height 26
click at [1004, 731] on button "Add" at bounding box center [1012, 734] width 48 height 31
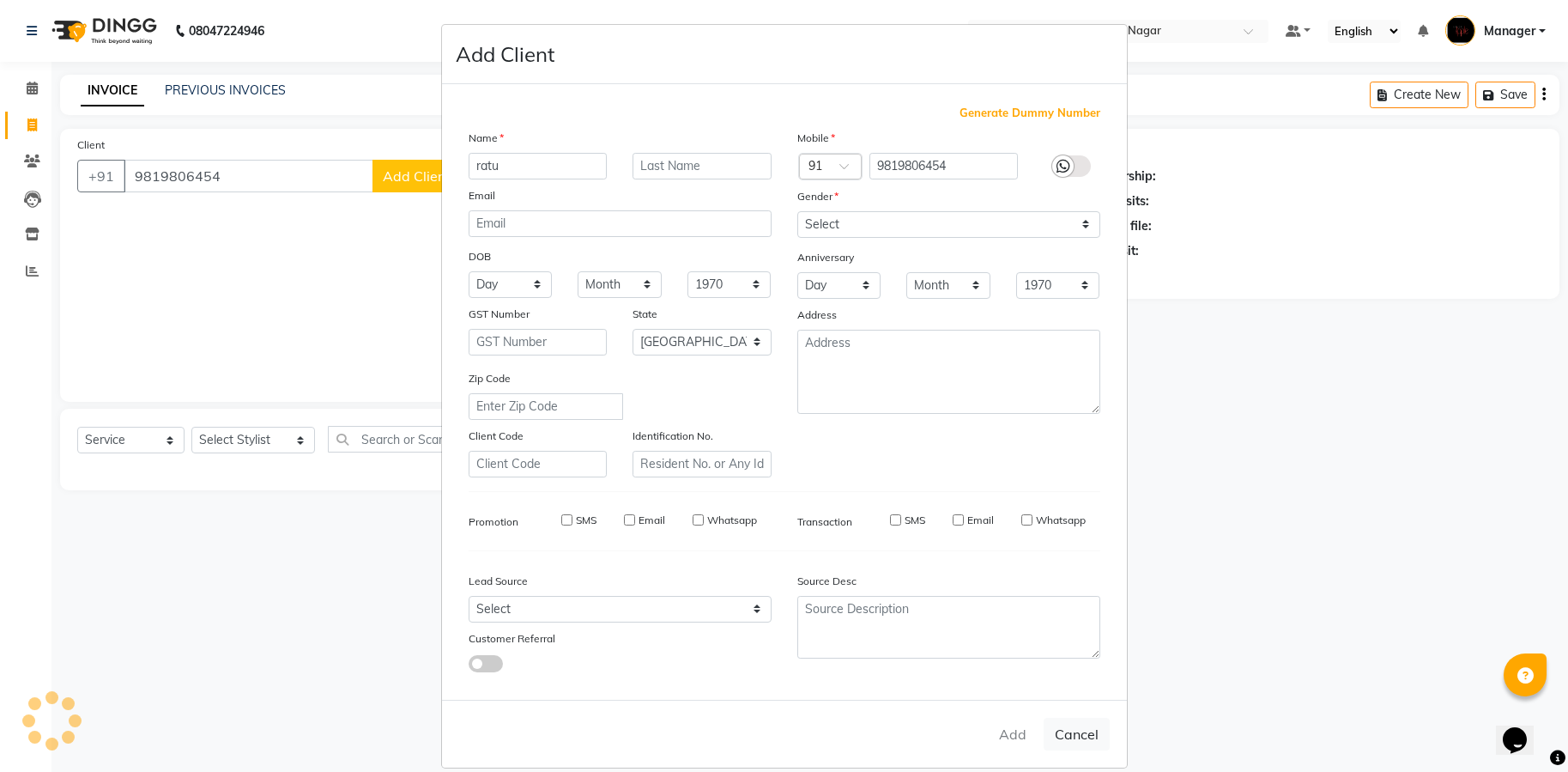
select select
select select "null"
select select
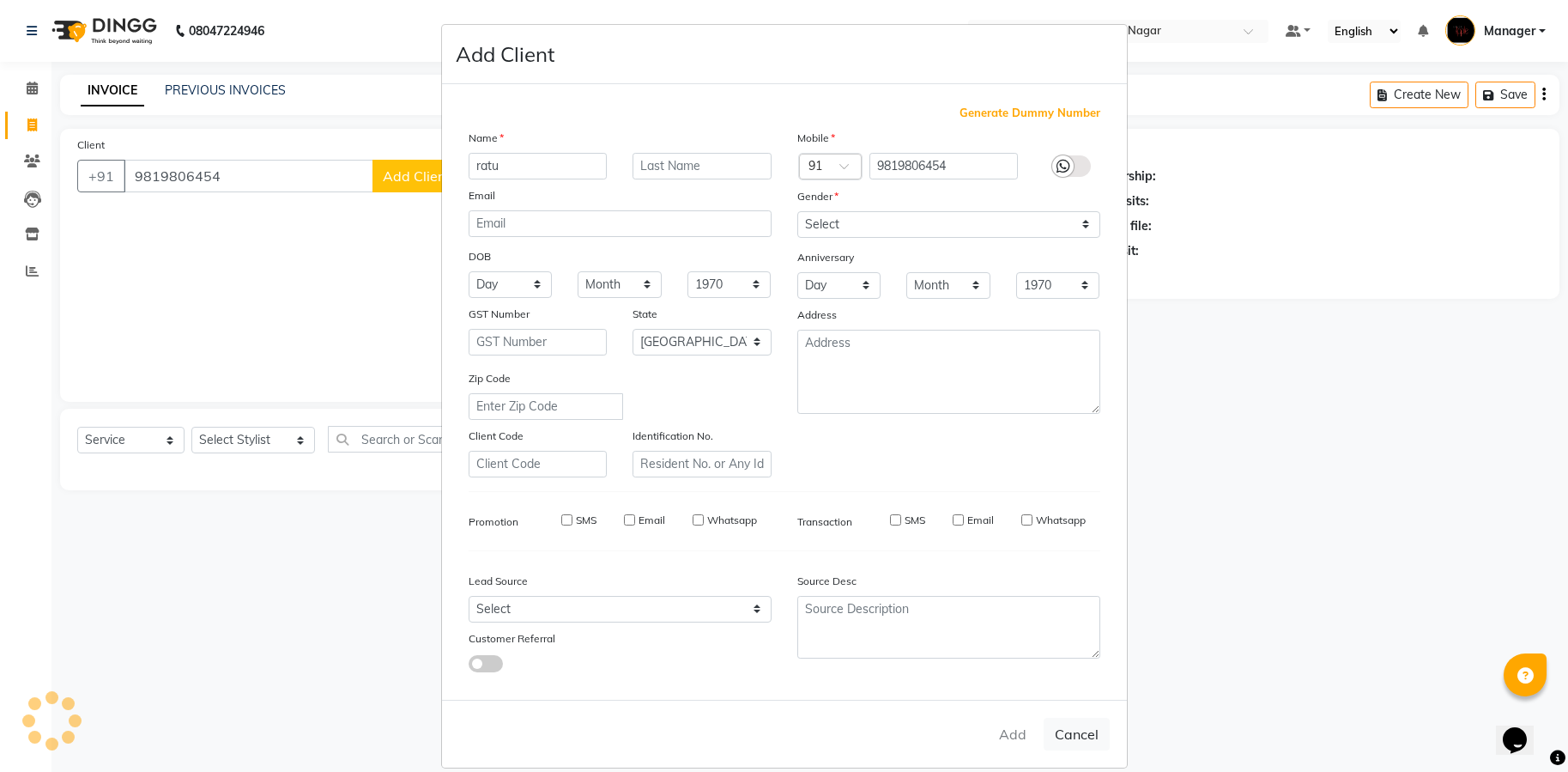
select select
checkbox input "false"
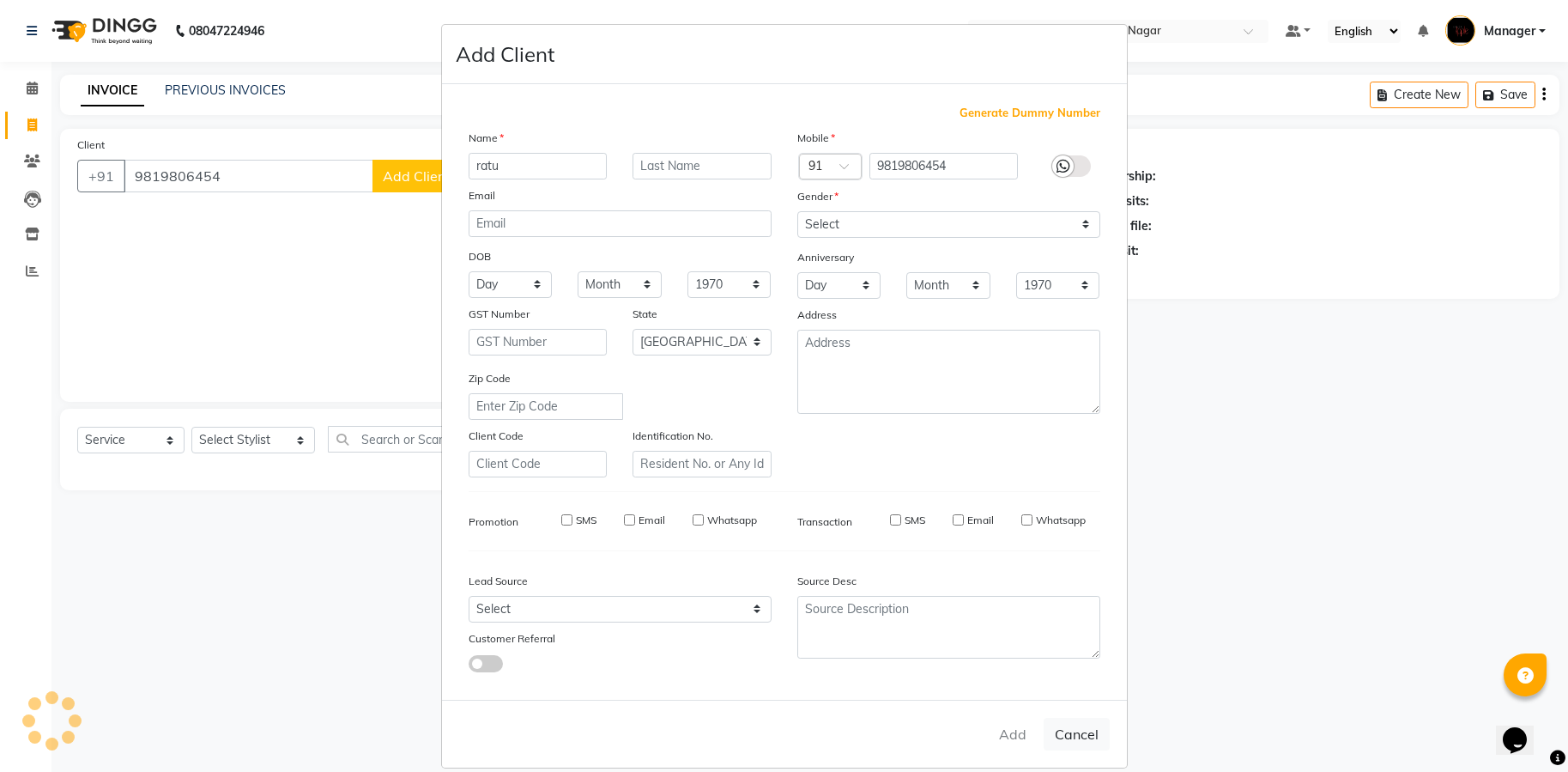
checkbox input "false"
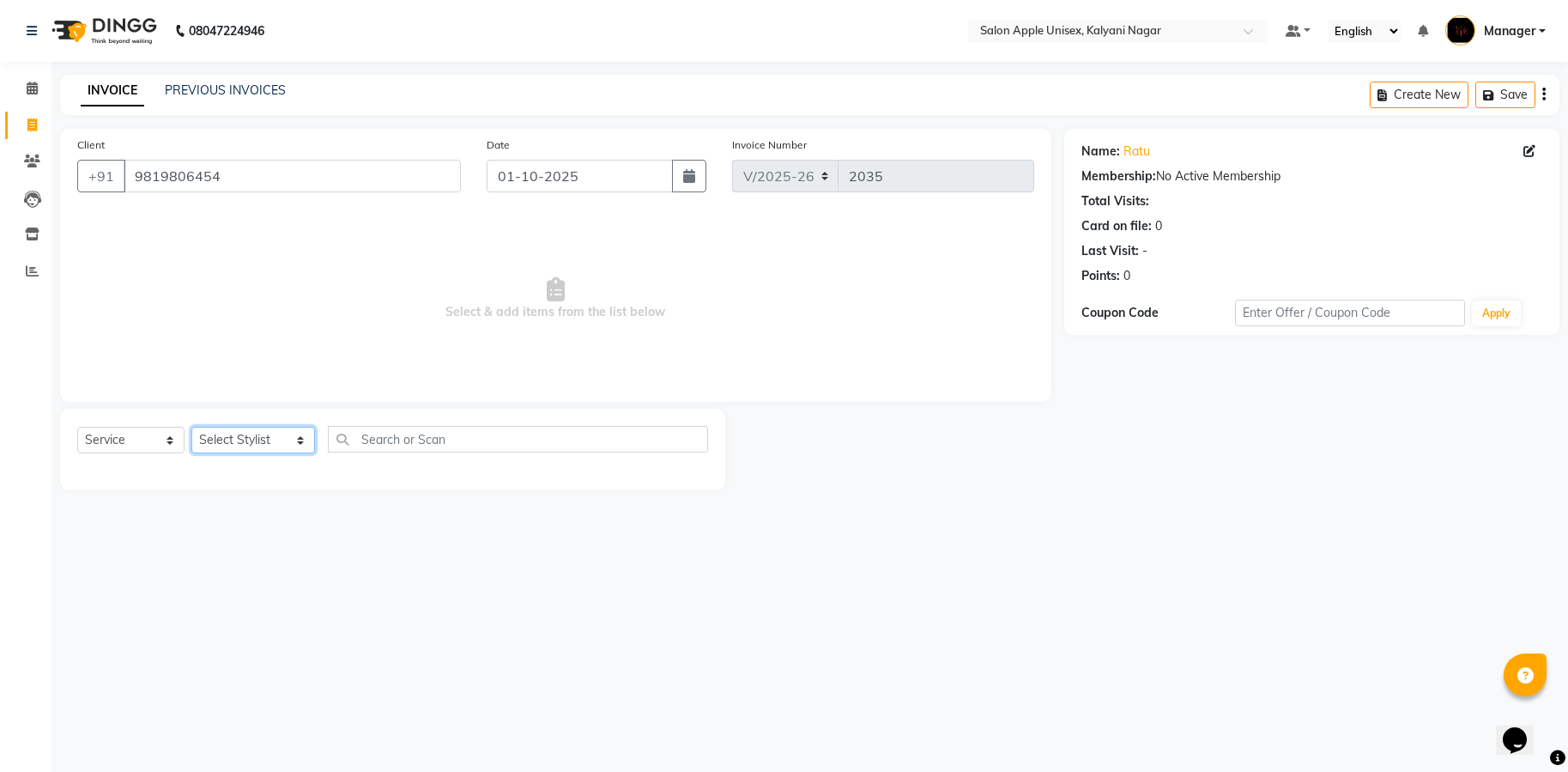
click at [284, 442] on select "Select Stylist [PERSON_NAME] Gaurishankra [PERSON_NAME] (Owner) [PERSON_NAME] M…" at bounding box center [254, 440] width 123 height 26
select select "89816"
click at [192, 427] on select "Select Stylist [PERSON_NAME] Gaurishankra [PERSON_NAME] (Owner) [PERSON_NAME] M…" at bounding box center [254, 440] width 123 height 26
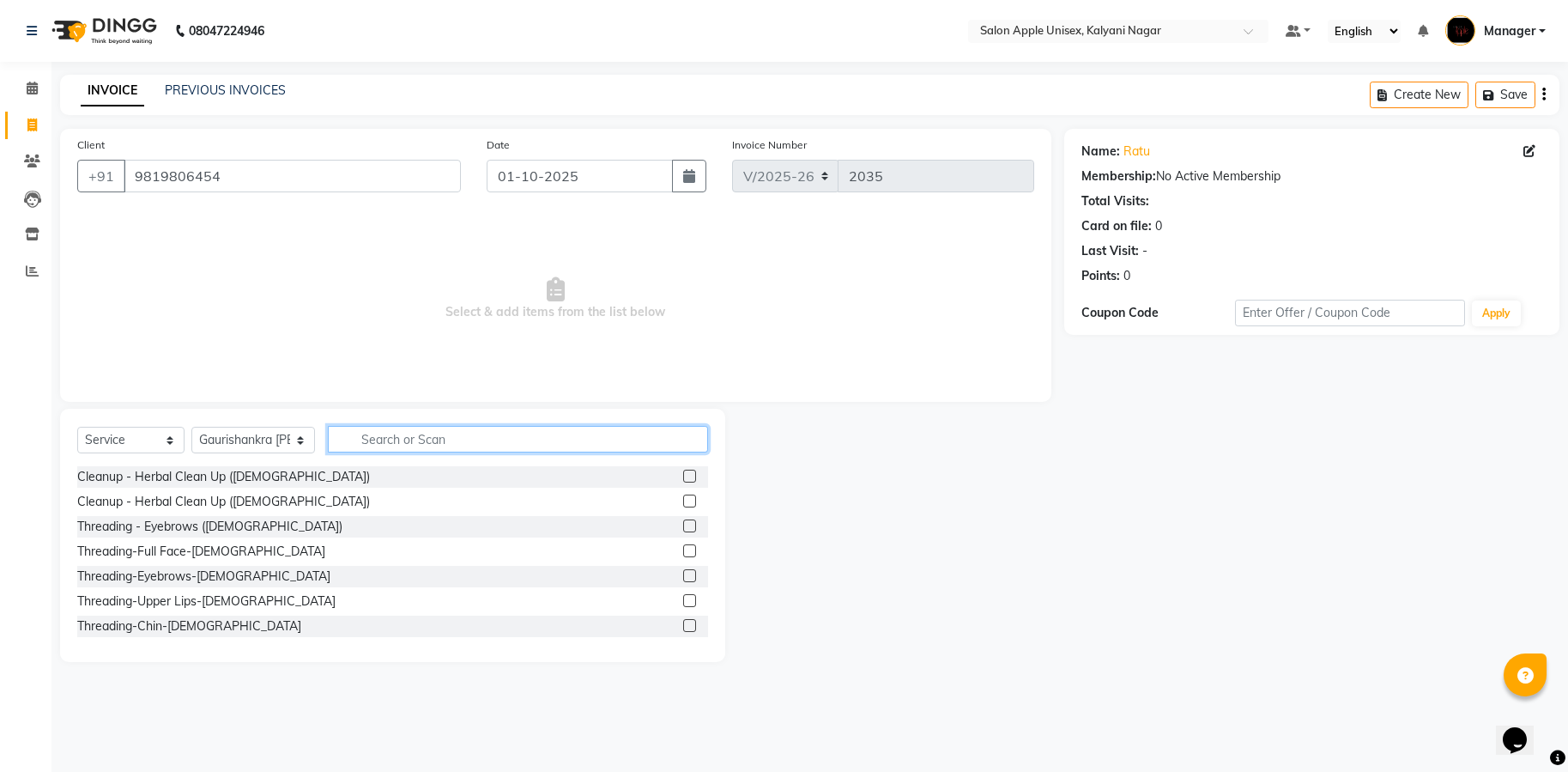
click at [425, 444] on input "text" at bounding box center [517, 439] width 380 height 26
type input "ha"
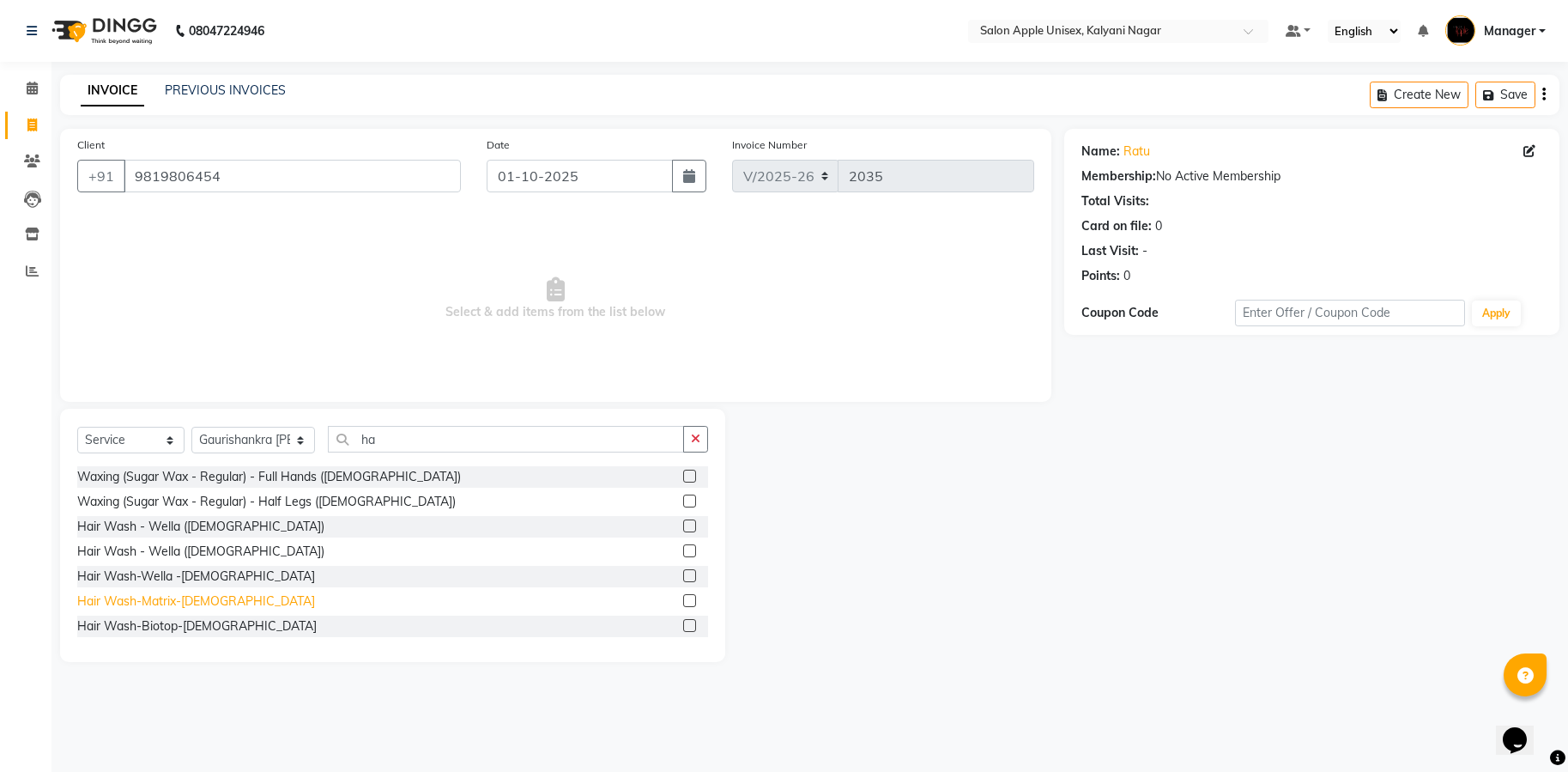
click at [218, 592] on div "Hair Wash-Matrix-[DEMOGRAPHIC_DATA]" at bounding box center [196, 601] width 238 height 18
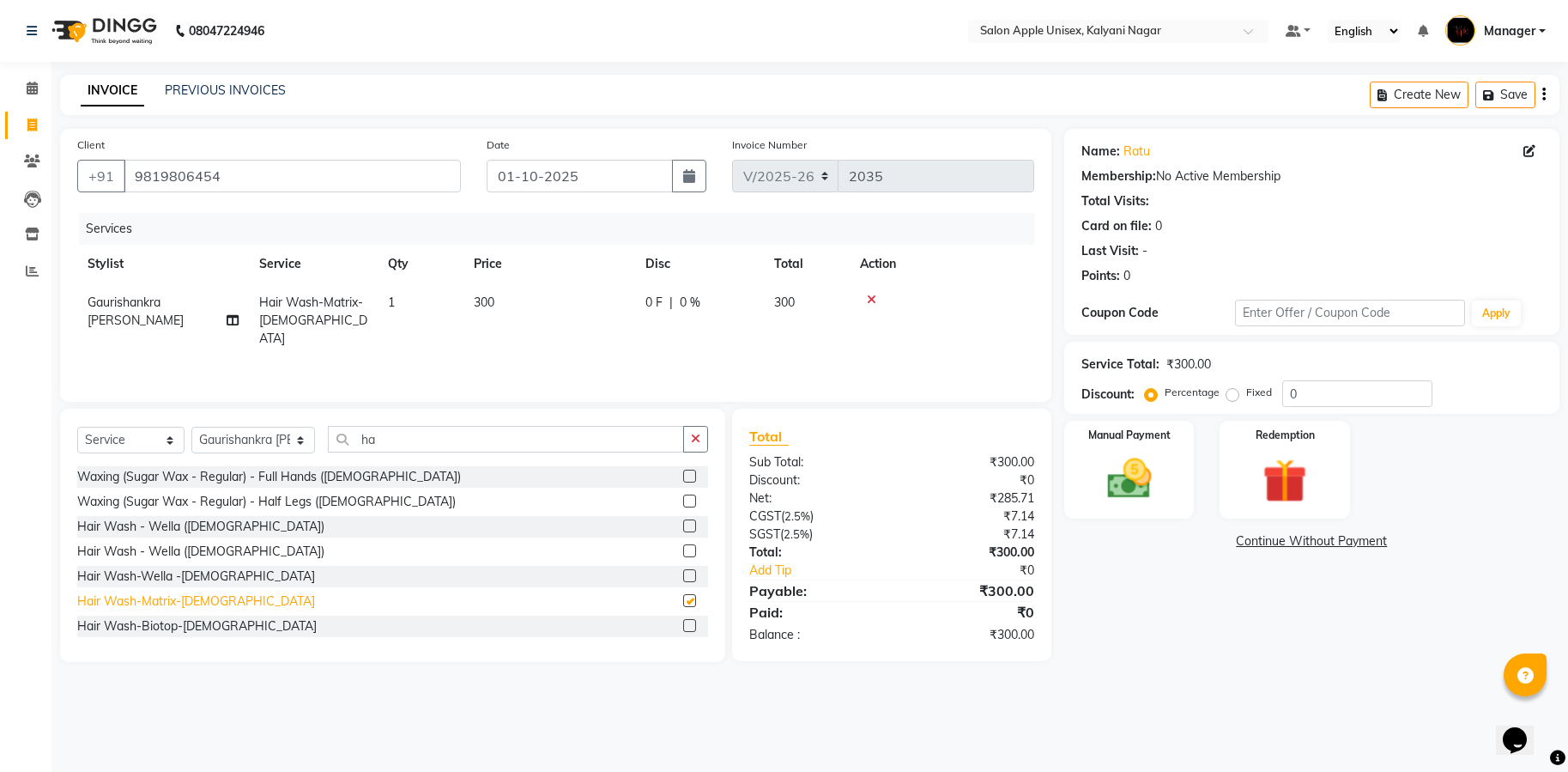
checkbox input "false"
click at [234, 628] on div "Hair Wash-Biotop-[DEMOGRAPHIC_DATA]" at bounding box center [393, 626] width 631 height 22
click at [211, 625] on div "Hair Wash-Biotop-[DEMOGRAPHIC_DATA]" at bounding box center [197, 626] width 240 height 18
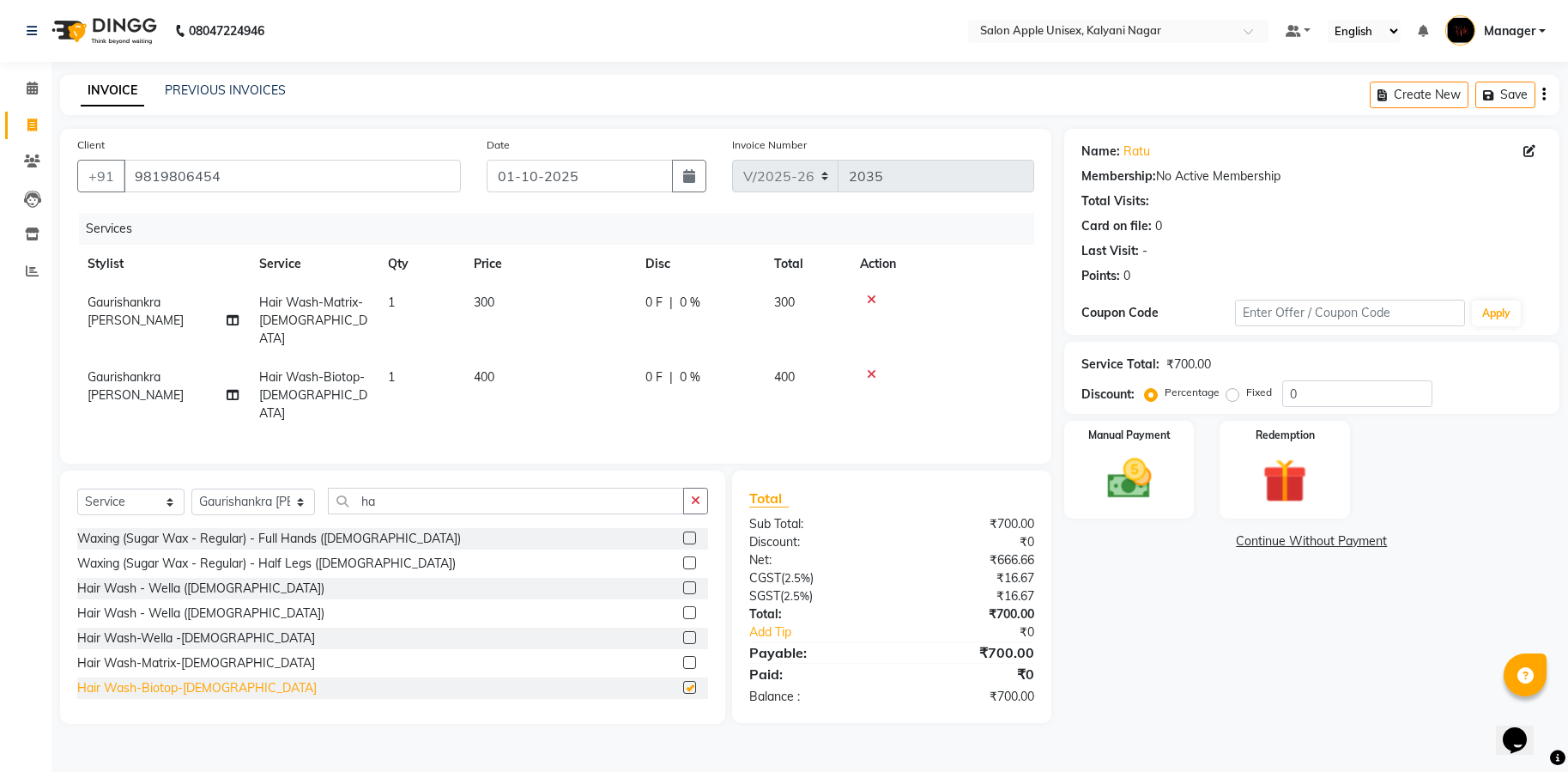
checkbox input "false"
click at [878, 299] on div at bounding box center [941, 299] width 164 height 12
click at [871, 297] on icon at bounding box center [872, 299] width 9 height 12
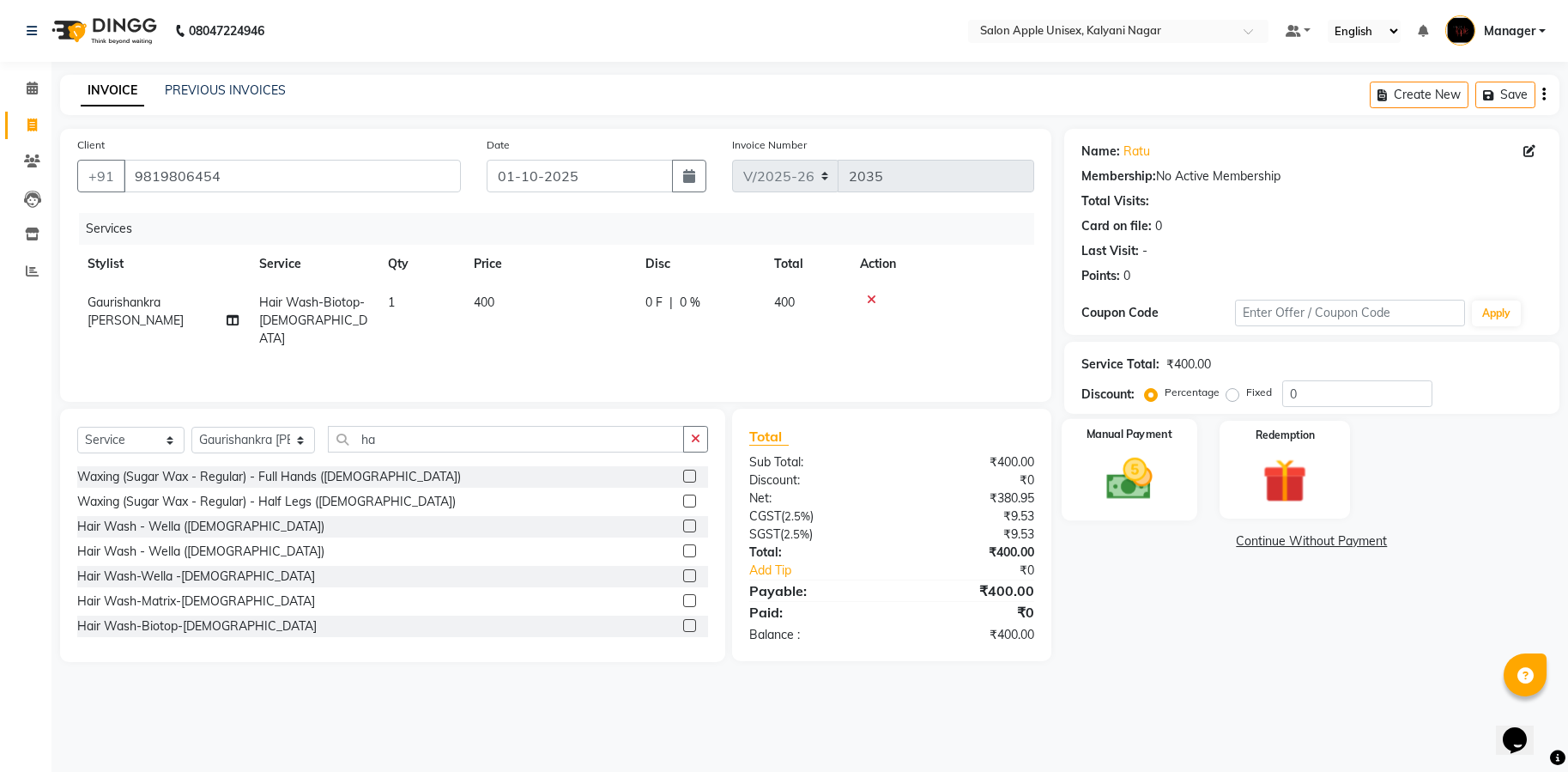
click at [1142, 480] on img at bounding box center [1129, 478] width 75 height 53
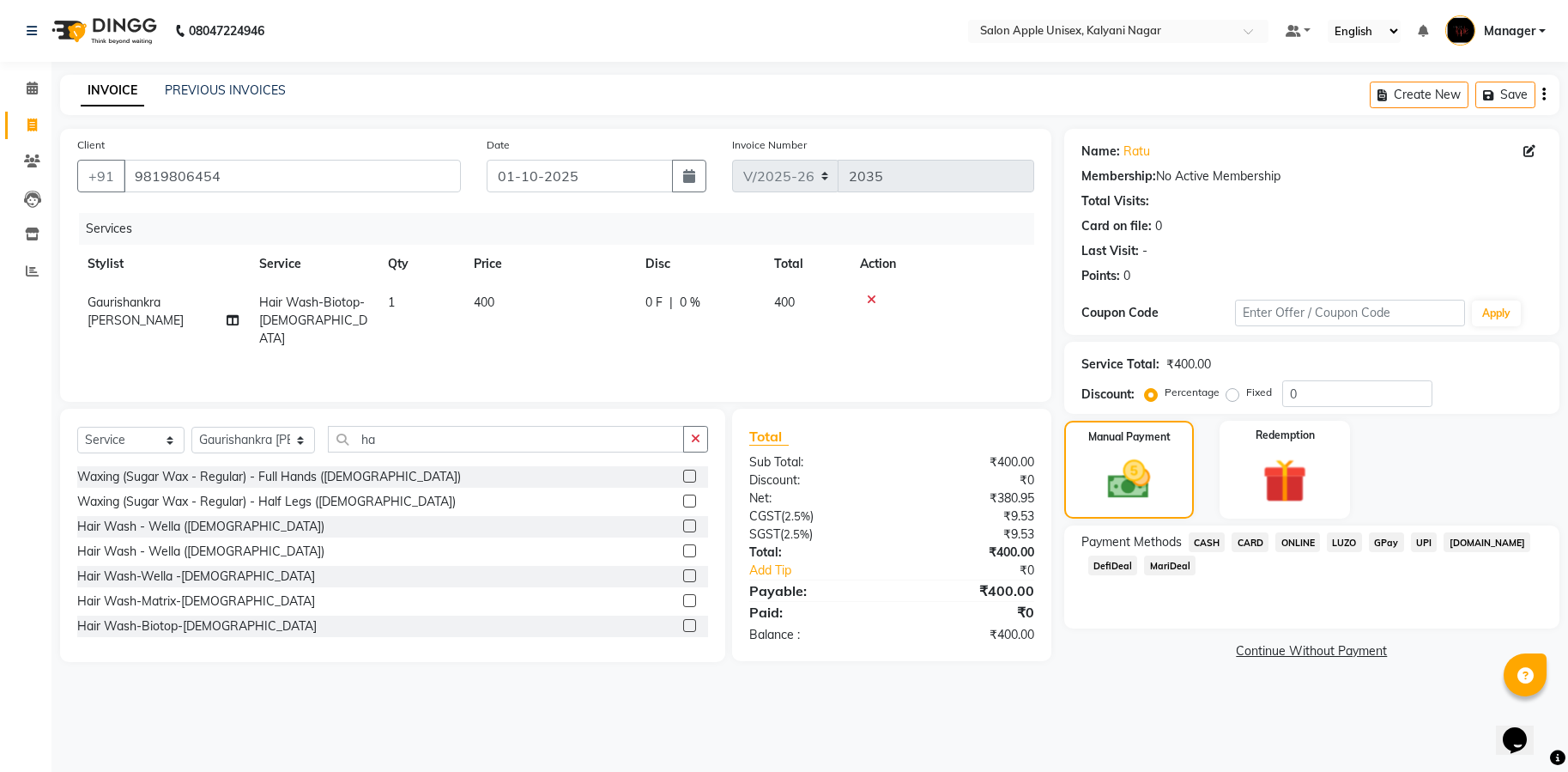
click at [1207, 543] on span "CASH" at bounding box center [1207, 542] width 36 height 20
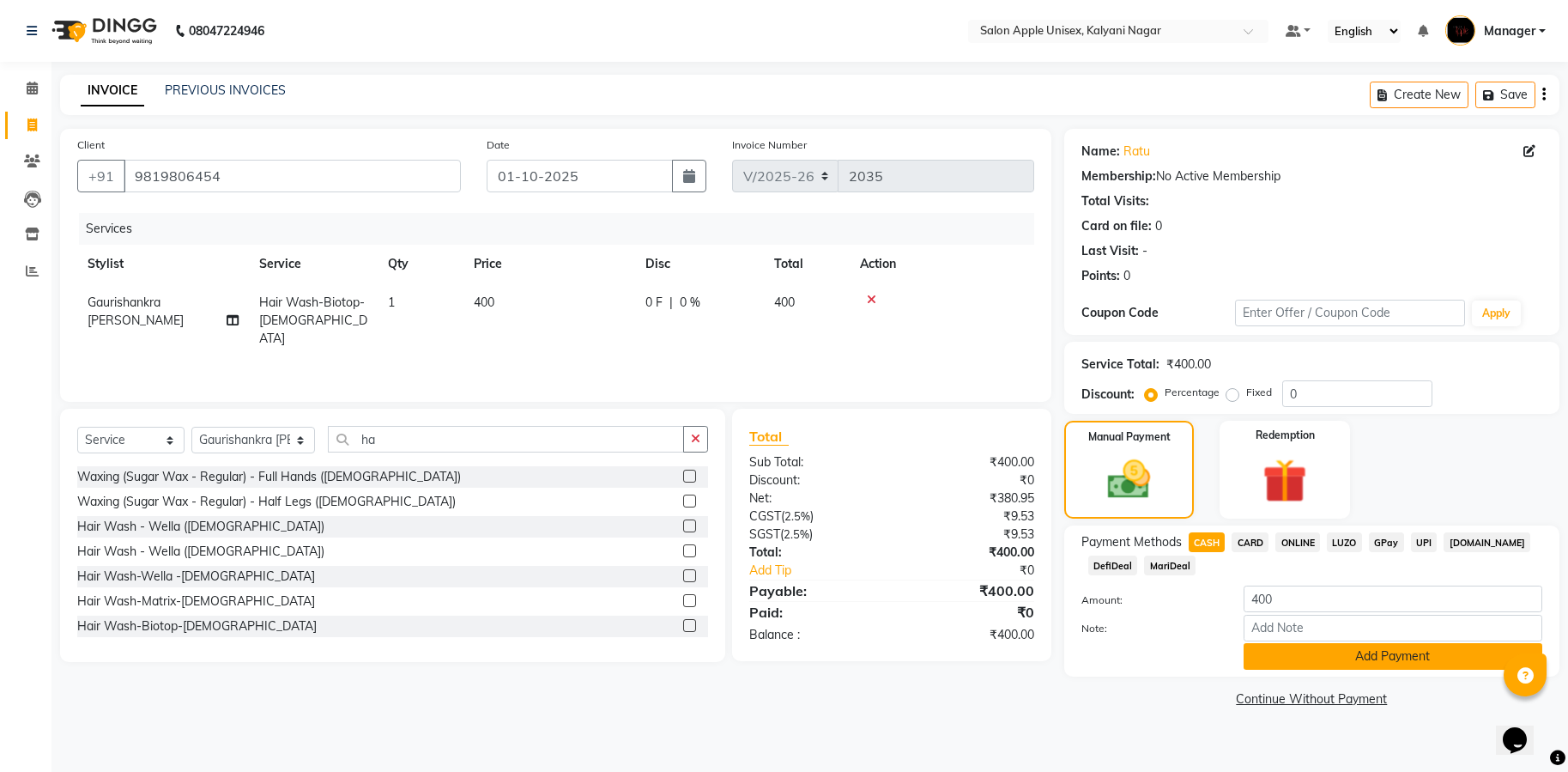
click at [1325, 650] on button "Add Payment" at bounding box center [1392, 656] width 298 height 26
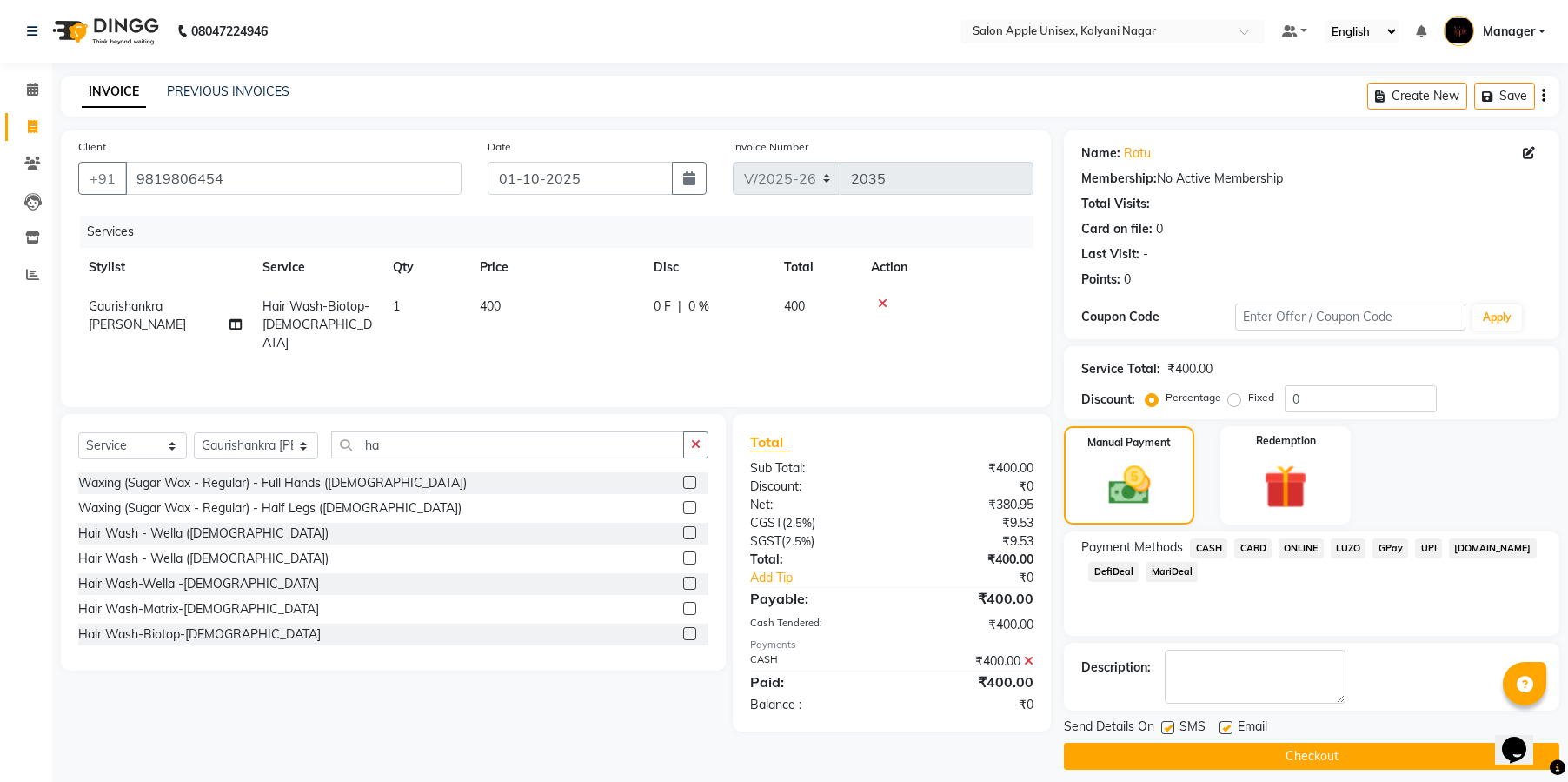
click at [1198, 755] on button "Checkout" at bounding box center [1311, 755] width 496 height 27
